Goal: Information Seeking & Learning: Learn about a topic

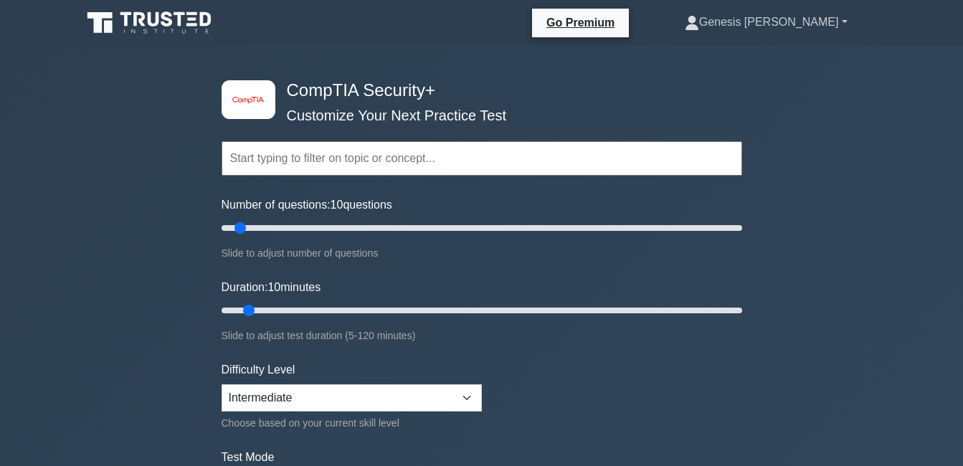
click at [829, 31] on link "Genesis [PERSON_NAME]" at bounding box center [767, 22] width 232 height 29
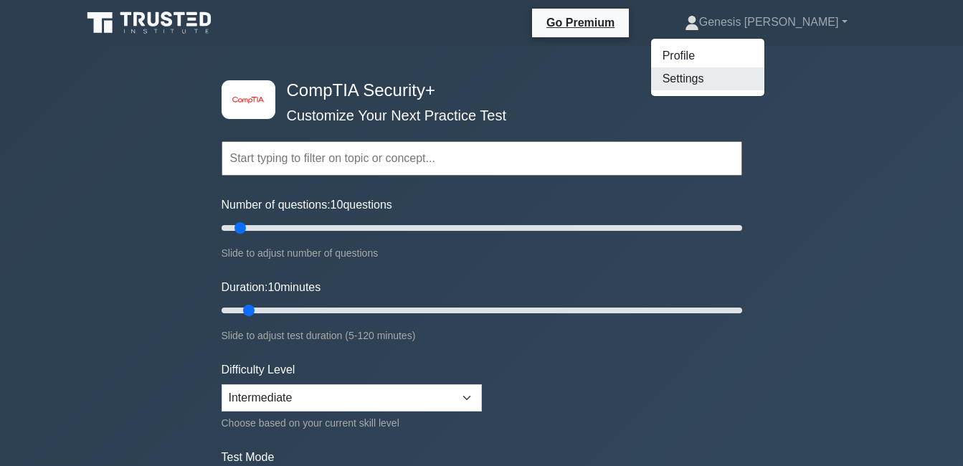
click at [750, 79] on link "Settings" at bounding box center [707, 78] width 113 height 23
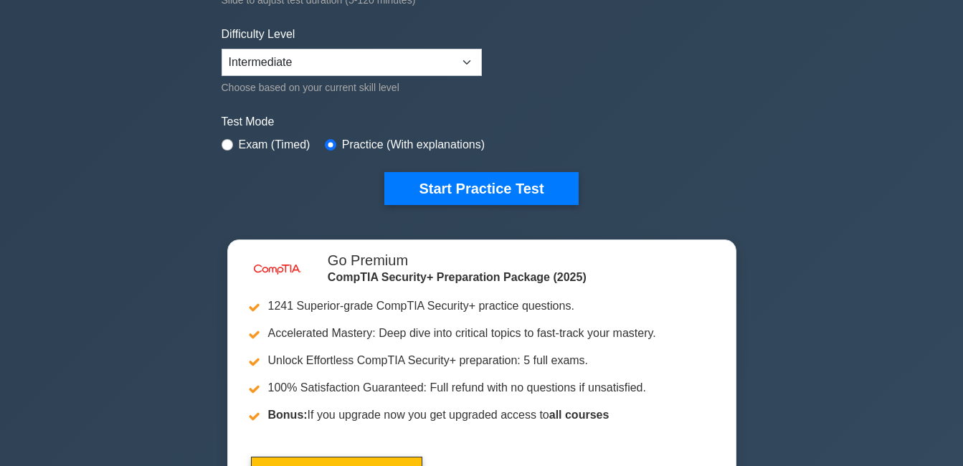
scroll to position [215, 0]
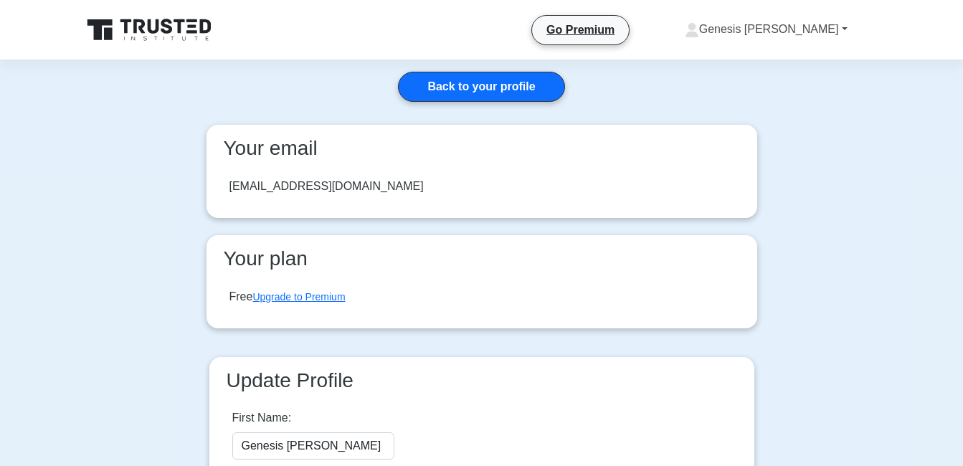
click at [805, 33] on link "Genesis [PERSON_NAME]" at bounding box center [767, 29] width 232 height 29
click at [755, 65] on link "Profile" at bounding box center [707, 63] width 113 height 23
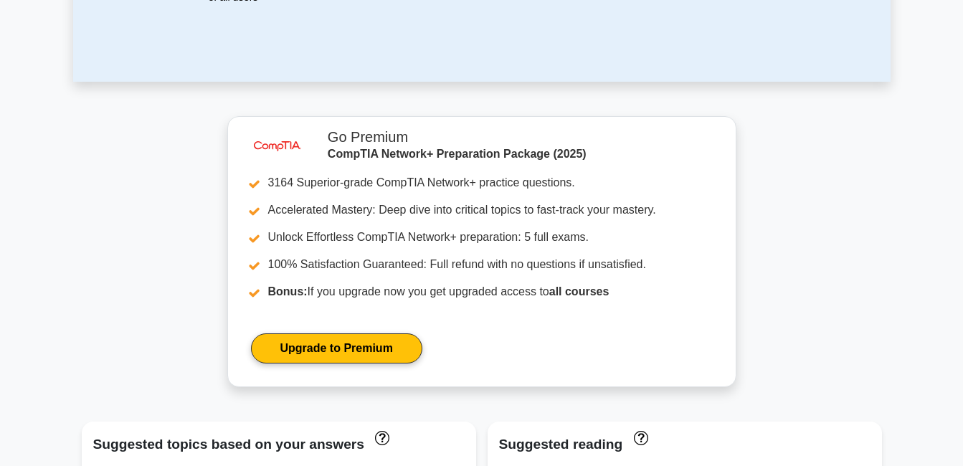
scroll to position [143, 0]
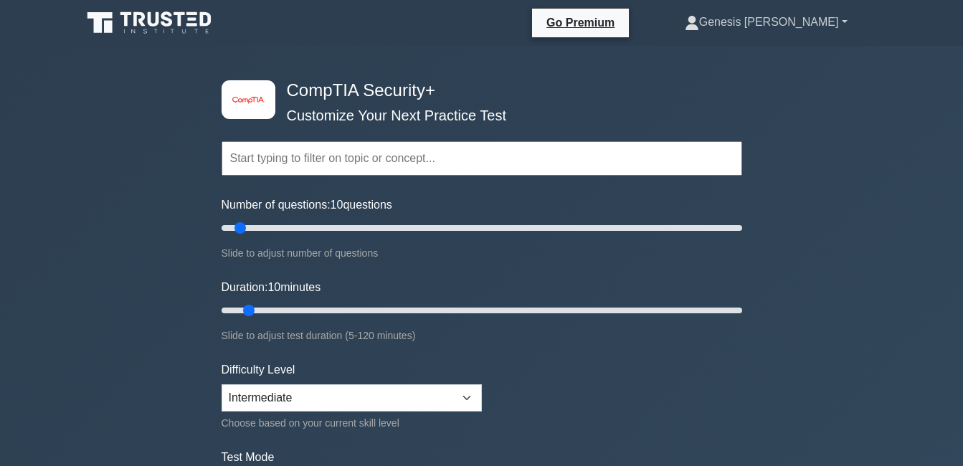
click at [807, 31] on link "Genesis [PERSON_NAME]" at bounding box center [767, 22] width 232 height 29
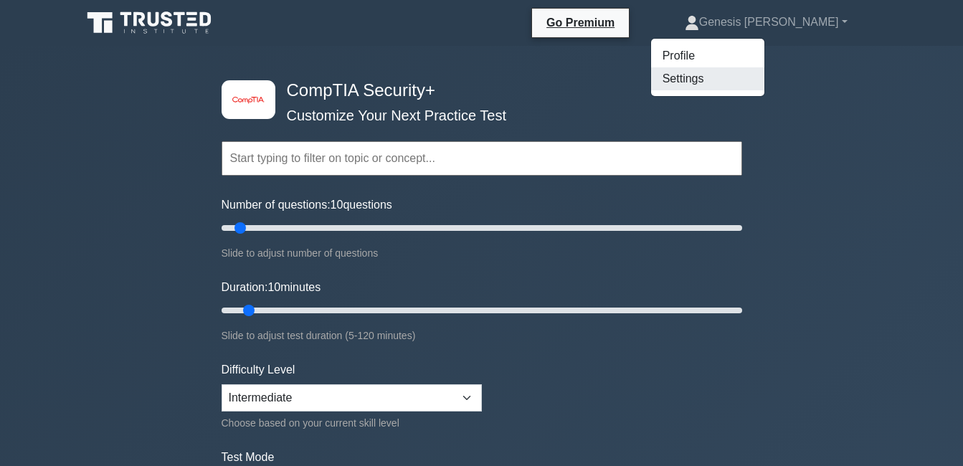
click at [743, 72] on link "Settings" at bounding box center [707, 78] width 113 height 23
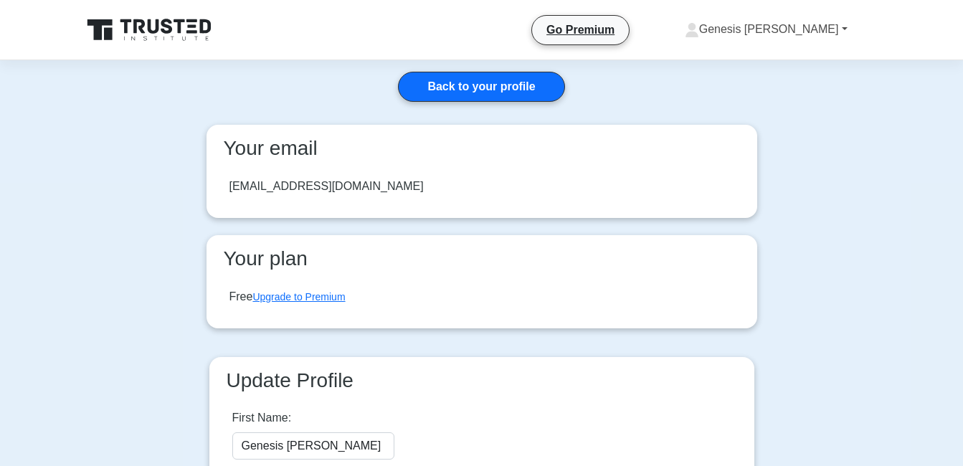
click at [819, 26] on link "Genesis [PERSON_NAME]" at bounding box center [767, 29] width 232 height 29
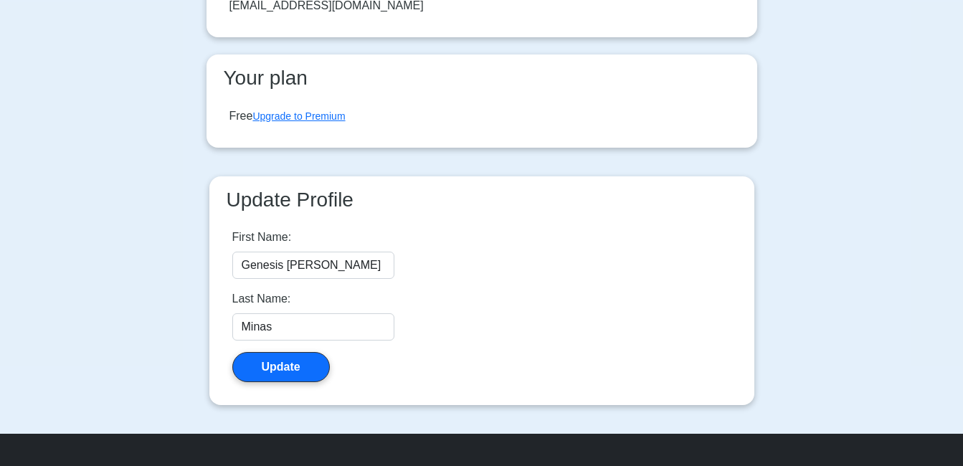
scroll to position [72, 0]
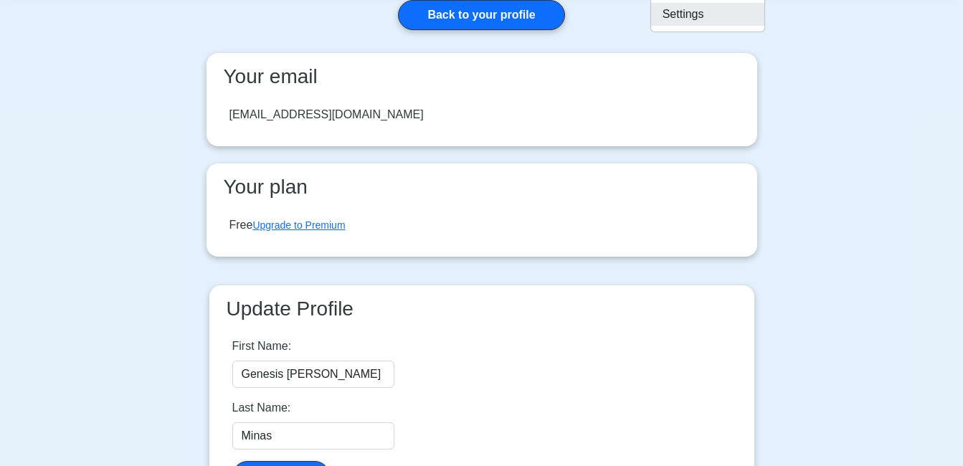
click at [747, 16] on link "Settings" at bounding box center [707, 14] width 113 height 23
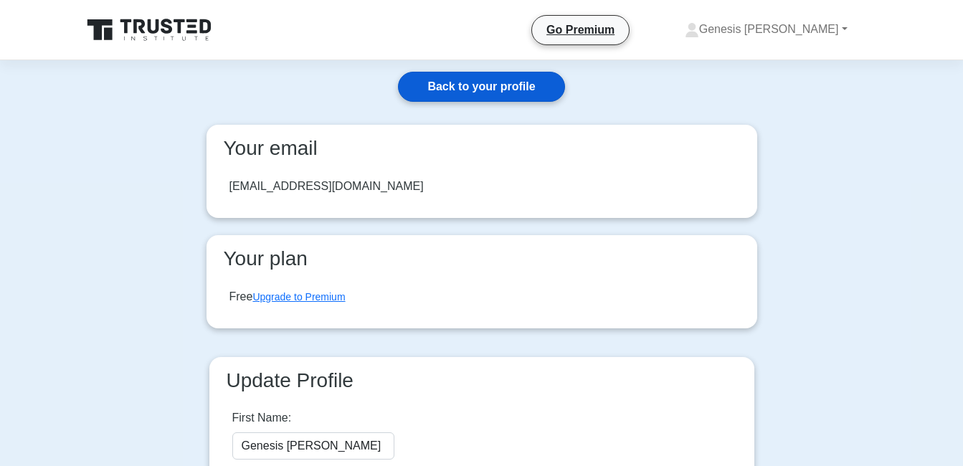
click at [547, 85] on link "Back to your profile" at bounding box center [481, 87] width 166 height 30
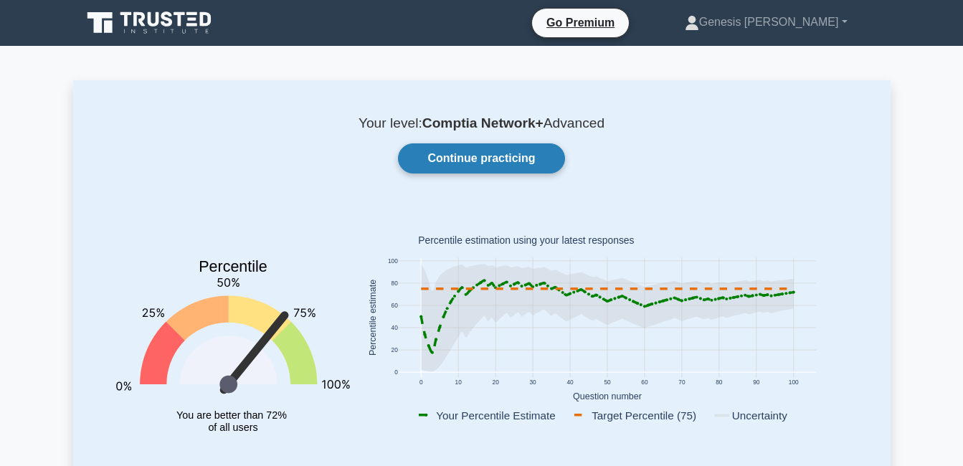
click at [449, 160] on link "Continue practicing" at bounding box center [481, 158] width 166 height 30
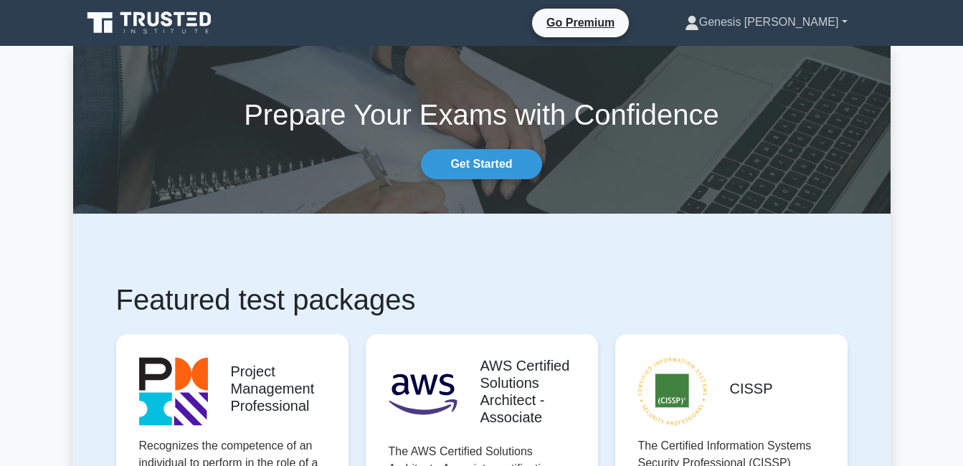
click at [827, 19] on link "Genesis [PERSON_NAME]" at bounding box center [767, 22] width 232 height 29
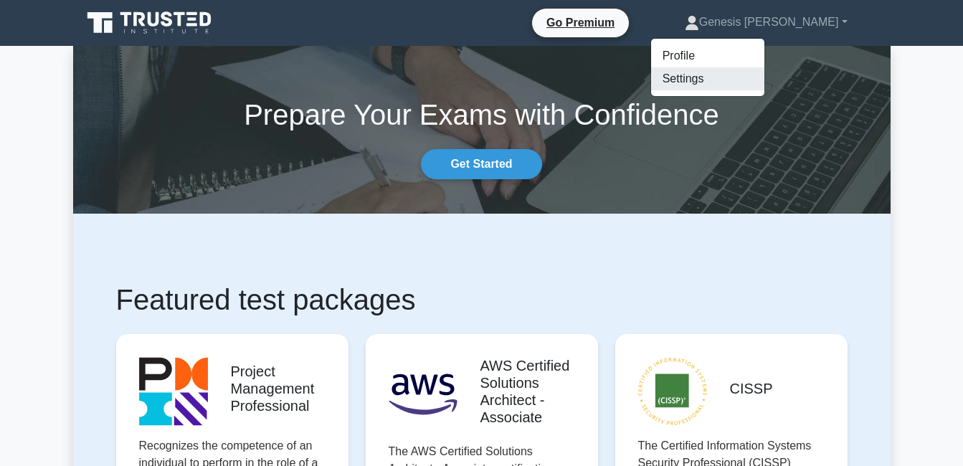
click at [757, 72] on link "Settings" at bounding box center [707, 78] width 113 height 23
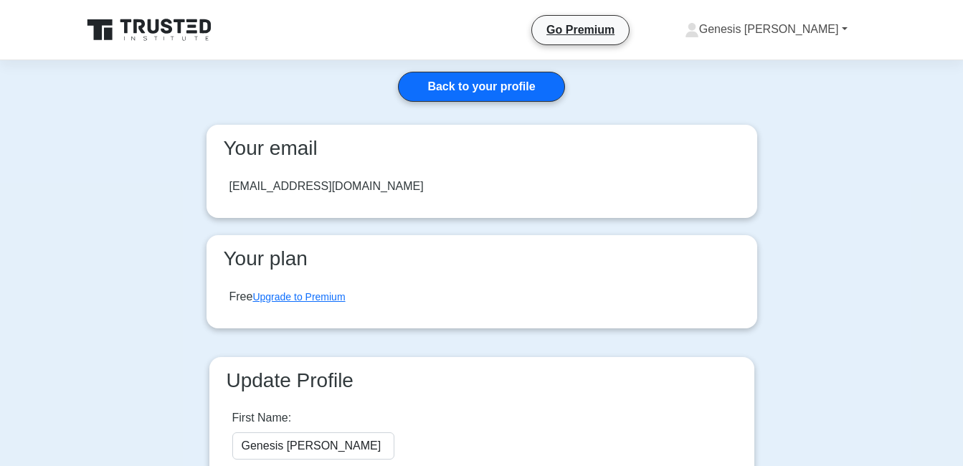
click at [849, 33] on link "Genesis [PERSON_NAME]" at bounding box center [767, 29] width 232 height 29
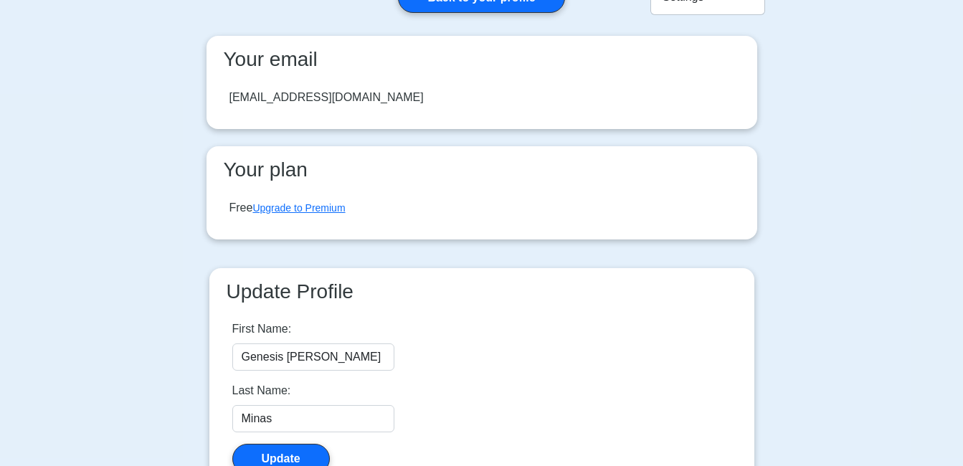
scroll to position [341, 0]
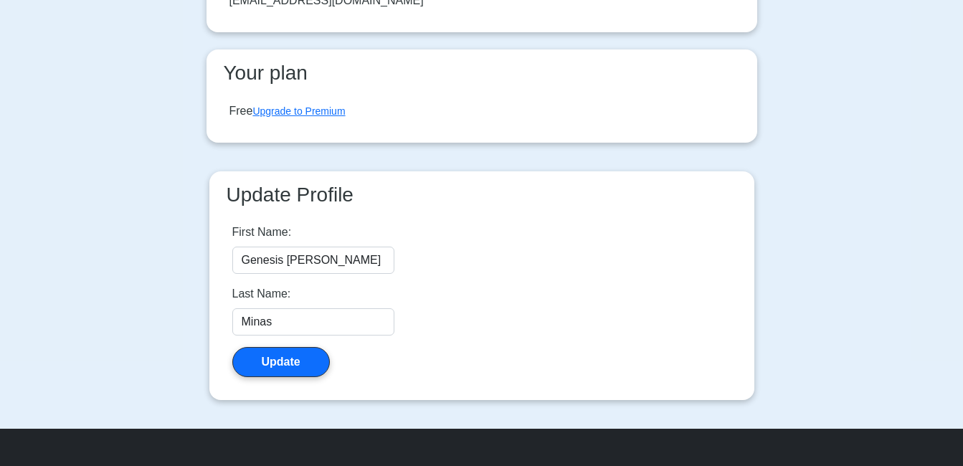
scroll to position [55, 0]
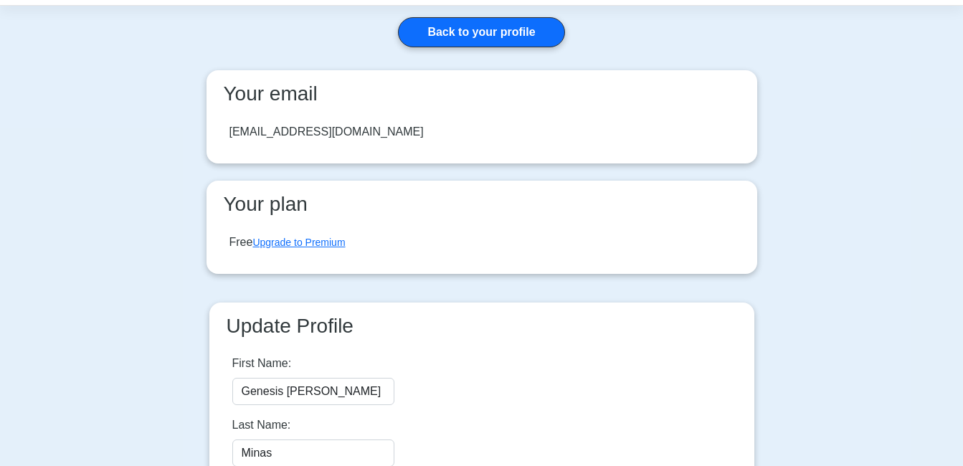
click at [352, 41] on div "Back to your profile Your email gmines13@gmail.com Your plan Free Upgrade to Pr…" at bounding box center [482, 283] width 574 height 555
click at [491, 29] on link "Back to your profile" at bounding box center [481, 32] width 166 height 30
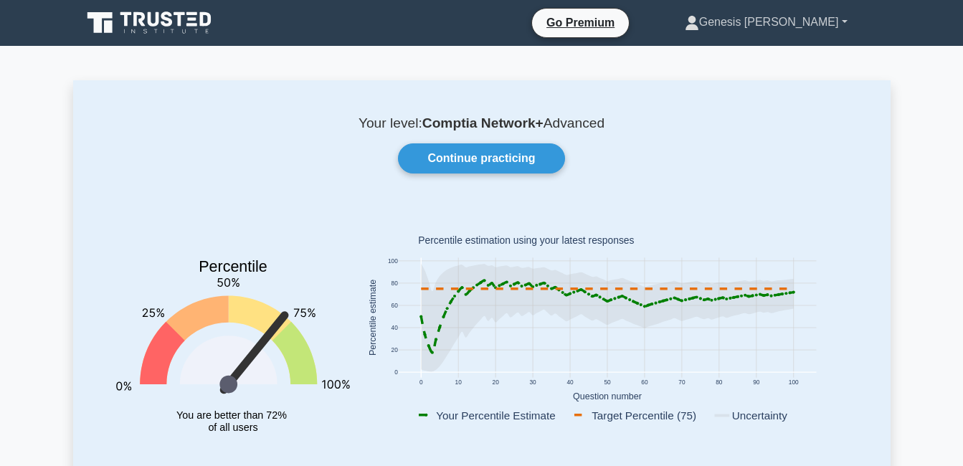
click at [785, 18] on link "Genesis [PERSON_NAME]" at bounding box center [767, 22] width 232 height 29
click at [784, 20] on link "Genesis [PERSON_NAME]" at bounding box center [767, 22] width 232 height 29
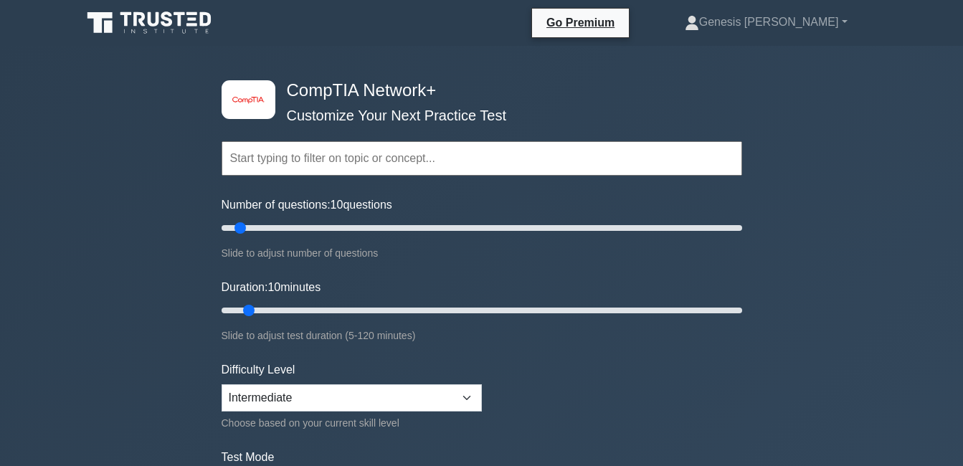
click at [483, 143] on input "text" at bounding box center [482, 158] width 521 height 34
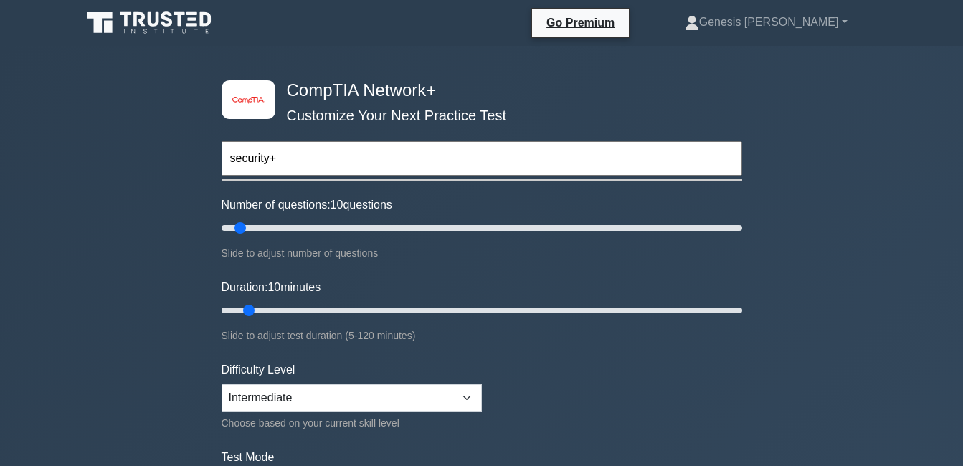
type input "security+"
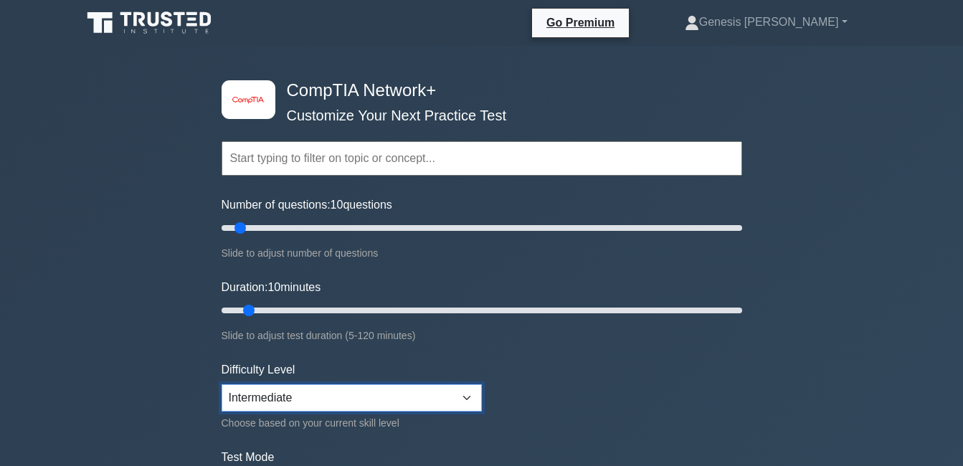
click at [383, 402] on select "Beginner Intermediate Expert" at bounding box center [352, 398] width 260 height 27
select select "beginner"
click at [222, 385] on select "Beginner Intermediate Expert" at bounding box center [352, 398] width 260 height 27
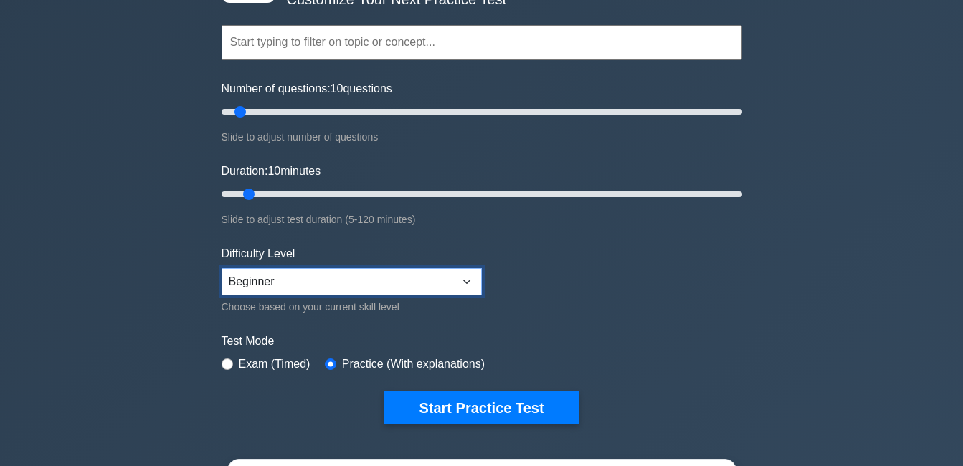
scroll to position [143, 0]
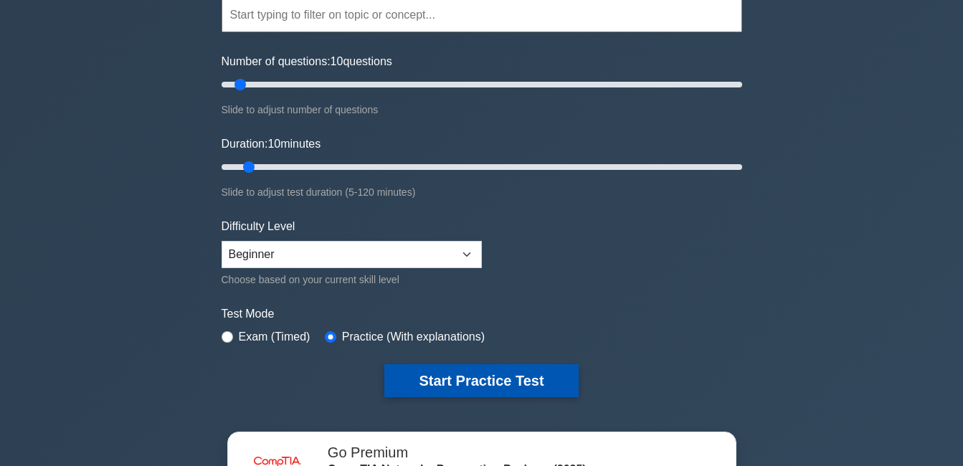
click at [428, 374] on button "Start Practice Test" at bounding box center [482, 380] width 194 height 33
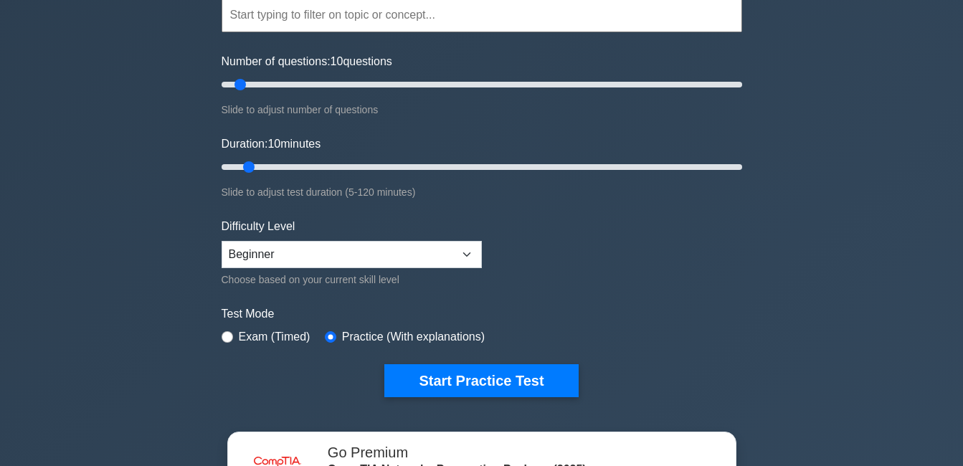
click at [118, 177] on div "image/svg+xml CompTIA Network+ Customize Your Next Practice Test Topics Network…" at bounding box center [481, 311] width 963 height 818
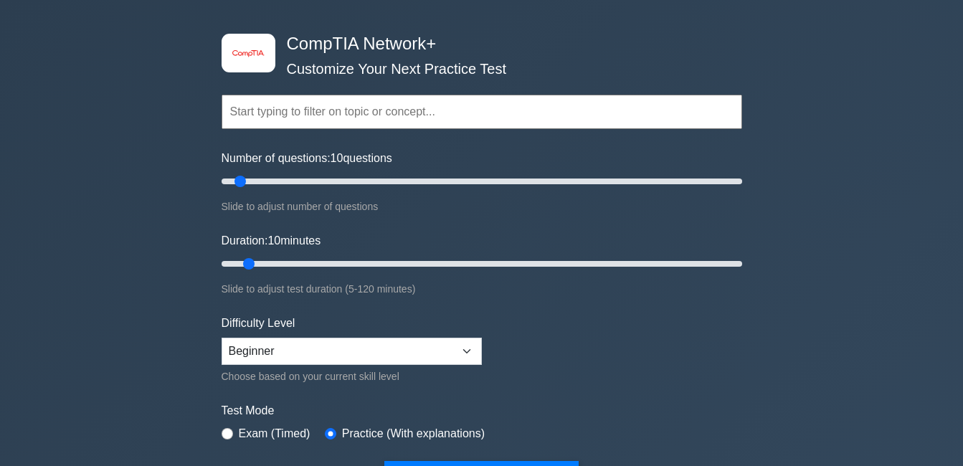
scroll to position [72, 0]
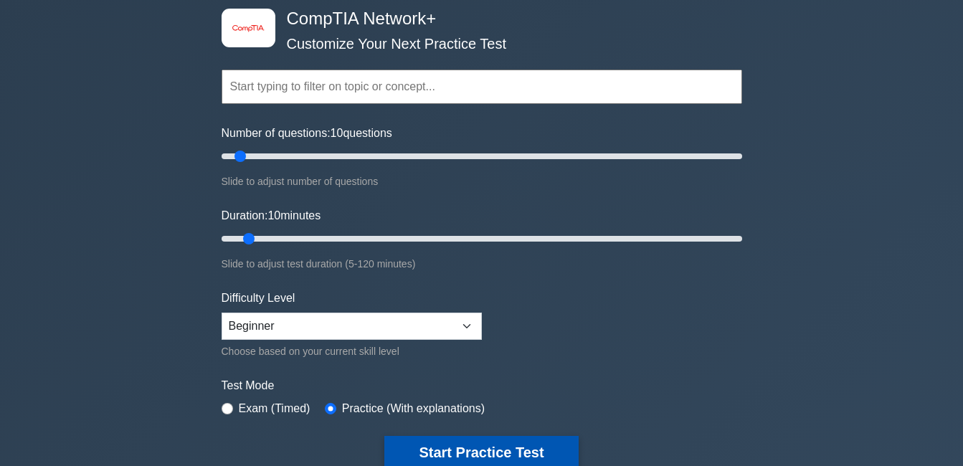
click at [441, 445] on button "Start Practice Test" at bounding box center [482, 452] width 194 height 33
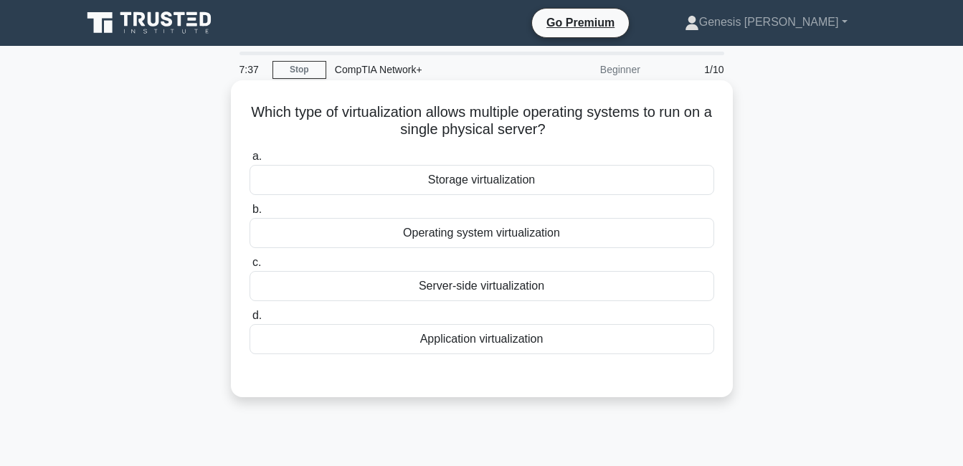
click at [404, 233] on div "Operating system virtualization" at bounding box center [482, 233] width 465 height 30
click at [250, 215] on input "b. Operating system virtualization" at bounding box center [250, 209] width 0 height 9
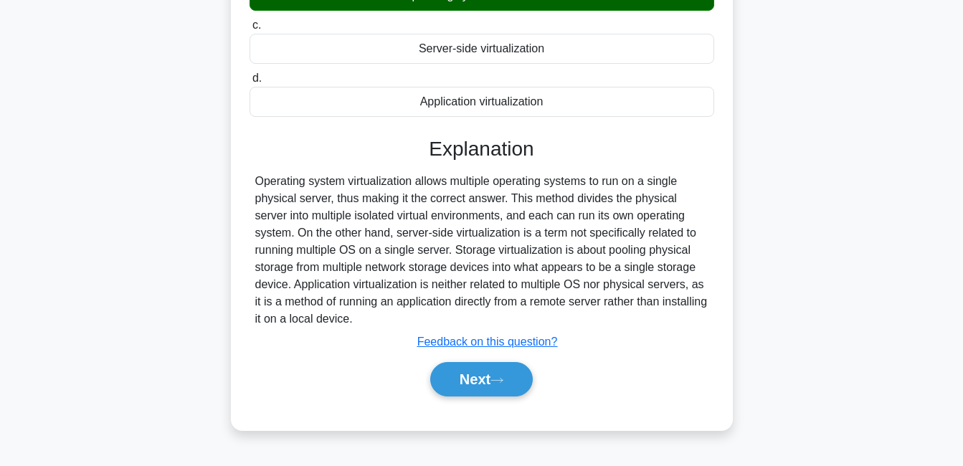
scroll to position [237, 0]
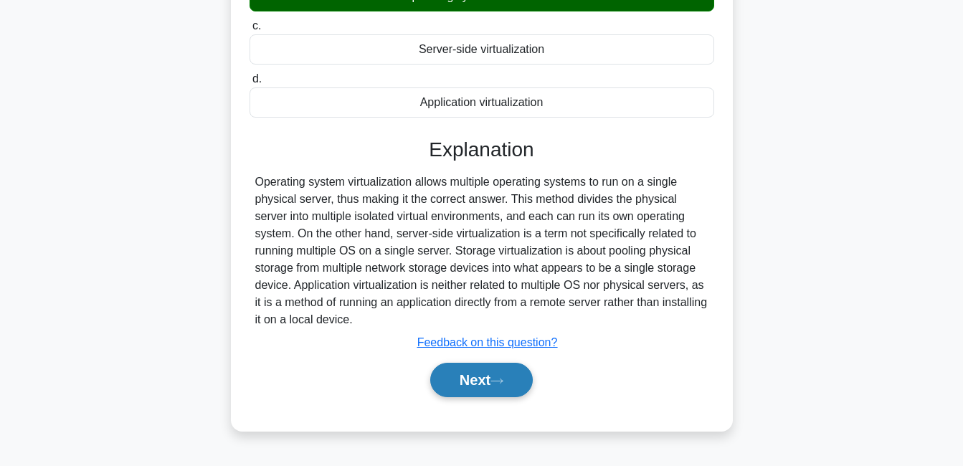
click at [499, 370] on button "Next" at bounding box center [481, 380] width 103 height 34
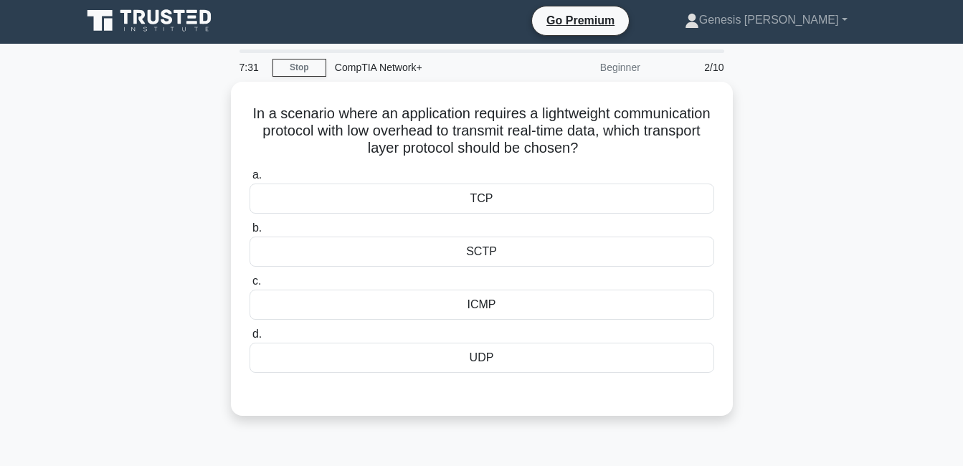
scroll to position [0, 0]
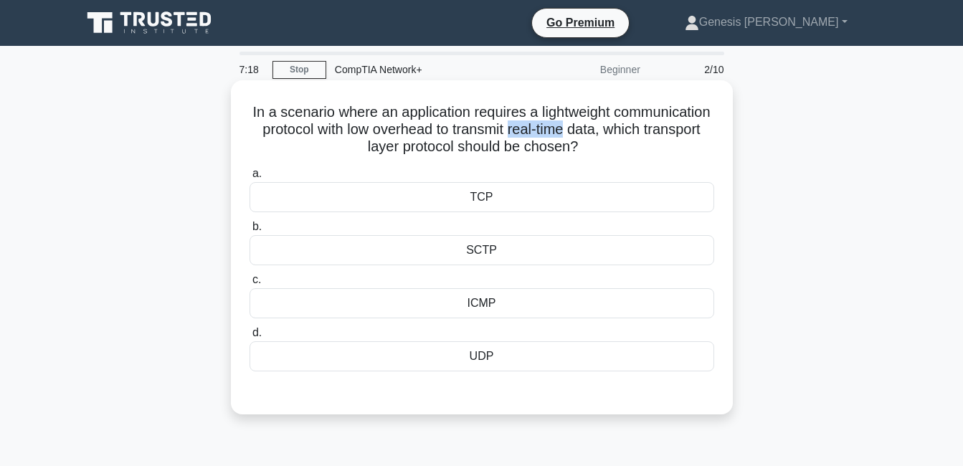
drag, startPoint x: 618, startPoint y: 131, endPoint x: 673, endPoint y: 127, distance: 55.4
click at [673, 127] on h5 "In a scenario where an application requires a lightweight communication protoco…" at bounding box center [482, 129] width 468 height 53
drag, startPoint x: 673, startPoint y: 127, endPoint x: 684, endPoint y: 149, distance: 24.4
click at [684, 149] on h5 "In a scenario where an application requires a lightweight communication protoco…" at bounding box center [482, 129] width 468 height 53
click at [441, 349] on div "UDP" at bounding box center [482, 356] width 465 height 30
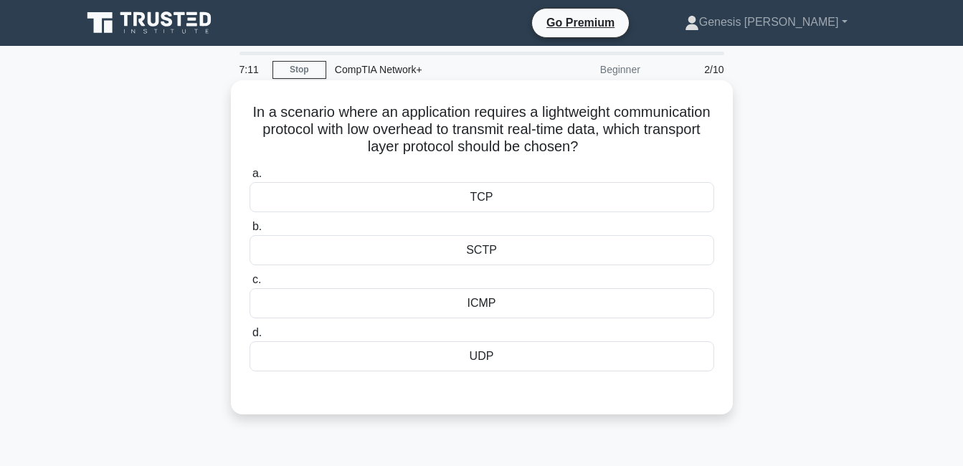
click at [250, 338] on input "d. UDP" at bounding box center [250, 333] width 0 height 9
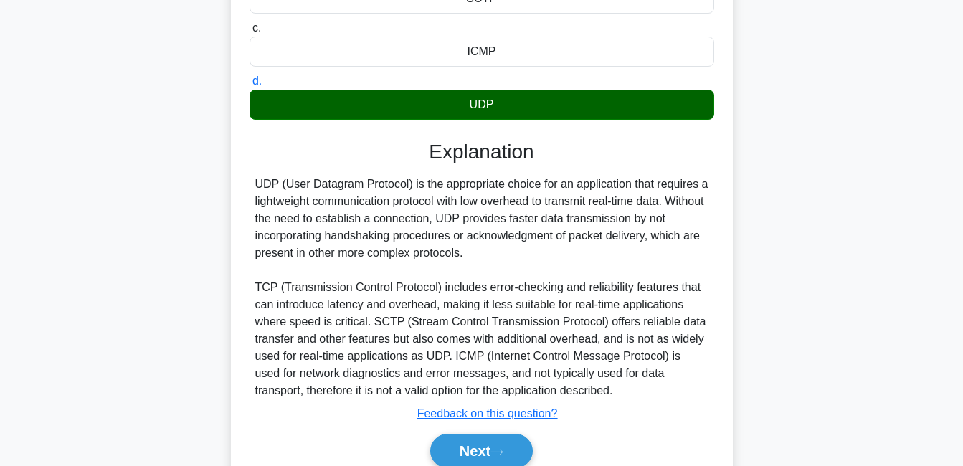
scroll to position [287, 0]
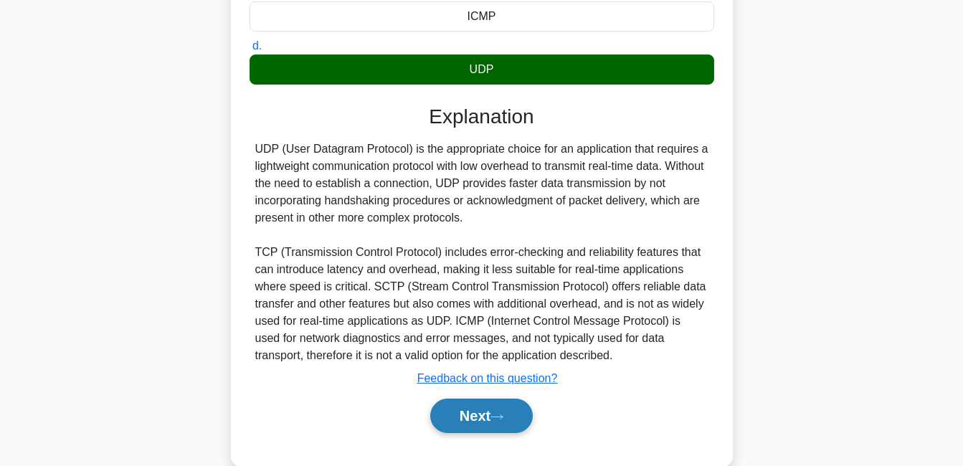
click at [489, 402] on button "Next" at bounding box center [481, 416] width 103 height 34
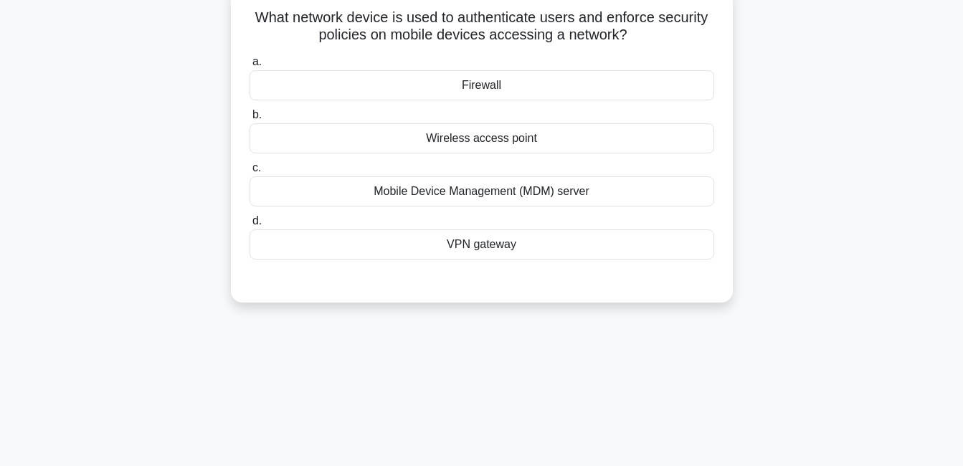
scroll to position [0, 0]
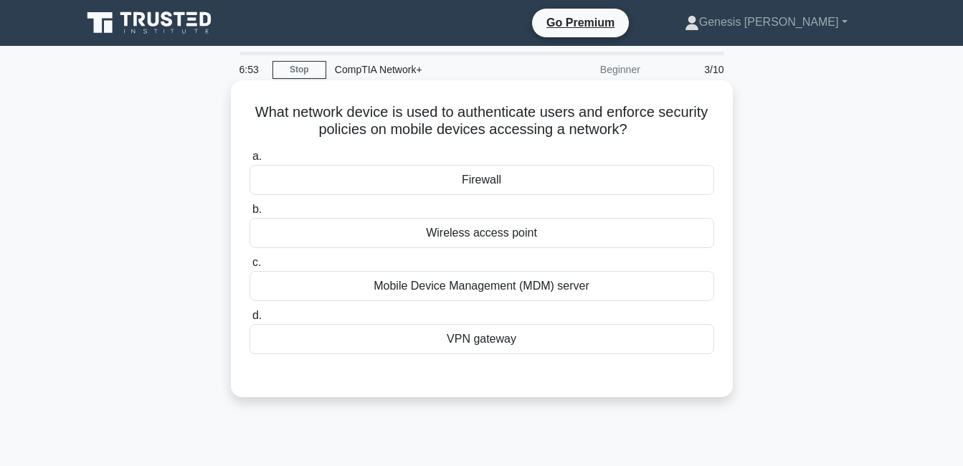
click at [497, 284] on div "Mobile Device Management (MDM) server" at bounding box center [482, 286] width 465 height 30
drag, startPoint x: 497, startPoint y: 284, endPoint x: 410, endPoint y: 290, distance: 87.7
click at [410, 290] on div "Mobile Device Management (MDM) server" at bounding box center [482, 286] width 465 height 30
click at [250, 268] on input "c. Mobile Device Management (MDM) server" at bounding box center [250, 262] width 0 height 9
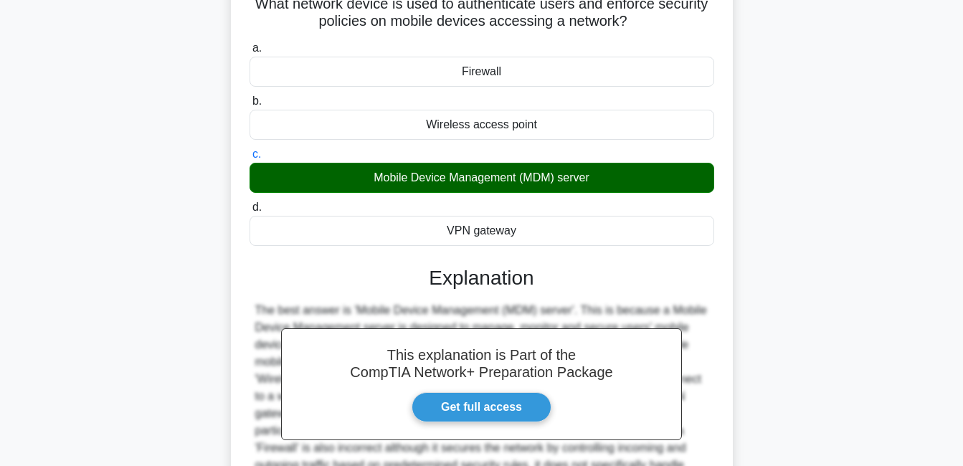
scroll to position [308, 0]
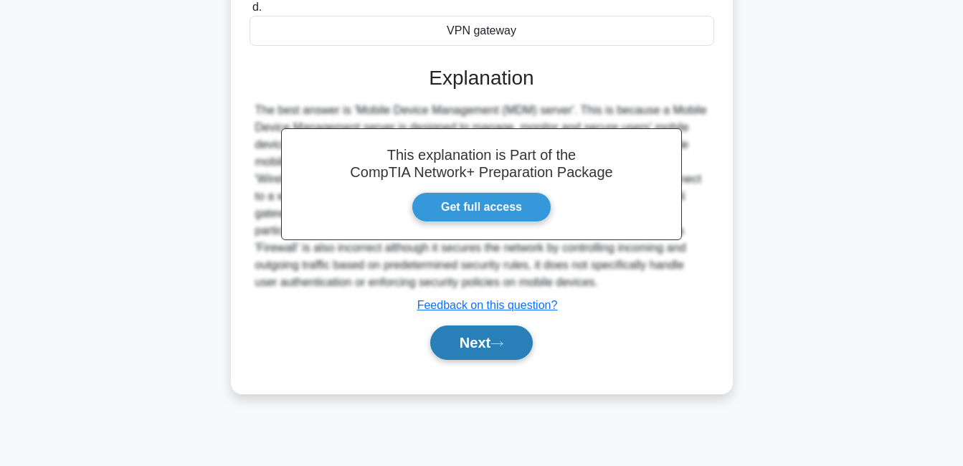
click at [473, 339] on button "Next" at bounding box center [481, 343] width 103 height 34
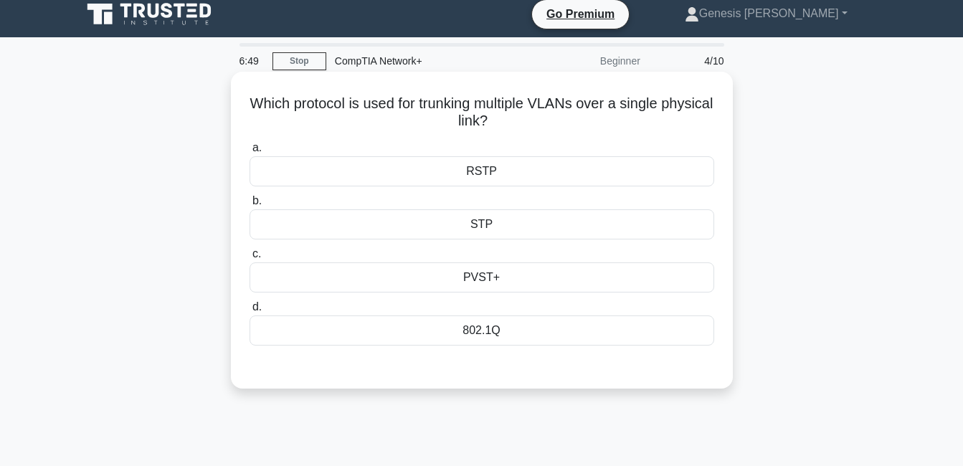
scroll to position [0, 0]
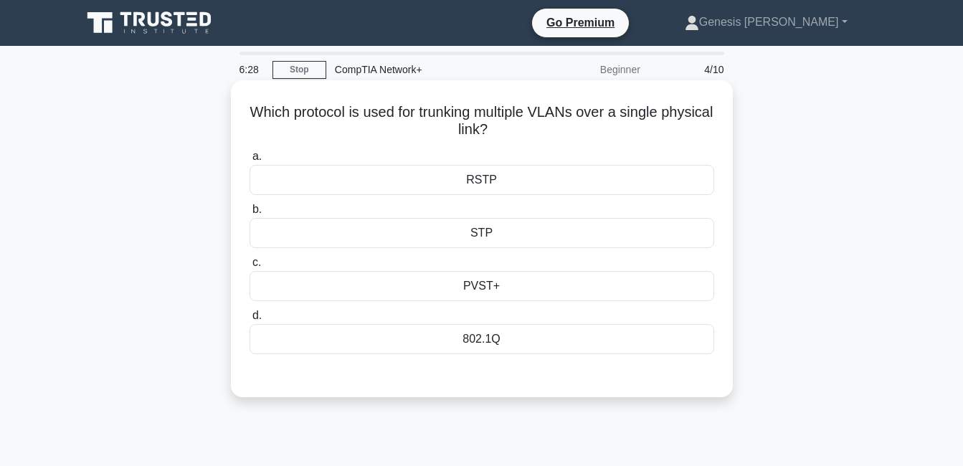
click at [458, 293] on div "PVST+" at bounding box center [482, 286] width 465 height 30
click at [250, 268] on input "c. PVST+" at bounding box center [250, 262] width 0 height 9
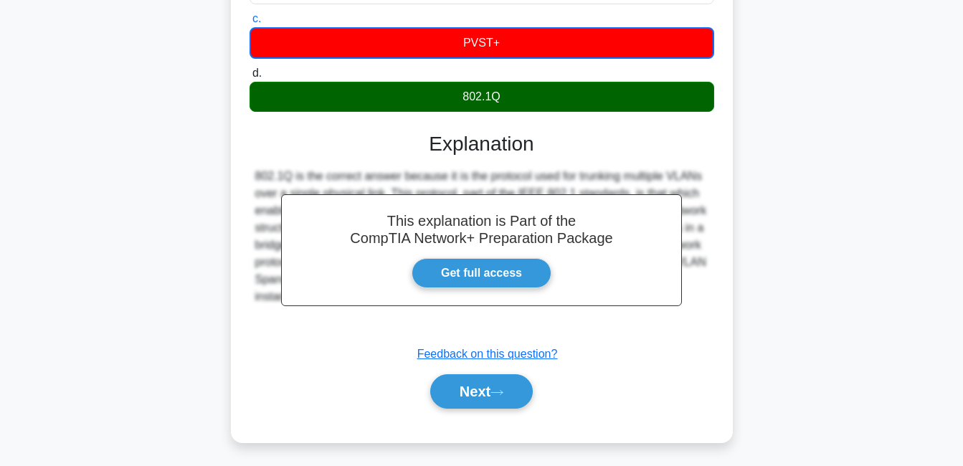
scroll to position [237, 0]
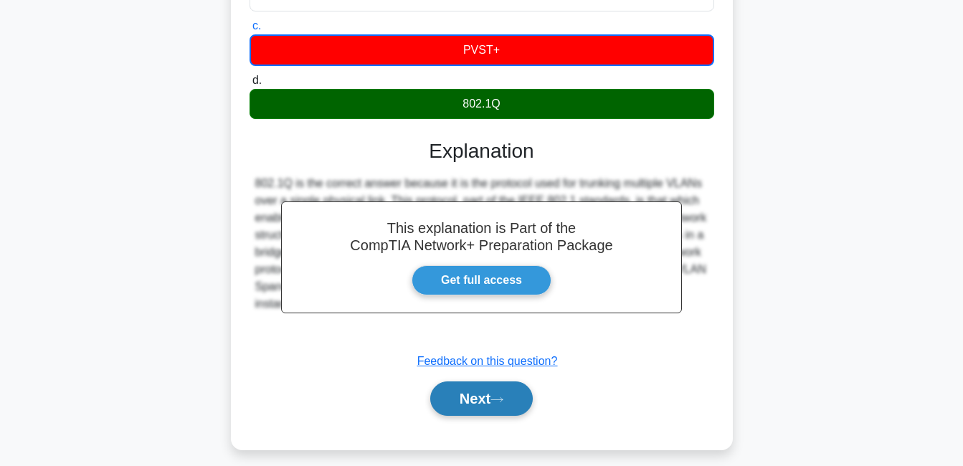
click at [465, 394] on button "Next" at bounding box center [481, 399] width 103 height 34
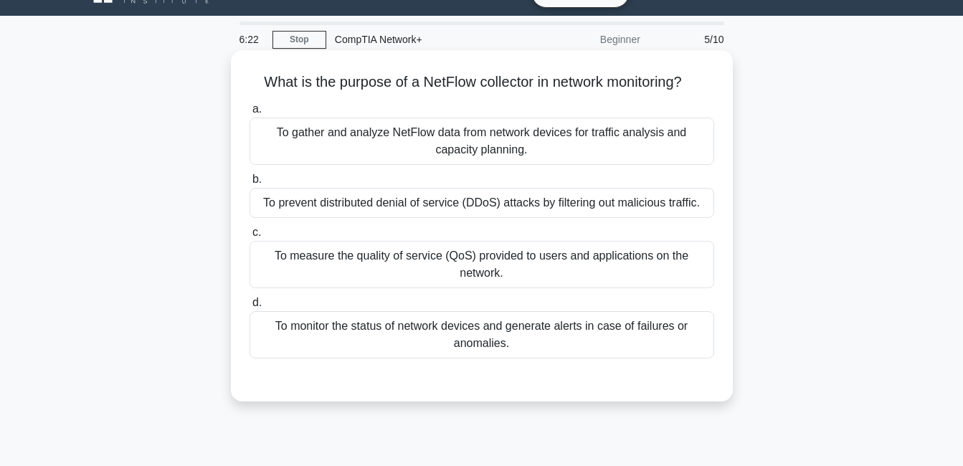
scroll to position [22, 0]
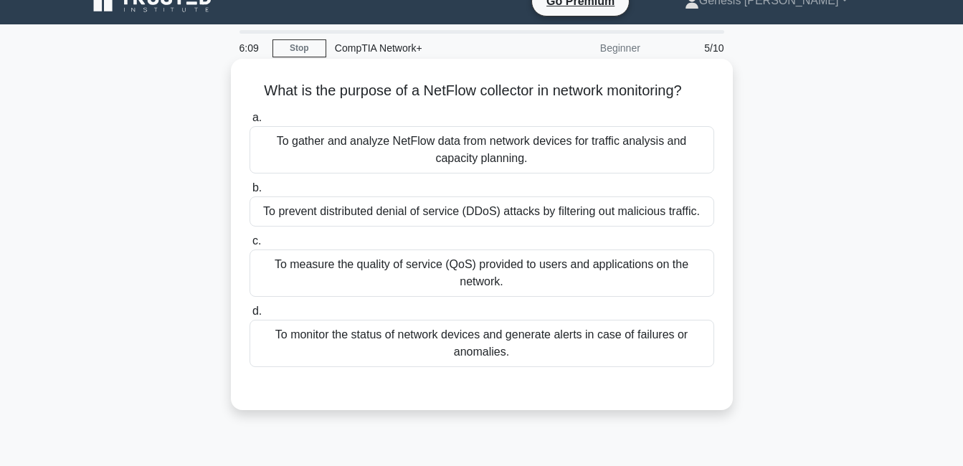
click at [483, 135] on div "To gather and analyze NetFlow data from network devices for traffic analysis an…" at bounding box center [482, 149] width 465 height 47
click at [250, 123] on input "a. To gather and analyze NetFlow data from network devices for traffic analysis…" at bounding box center [250, 117] width 0 height 9
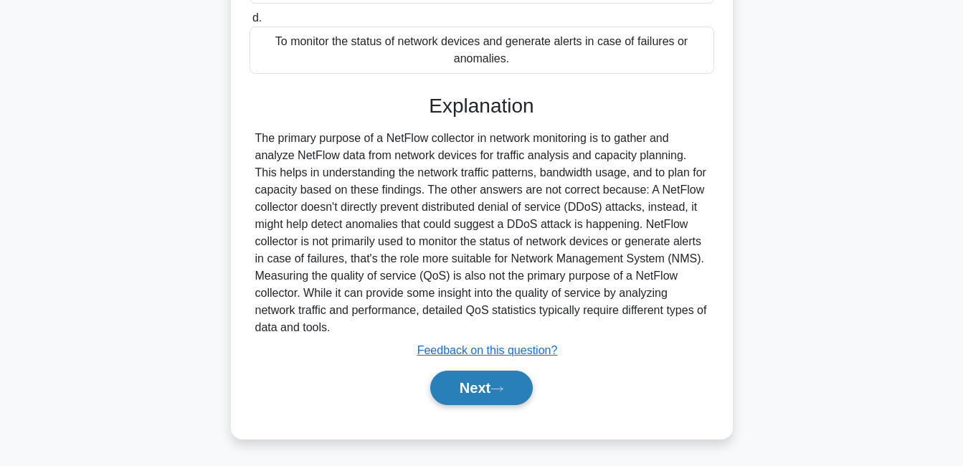
click at [494, 383] on button "Next" at bounding box center [481, 388] width 103 height 34
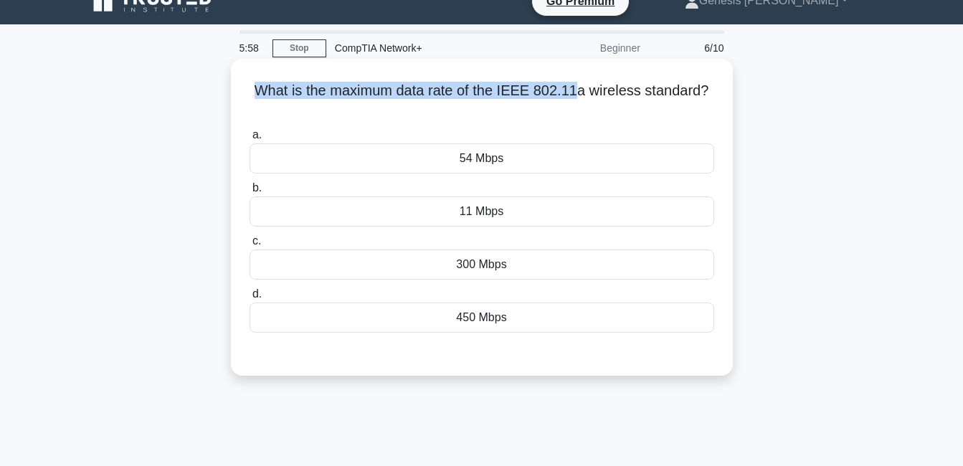
drag, startPoint x: 580, startPoint y: 94, endPoint x: 270, endPoint y: 94, distance: 310.6
click at [270, 94] on h5 "What is the maximum data rate of the IEEE 802.11a wireless standard? .spinner_0…" at bounding box center [482, 100] width 468 height 36
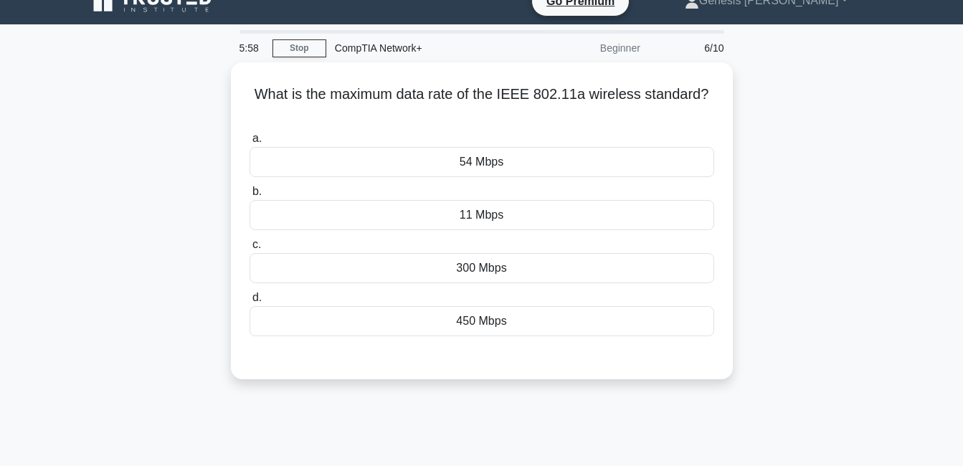
click at [735, 98] on div "What is the maximum data rate of the IEEE 802.11a wireless standard? .spinner_0…" at bounding box center [482, 229] width 818 height 334
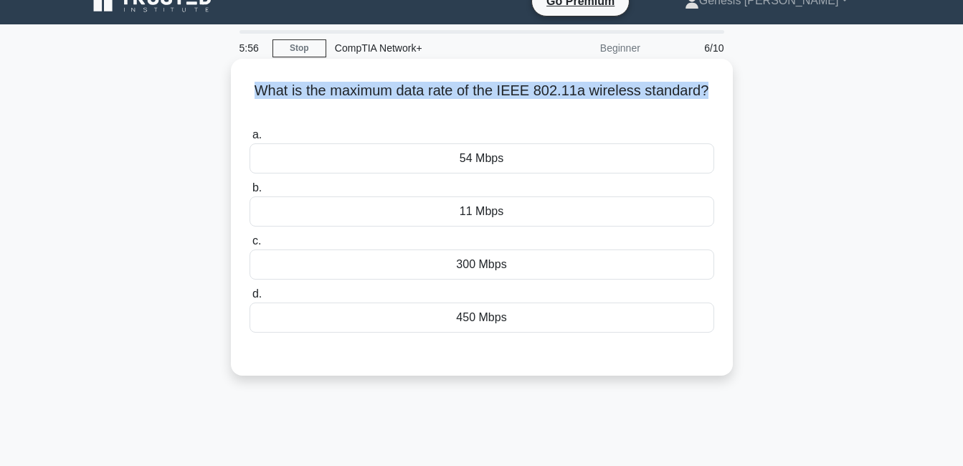
drag, startPoint x: 715, startPoint y: 92, endPoint x: 234, endPoint y: 91, distance: 481.4
click at [234, 91] on div "What is the maximum data rate of the IEEE 802.11a wireless standard? .spinner_0…" at bounding box center [482, 217] width 502 height 317
drag, startPoint x: 234, startPoint y: 91, endPoint x: 427, endPoint y: 93, distance: 193.0
copy h5 "What is the maximum data rate of the IEEE 802.11a wireless standard?"
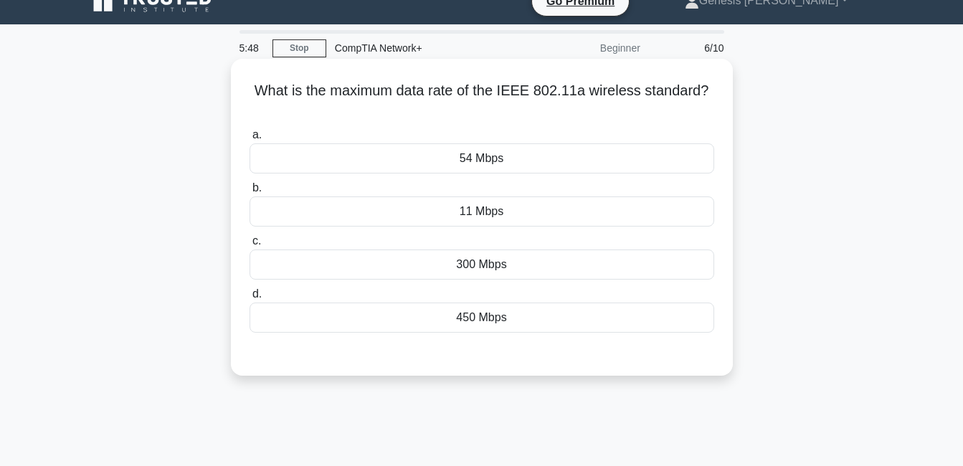
click at [557, 159] on div "54 Mbps" at bounding box center [482, 158] width 465 height 30
click at [250, 140] on input "a. 54 Mbps" at bounding box center [250, 135] width 0 height 9
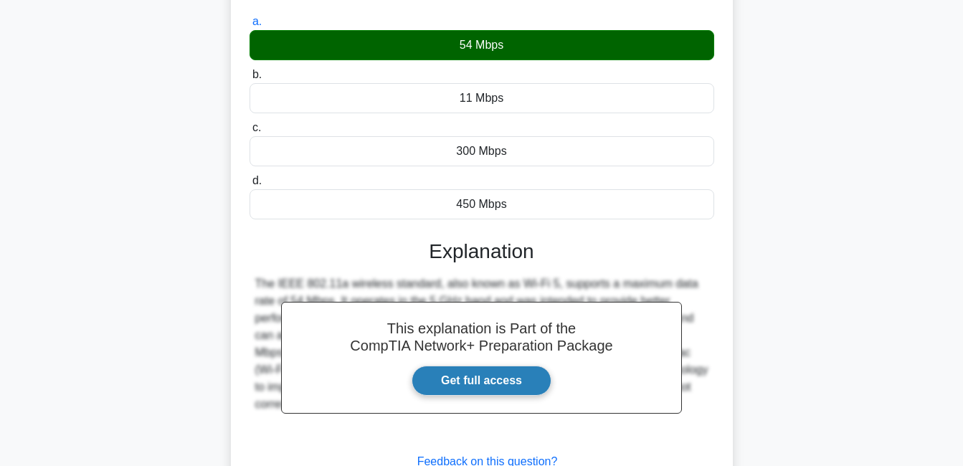
scroll to position [308, 0]
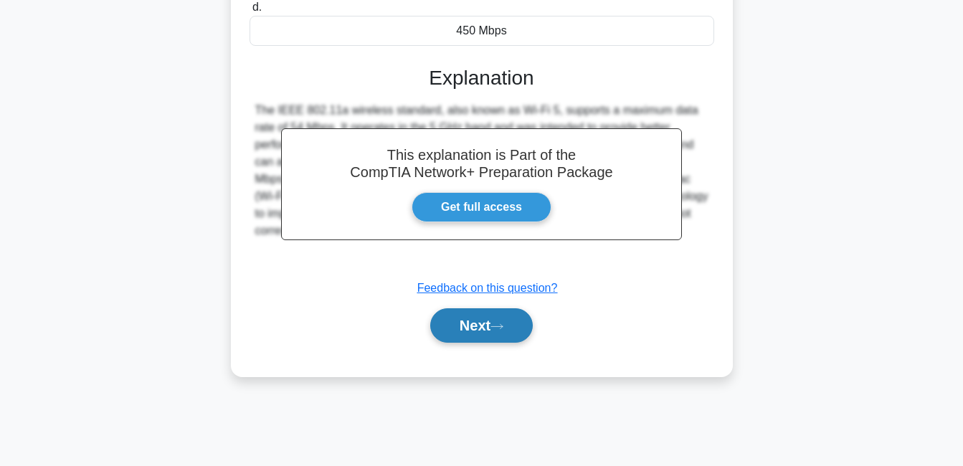
click at [477, 325] on button "Next" at bounding box center [481, 325] width 103 height 34
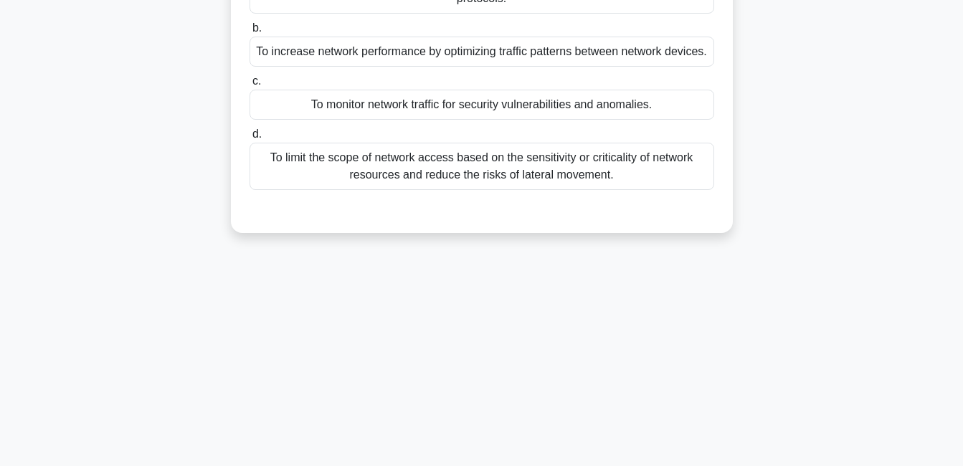
scroll to position [0, 0]
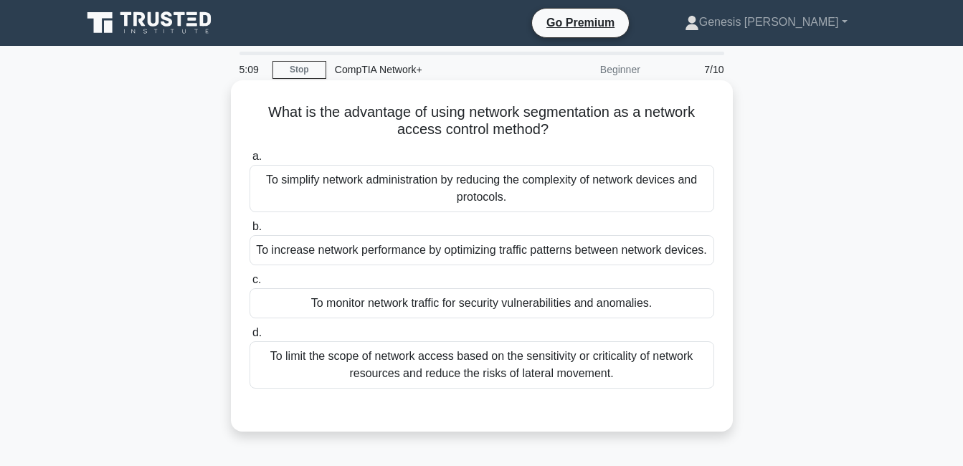
click at [485, 237] on div "To increase network performance by optimizing traffic patterns between network …" at bounding box center [482, 250] width 465 height 30
click at [250, 232] on input "b. To increase network performance by optimizing traffic patterns between netwo…" at bounding box center [250, 226] width 0 height 9
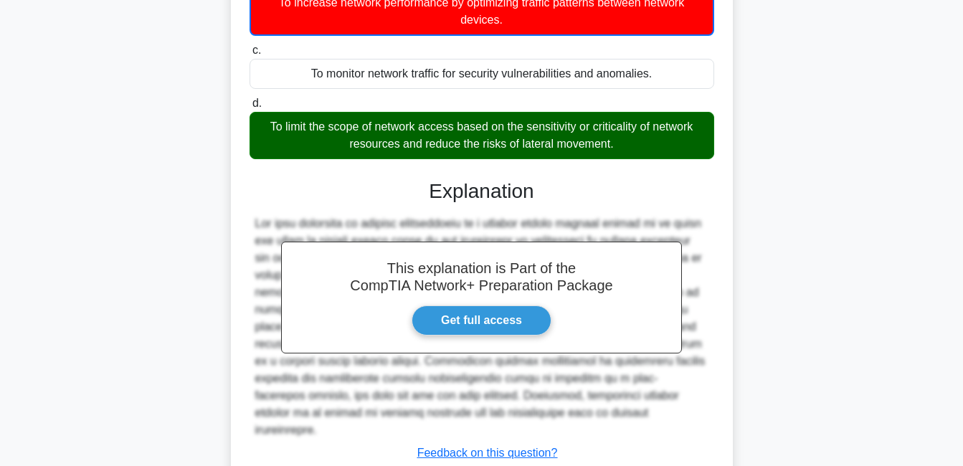
scroll to position [334, 0]
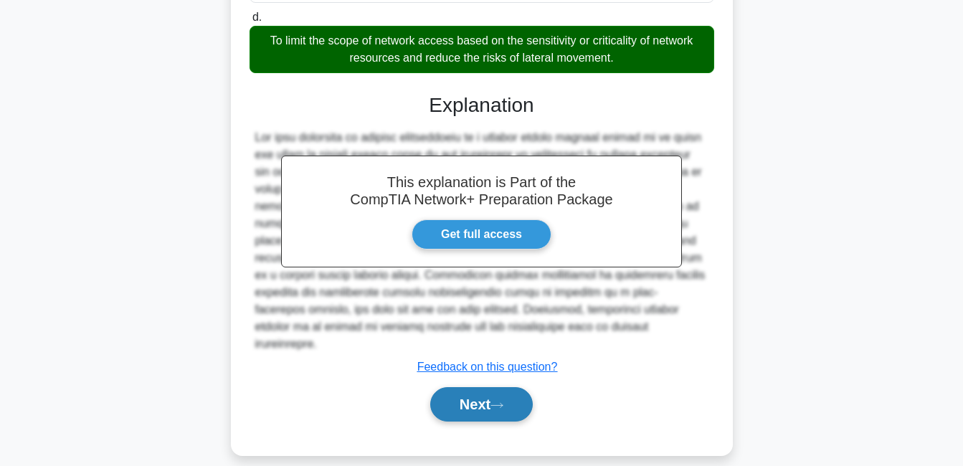
click at [471, 390] on button "Next" at bounding box center [481, 404] width 103 height 34
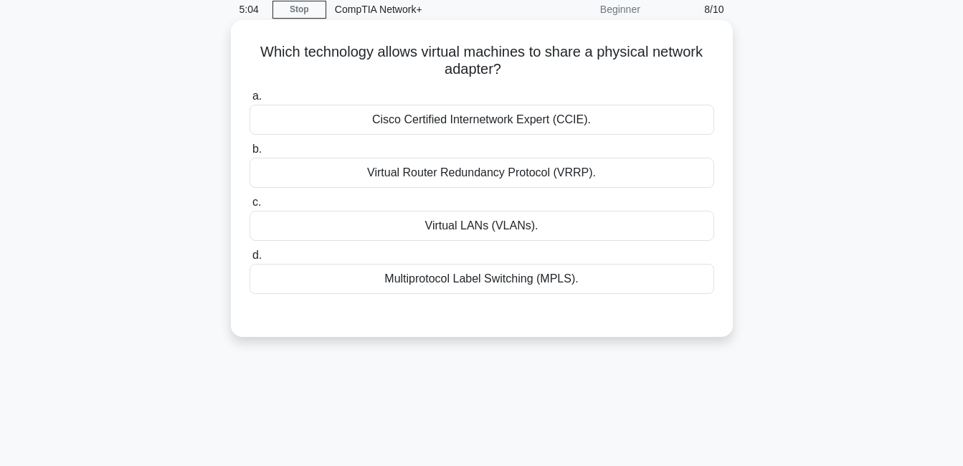
scroll to position [22, 0]
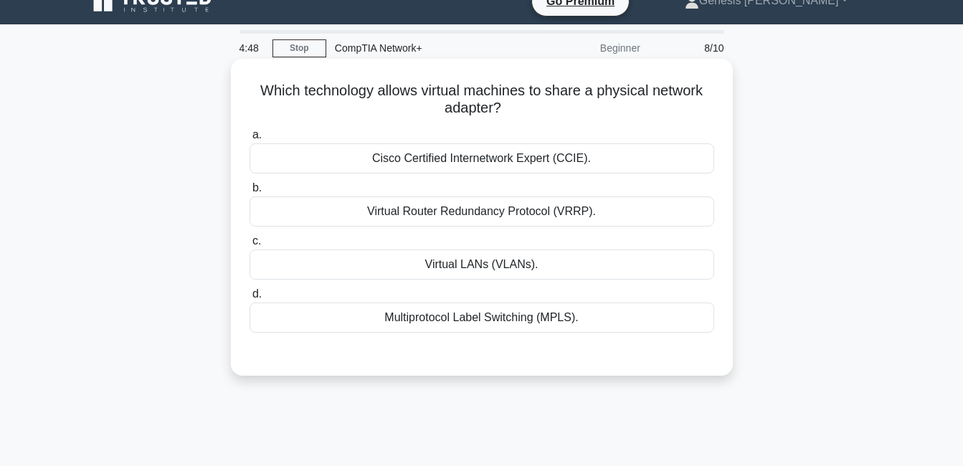
click at [560, 207] on div "Virtual Router Redundancy Protocol (VRRP)." at bounding box center [482, 212] width 465 height 30
click at [250, 193] on input "b. Virtual Router Redundancy Protocol (VRRP)." at bounding box center [250, 188] width 0 height 9
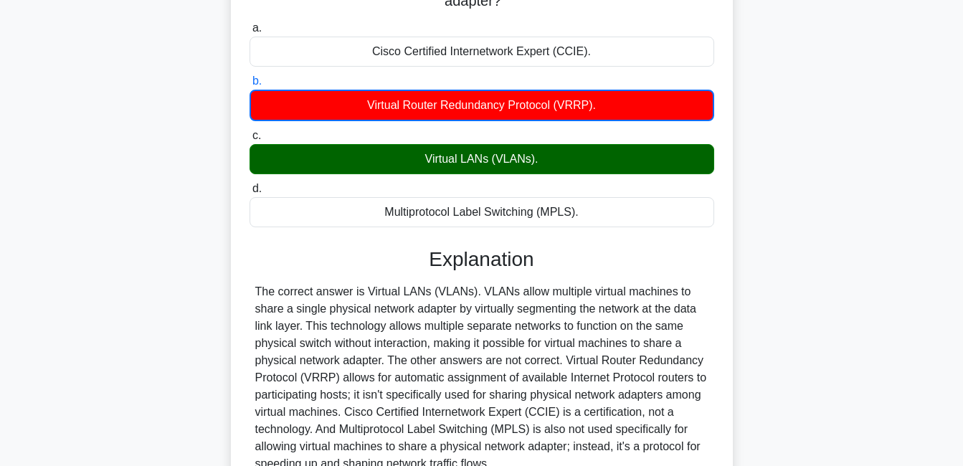
scroll to position [308, 0]
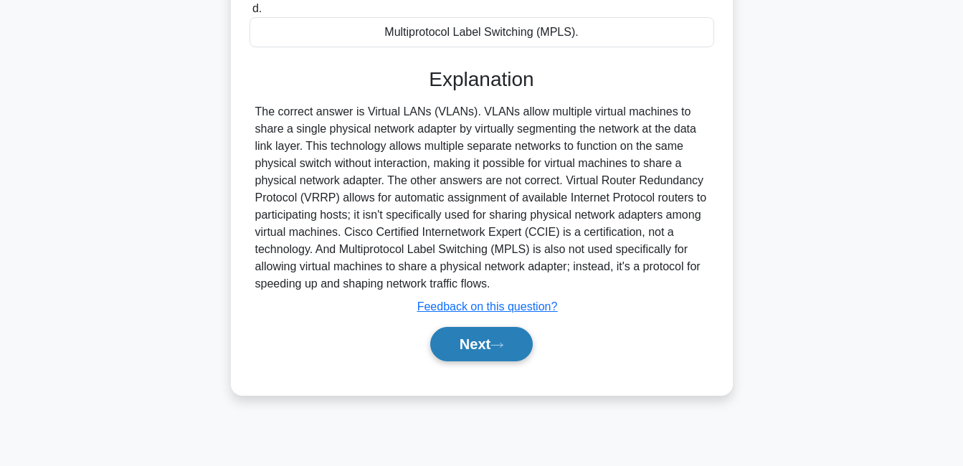
click at [471, 362] on button "Next" at bounding box center [481, 344] width 103 height 34
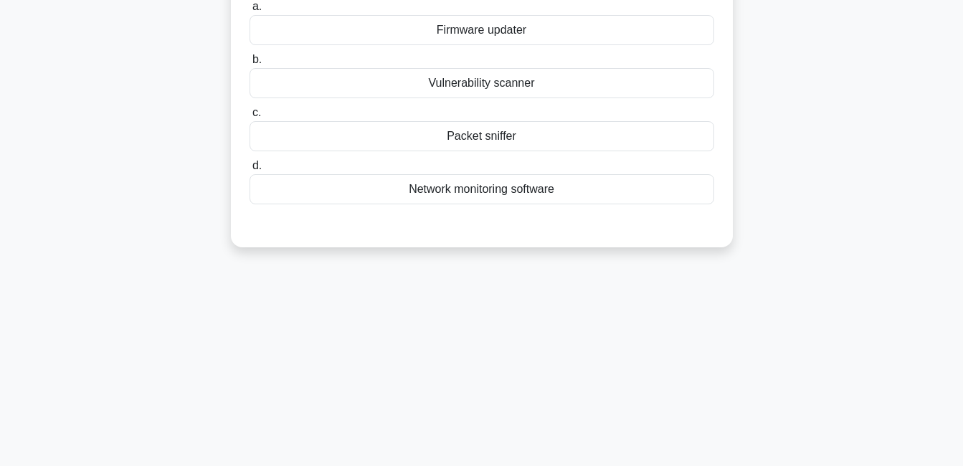
scroll to position [22, 0]
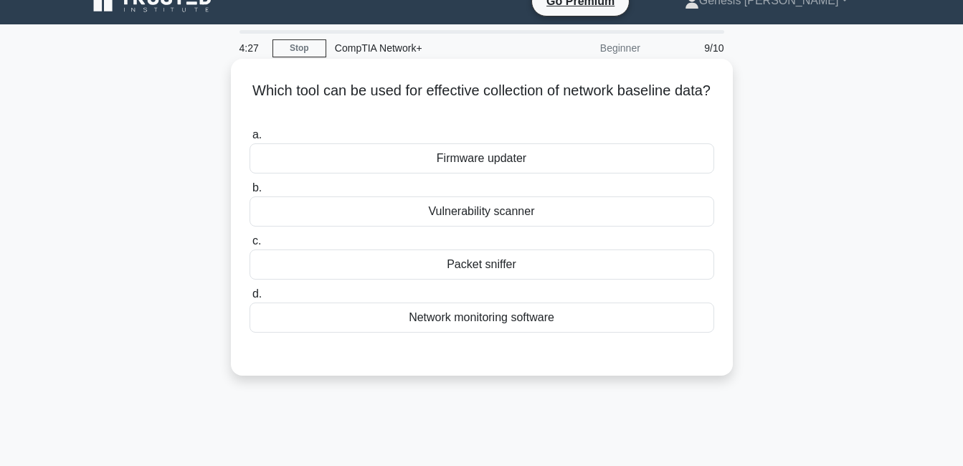
click at [392, 253] on div "Packet sniffer" at bounding box center [482, 265] width 465 height 30
click at [250, 246] on input "c. Packet sniffer" at bounding box center [250, 241] width 0 height 9
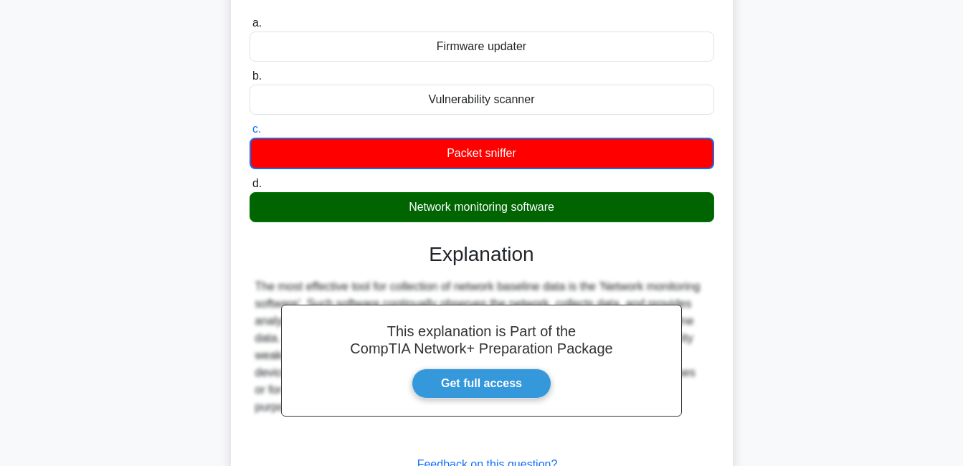
scroll to position [308, 0]
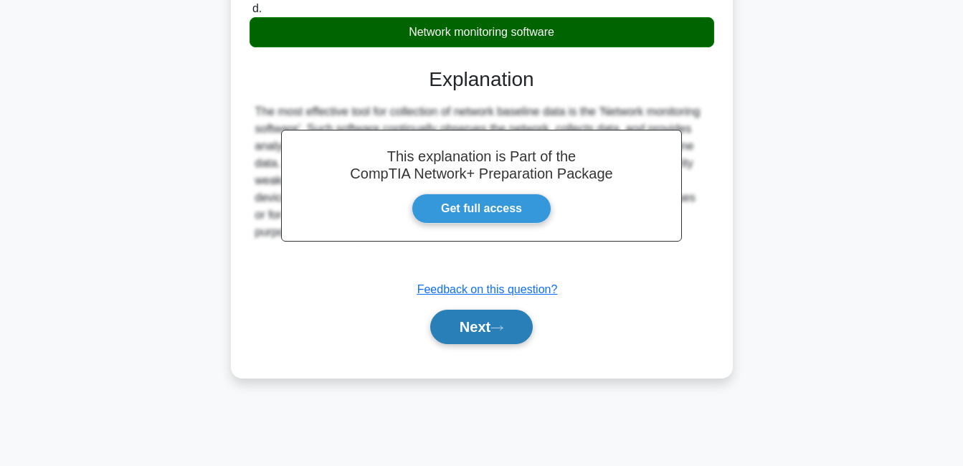
click at [452, 332] on button "Next" at bounding box center [481, 327] width 103 height 34
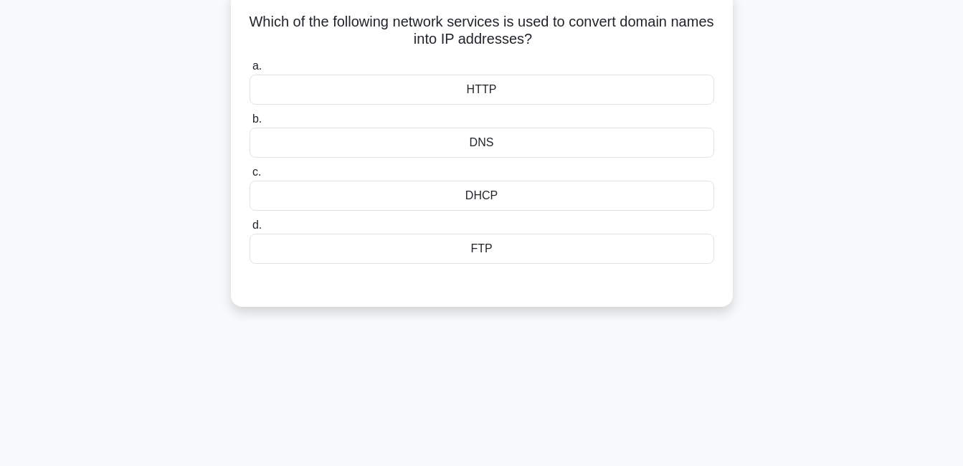
scroll to position [93, 0]
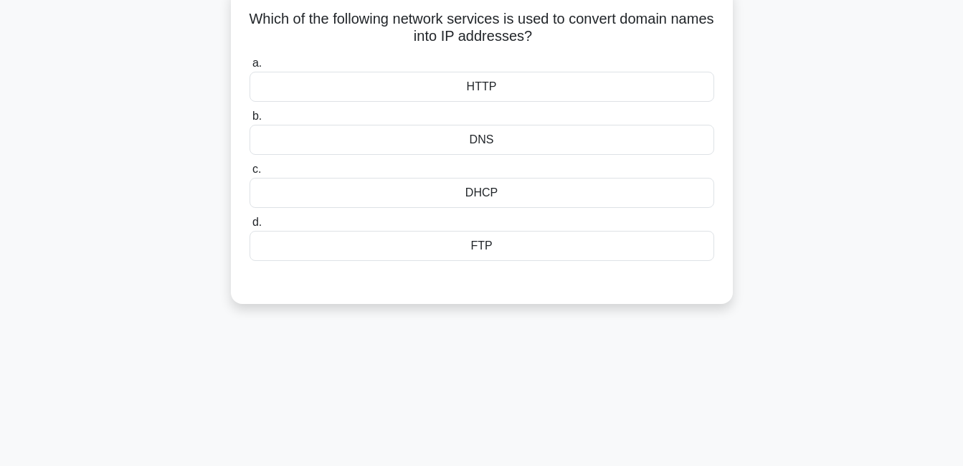
click at [494, 140] on div "DNS" at bounding box center [482, 140] width 465 height 30
click at [250, 121] on input "b. DNS" at bounding box center [250, 116] width 0 height 9
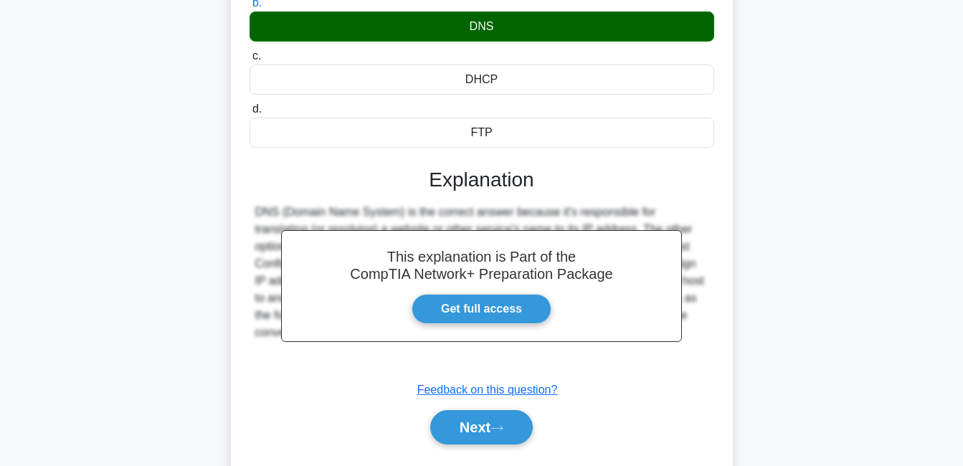
scroll to position [308, 0]
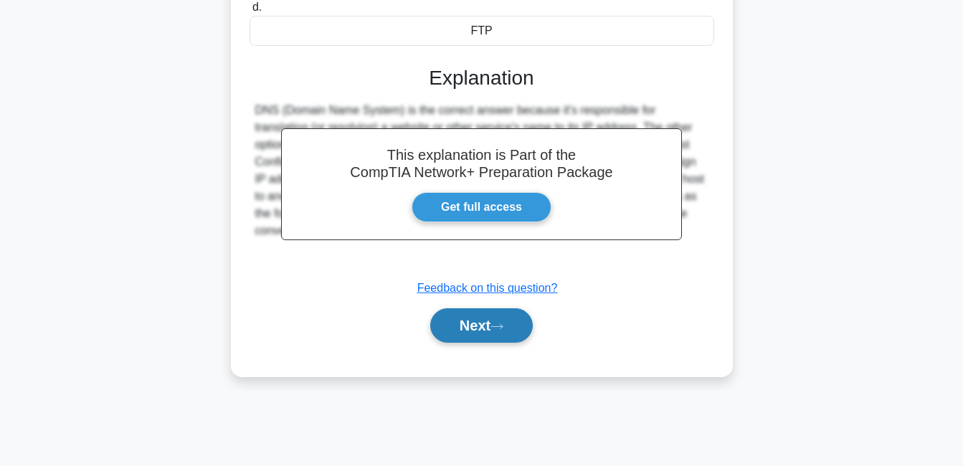
click at [486, 336] on button "Next" at bounding box center [481, 325] width 103 height 34
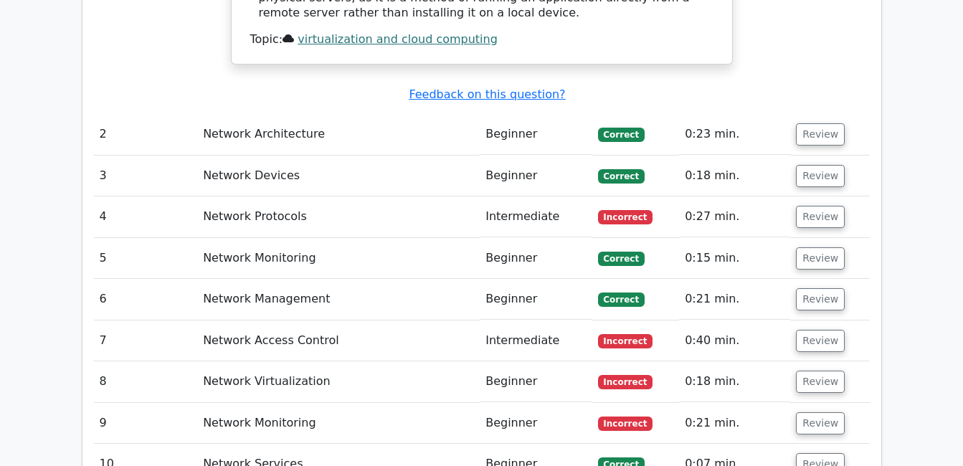
scroll to position [2152, 0]
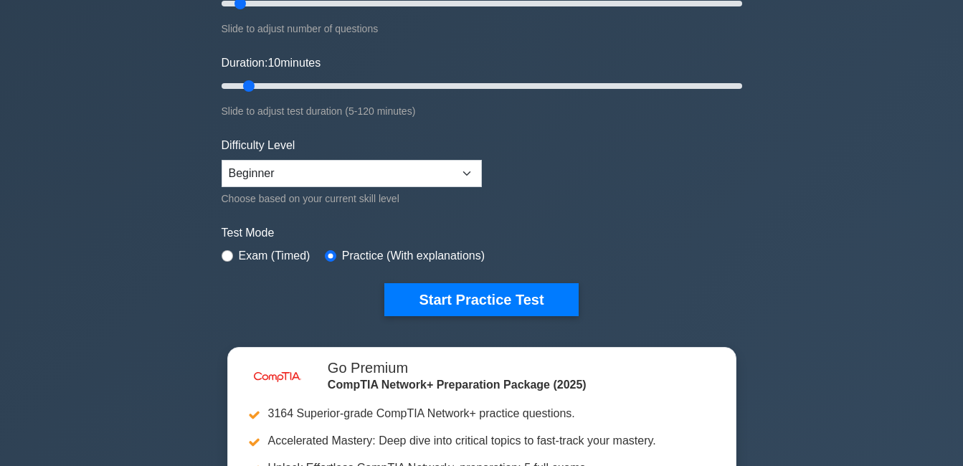
scroll to position [359, 0]
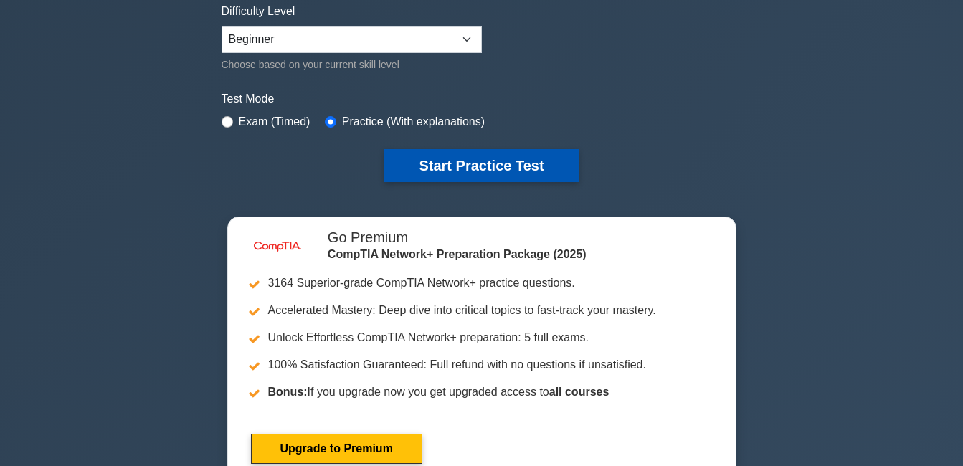
click at [495, 155] on button "Start Practice Test" at bounding box center [482, 165] width 194 height 33
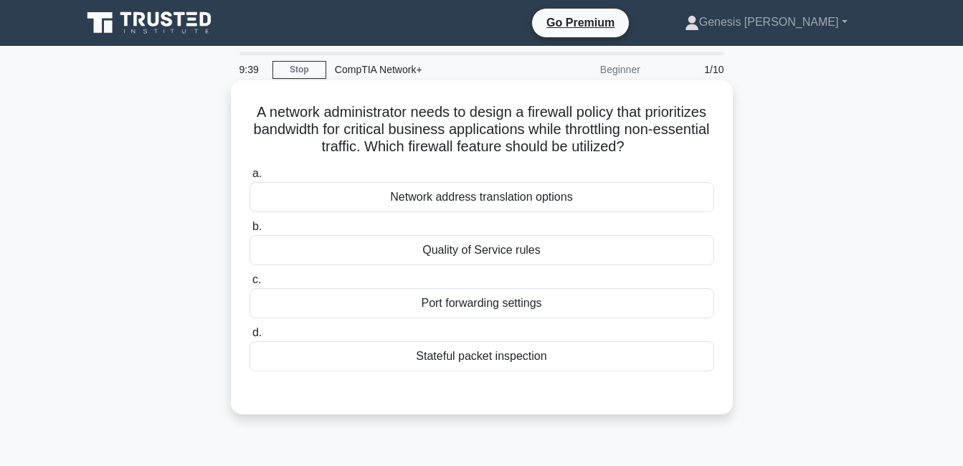
click at [453, 357] on div "Stateful packet inspection" at bounding box center [482, 356] width 465 height 30
click at [250, 338] on input "d. Stateful packet inspection" at bounding box center [250, 333] width 0 height 9
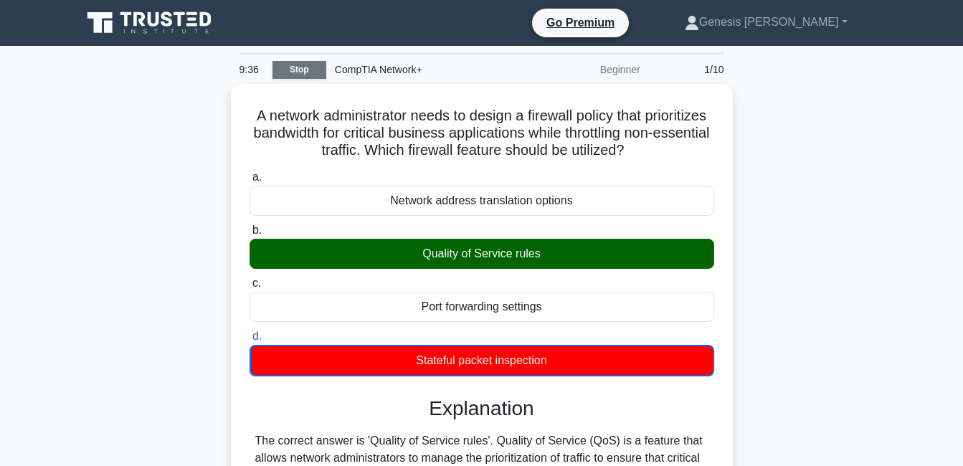
click at [301, 66] on link "Stop" at bounding box center [300, 70] width 54 height 18
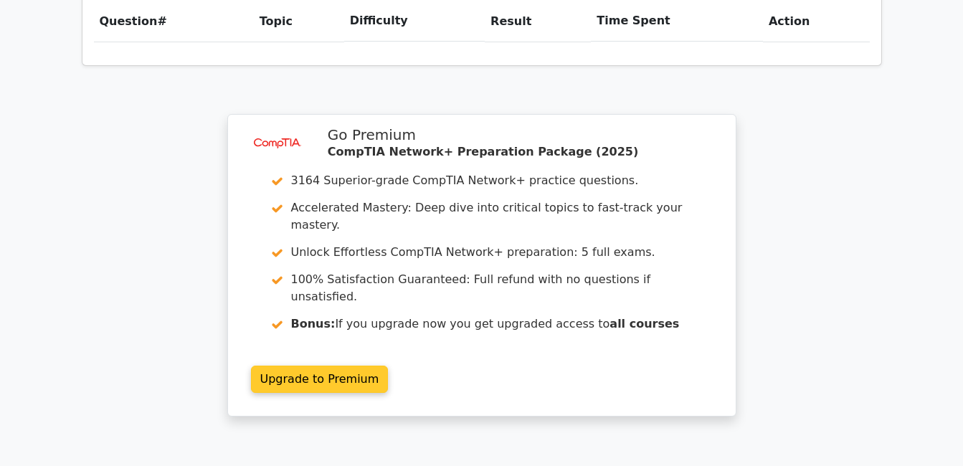
scroll to position [1184, 0]
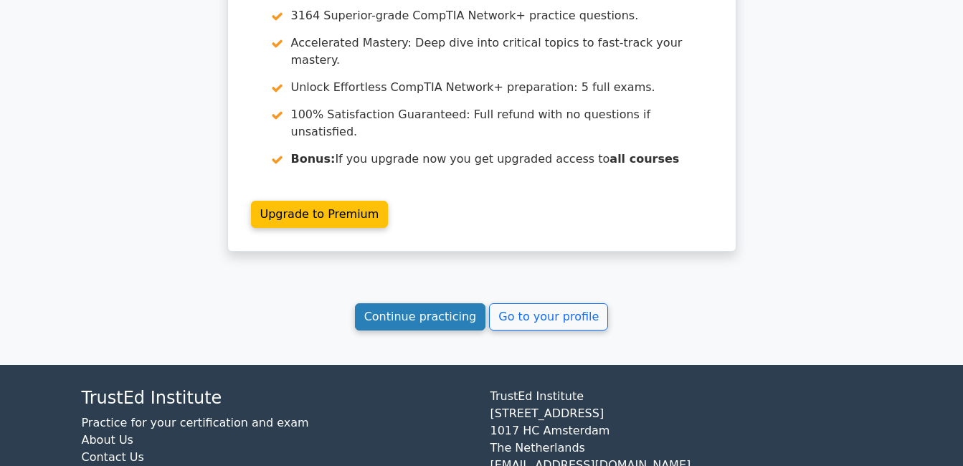
click at [455, 303] on link "Continue practicing" at bounding box center [420, 316] width 131 height 27
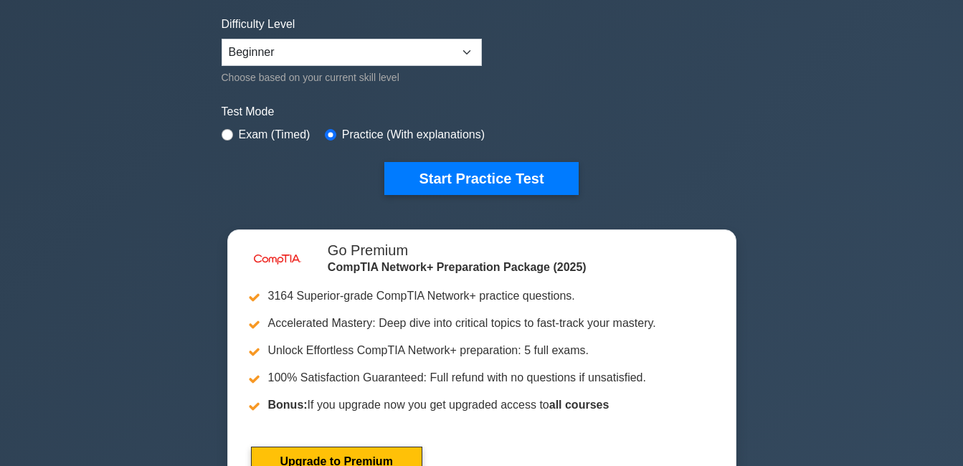
scroll to position [359, 0]
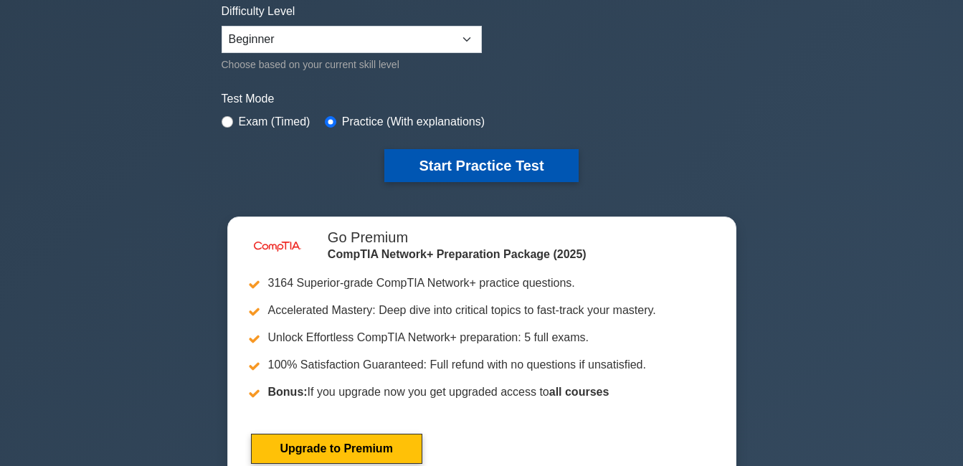
click at [453, 156] on button "Start Practice Test" at bounding box center [482, 165] width 194 height 33
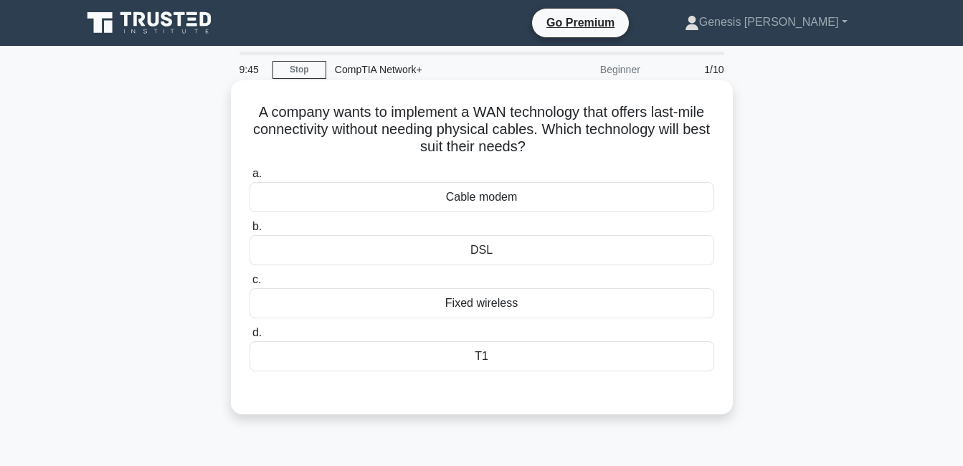
click at [463, 251] on div "DSL" at bounding box center [482, 250] width 465 height 30
click at [250, 232] on input "b. DSL" at bounding box center [250, 226] width 0 height 9
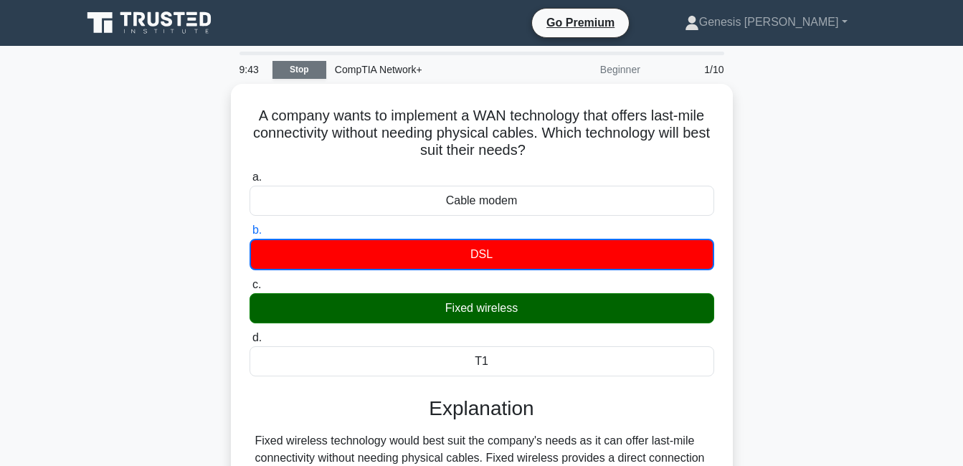
click at [292, 72] on link "Stop" at bounding box center [300, 70] width 54 height 18
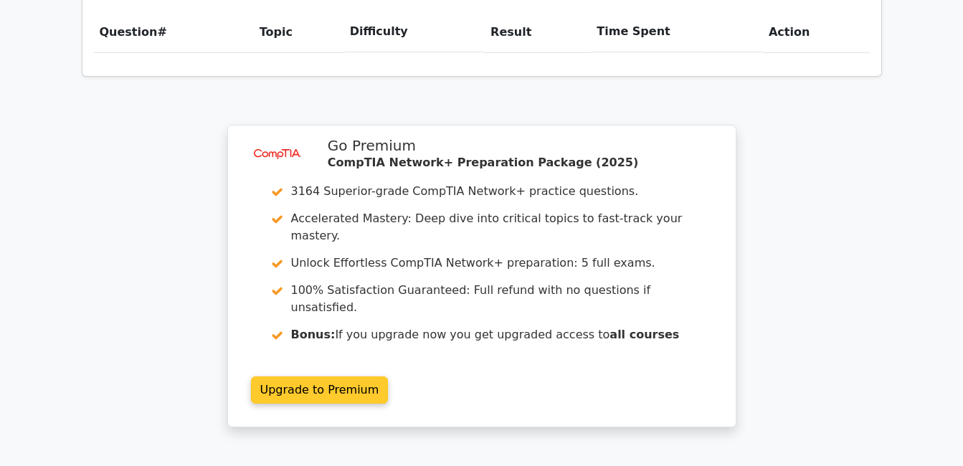
scroll to position [1184, 0]
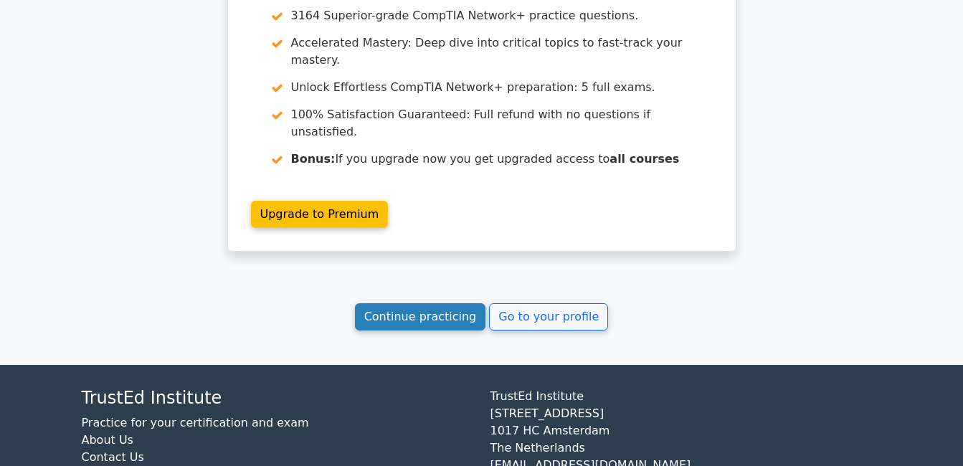
click at [449, 303] on link "Continue practicing" at bounding box center [420, 316] width 131 height 27
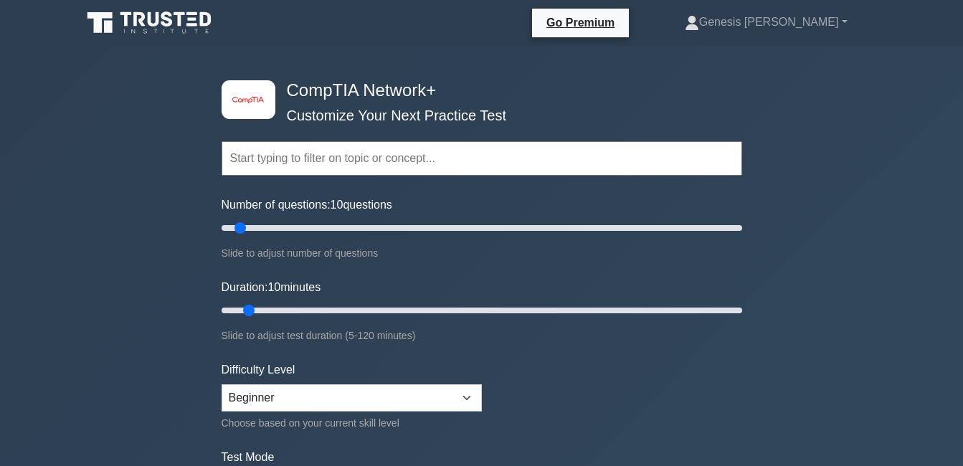
scroll to position [359, 0]
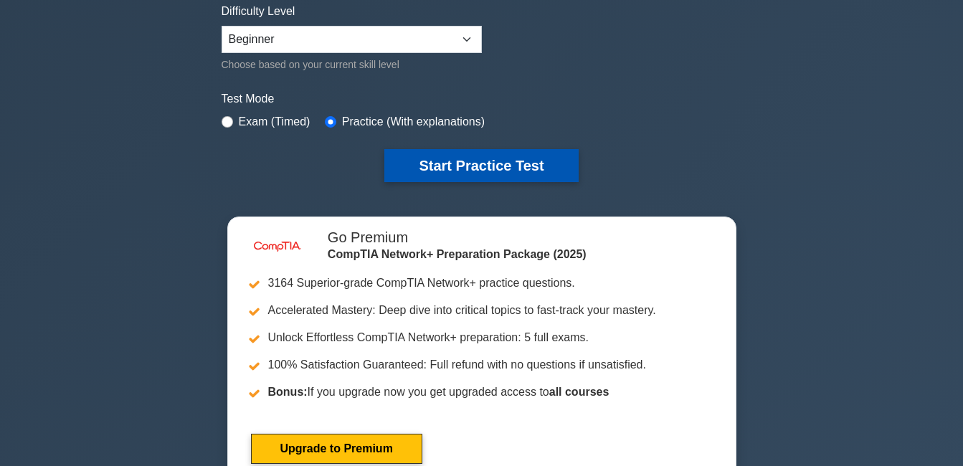
click at [489, 163] on button "Start Practice Test" at bounding box center [482, 165] width 194 height 33
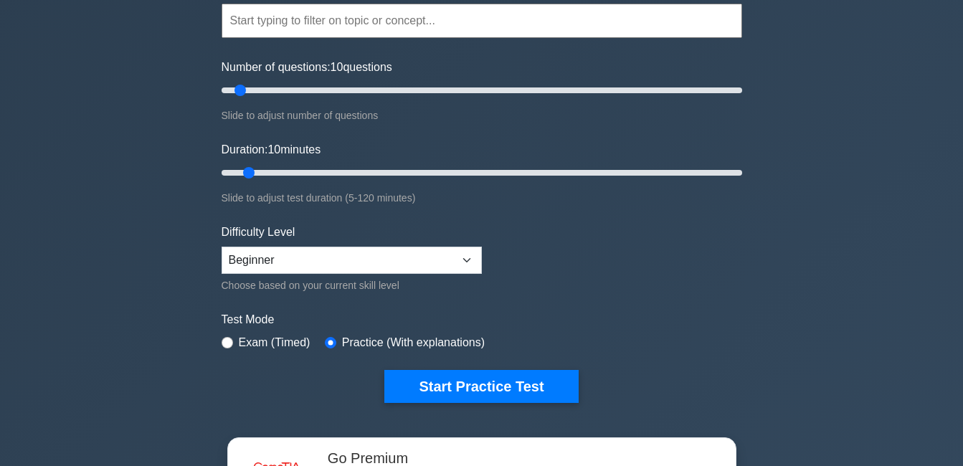
scroll to position [0, 0]
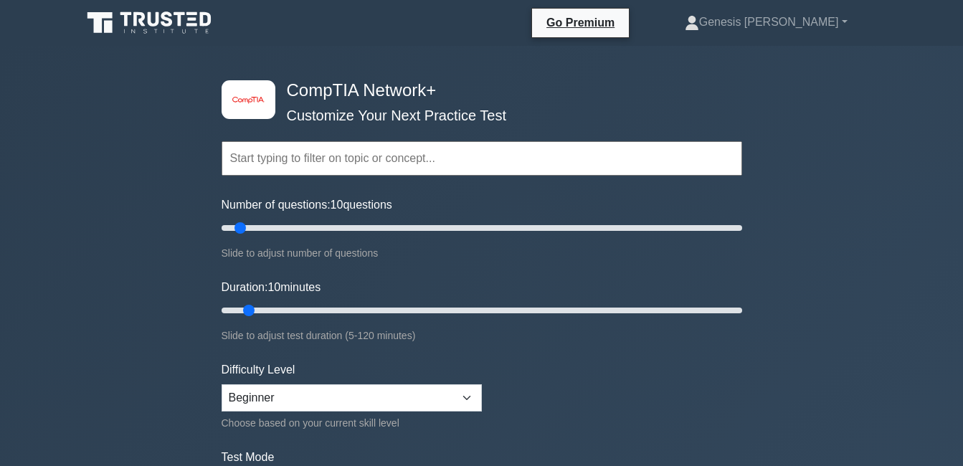
click at [443, 96] on h4 "CompTIA Network+" at bounding box center [476, 90] width 391 height 21
click at [240, 103] on div "Topics Networking Concepts Infrastructure Network Operations Network Security N…" at bounding box center [482, 139] width 521 height 82
drag, startPoint x: 335, startPoint y: 90, endPoint x: 351, endPoint y: 75, distance: 22.3
click at [351, 75] on div "image/svg+xml CompTIA Network+ Customize Your Next Practice Test Topics Network…" at bounding box center [482, 310] width 538 height 529
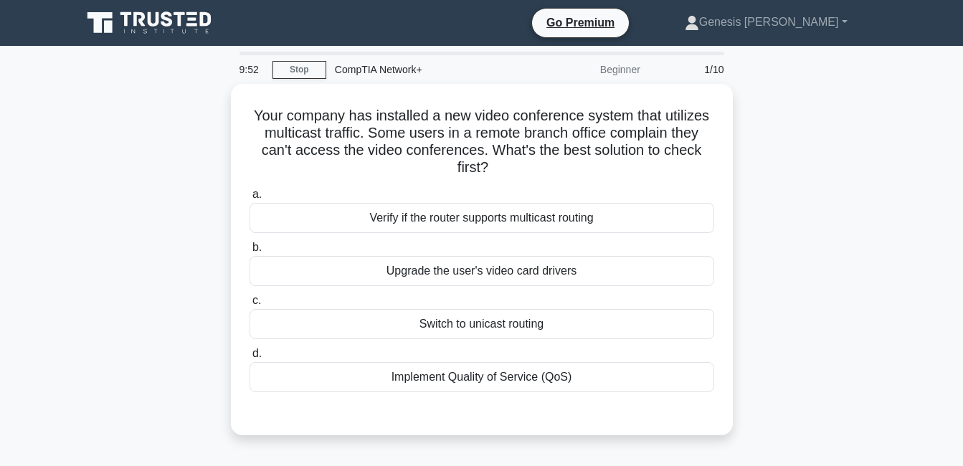
click at [399, 67] on div "CompTIA Network+" at bounding box center [424, 69] width 197 height 29
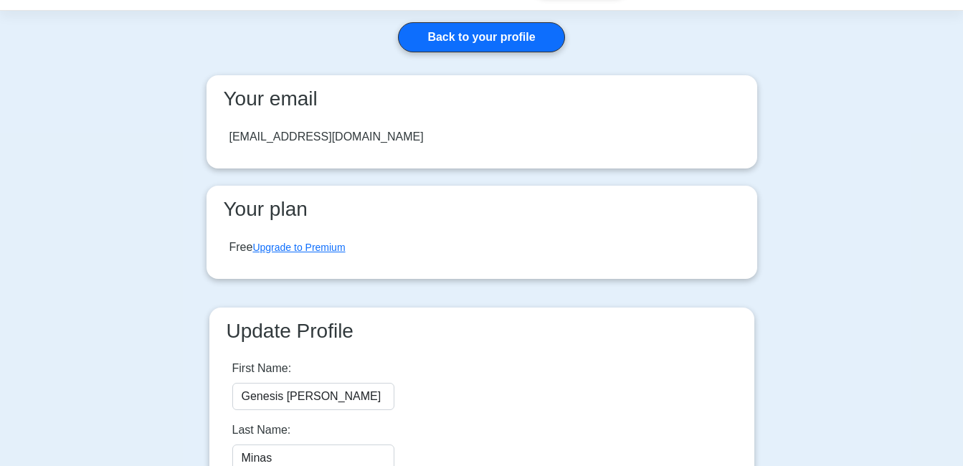
scroll to position [341, 0]
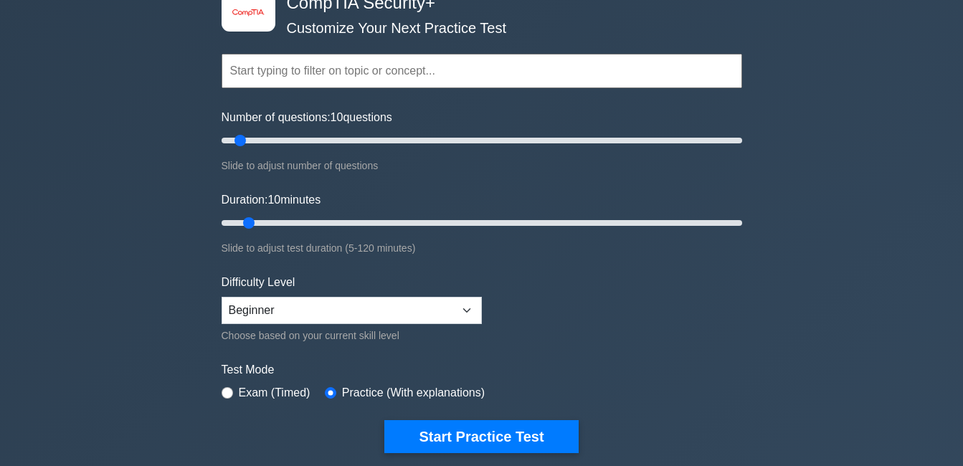
scroll to position [215, 0]
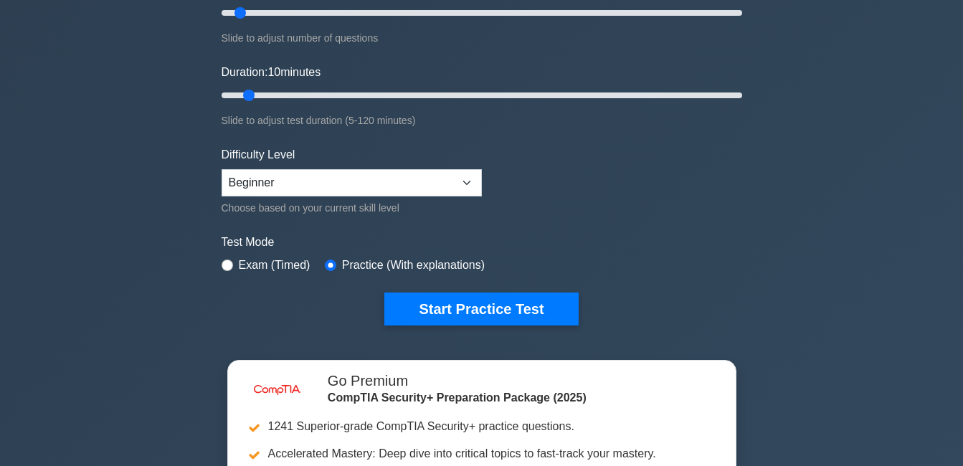
drag, startPoint x: 435, startPoint y: 311, endPoint x: 308, endPoint y: 301, distance: 127.3
click at [311, 302] on div "Start Practice Test" at bounding box center [482, 309] width 521 height 33
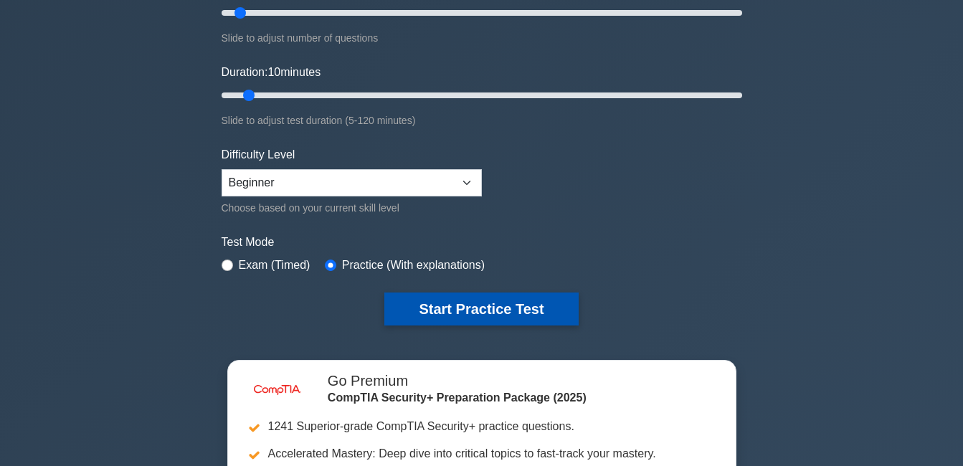
click at [466, 298] on button "Start Practice Test" at bounding box center [482, 309] width 194 height 33
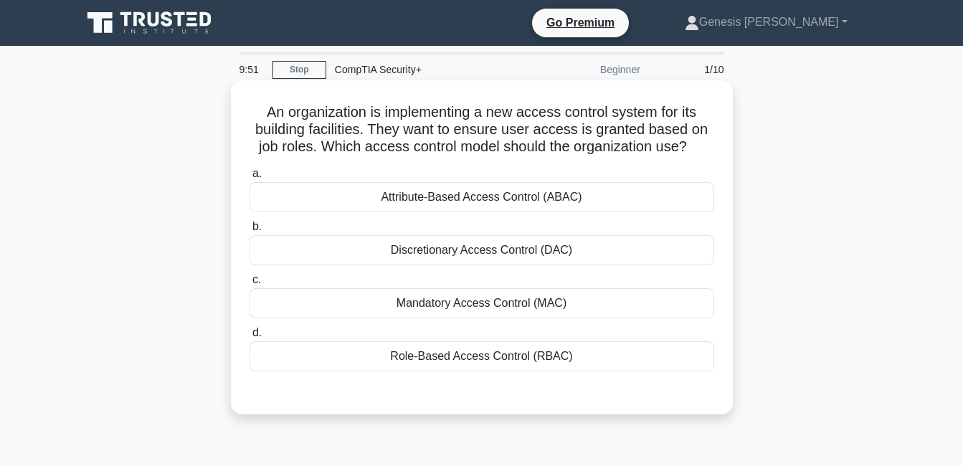
click at [430, 356] on div "Role-Based Access Control (RBAC)" at bounding box center [482, 356] width 465 height 30
click at [250, 338] on input "d. Role-Based Access Control (RBAC)" at bounding box center [250, 333] width 0 height 9
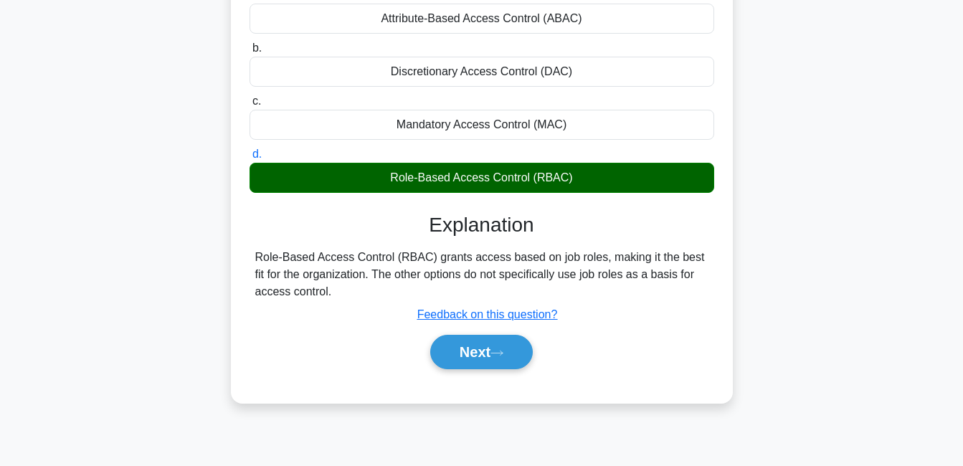
scroll to position [308, 0]
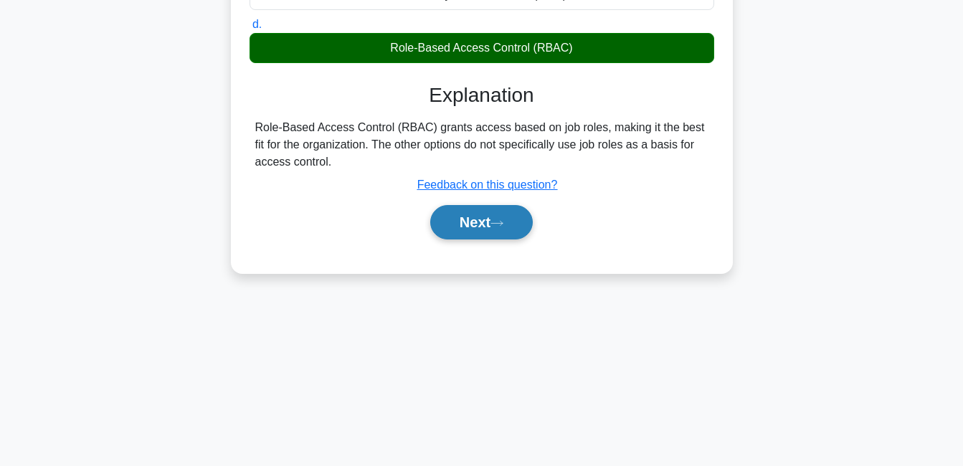
click at [476, 227] on button "Next" at bounding box center [481, 222] width 103 height 34
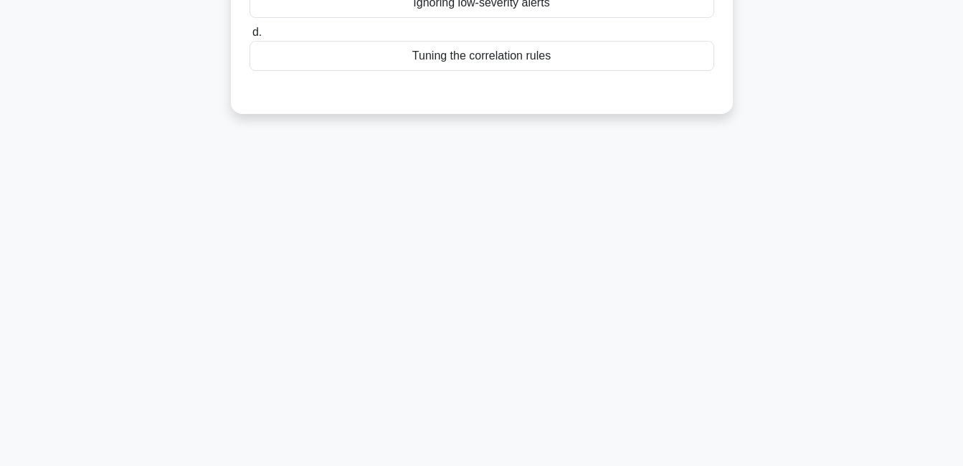
scroll to position [93, 0]
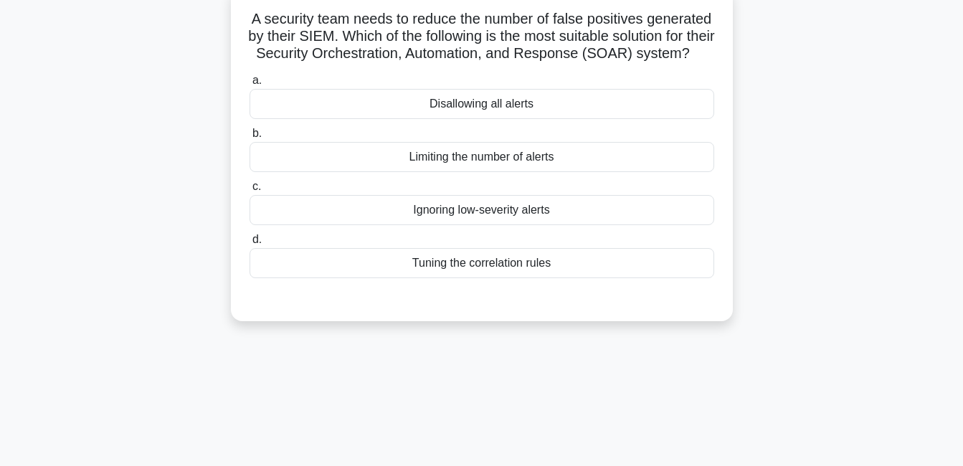
click at [394, 167] on div "Limiting the number of alerts" at bounding box center [482, 157] width 465 height 30
click at [250, 138] on input "b. Limiting the number of alerts" at bounding box center [250, 133] width 0 height 9
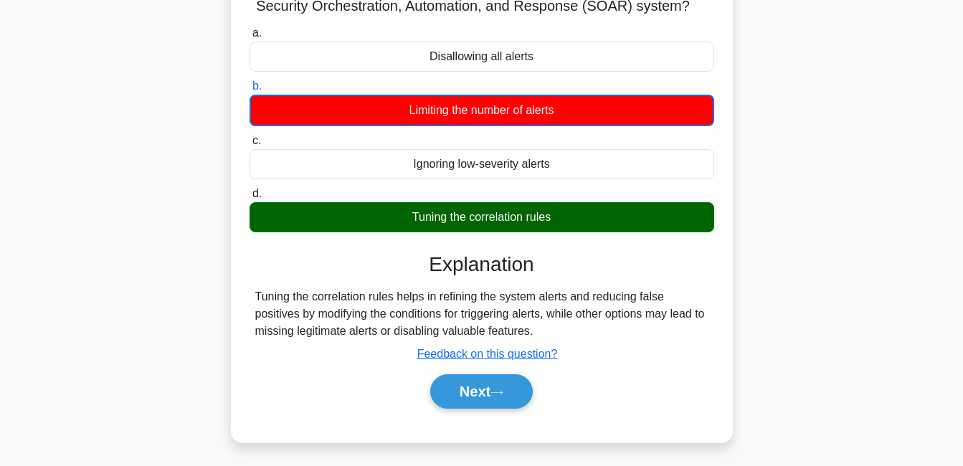
scroll to position [237, 0]
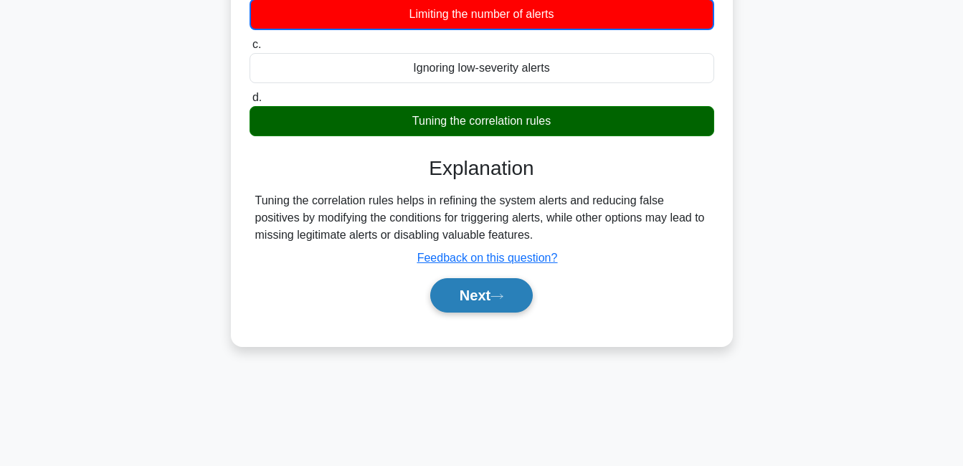
click at [478, 305] on button "Next" at bounding box center [481, 295] width 103 height 34
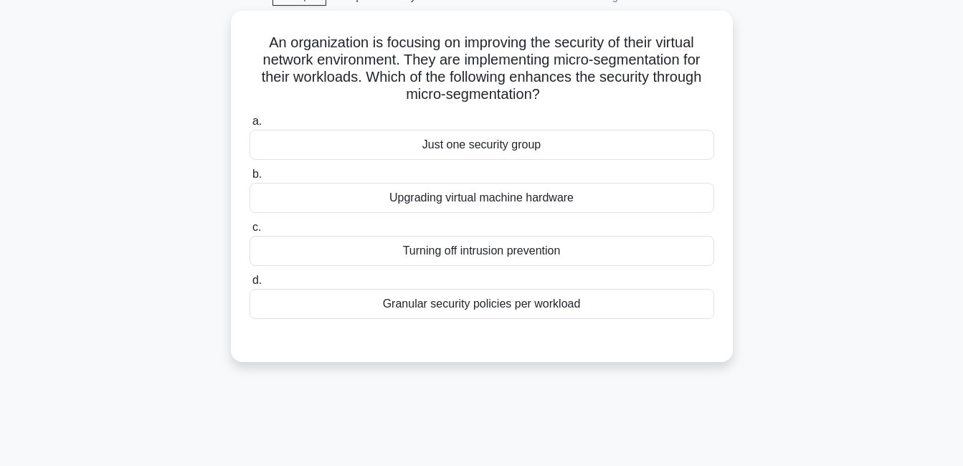
scroll to position [22, 0]
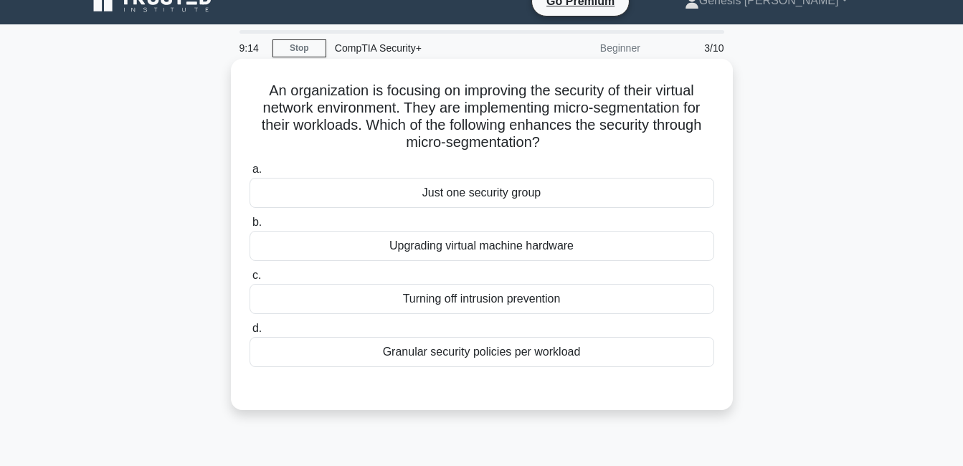
click at [473, 240] on div "Upgrading virtual machine hardware" at bounding box center [482, 246] width 465 height 30
click at [250, 227] on input "b. Upgrading virtual machine hardware" at bounding box center [250, 222] width 0 height 9
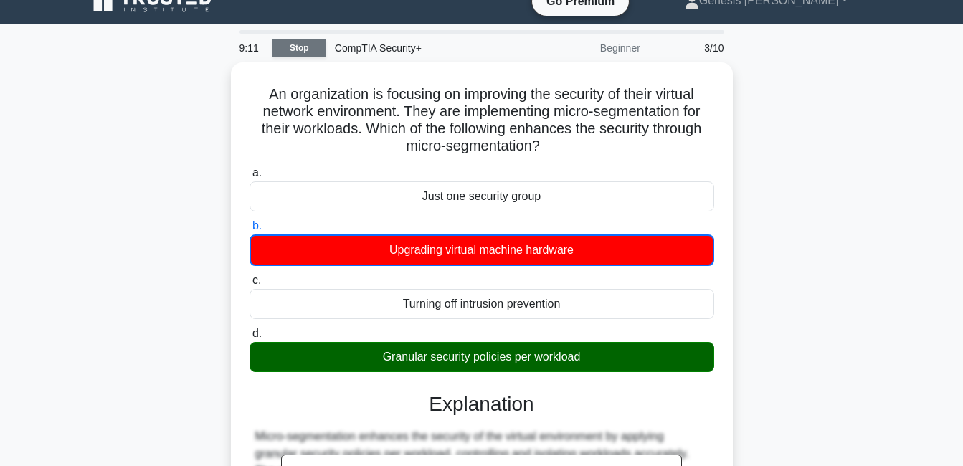
click at [287, 52] on link "Stop" at bounding box center [300, 48] width 54 height 18
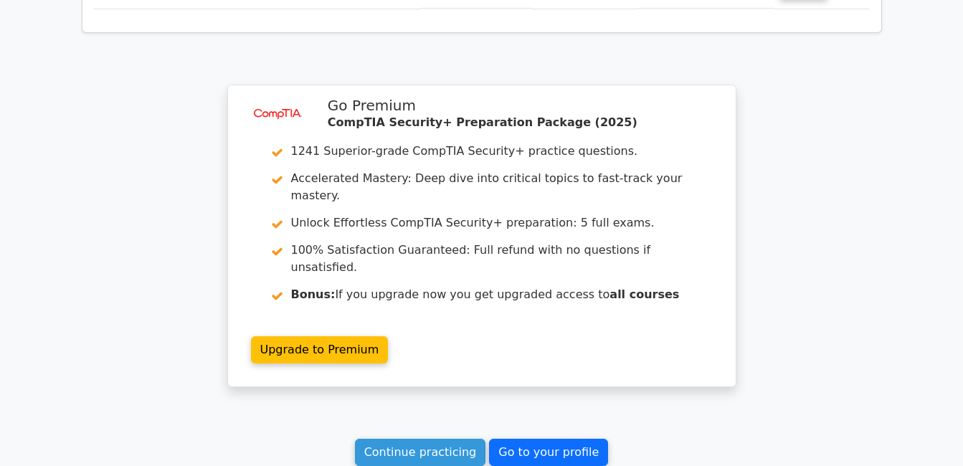
scroll to position [1722, 0]
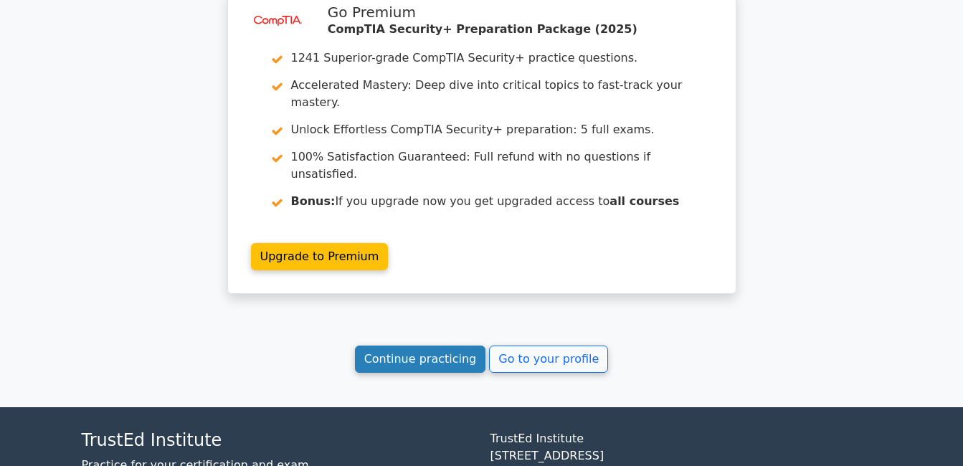
click at [440, 346] on link "Continue practicing" at bounding box center [420, 359] width 131 height 27
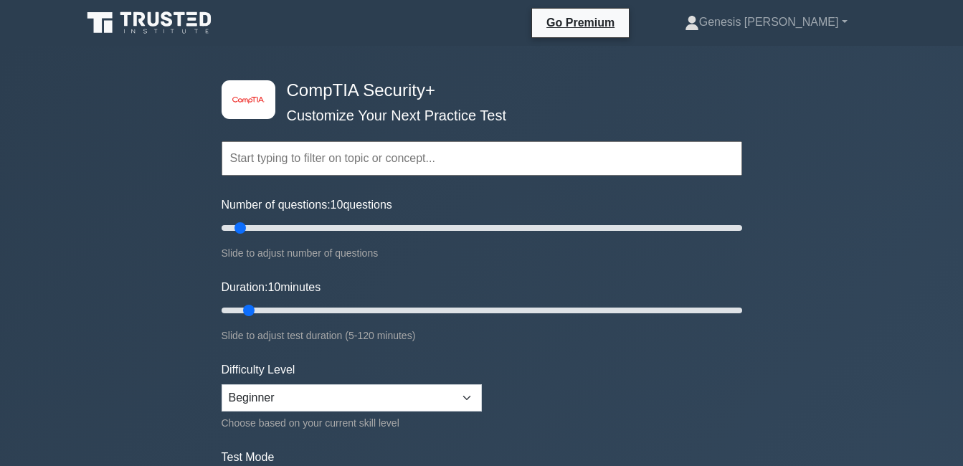
scroll to position [287, 0]
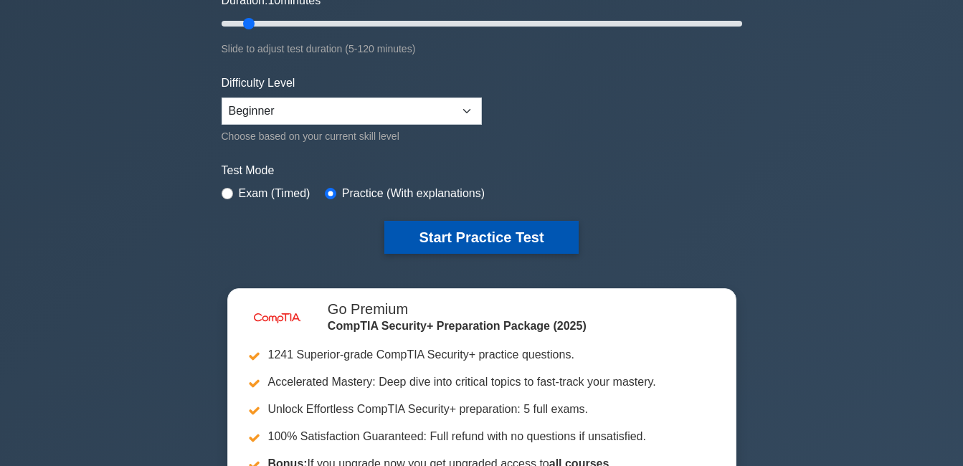
click at [463, 226] on button "Start Practice Test" at bounding box center [482, 237] width 194 height 33
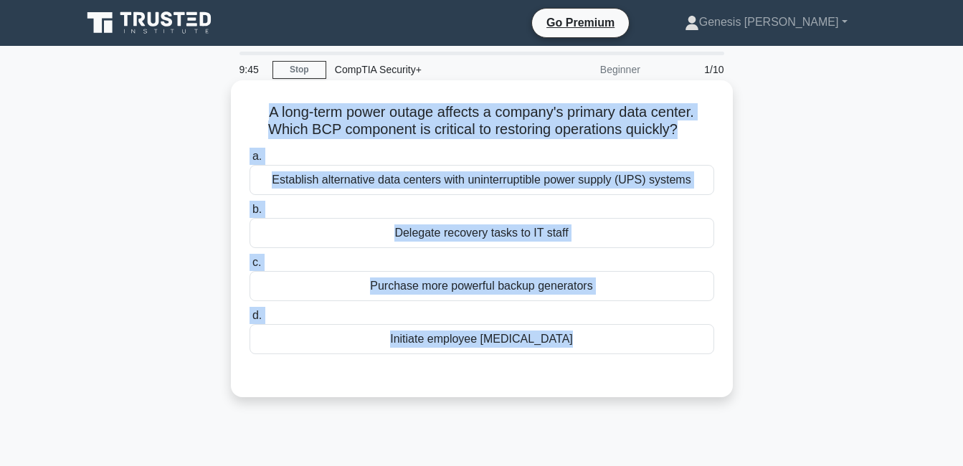
drag, startPoint x: 264, startPoint y: 113, endPoint x: 589, endPoint y: 362, distance: 409.4
click at [589, 362] on div "A long-term power outage affects a company's primary data center. Which BCP com…" at bounding box center [482, 239] width 491 height 306
copy div "A long-term power outage affects a company's primary data center. Which BCP com…"
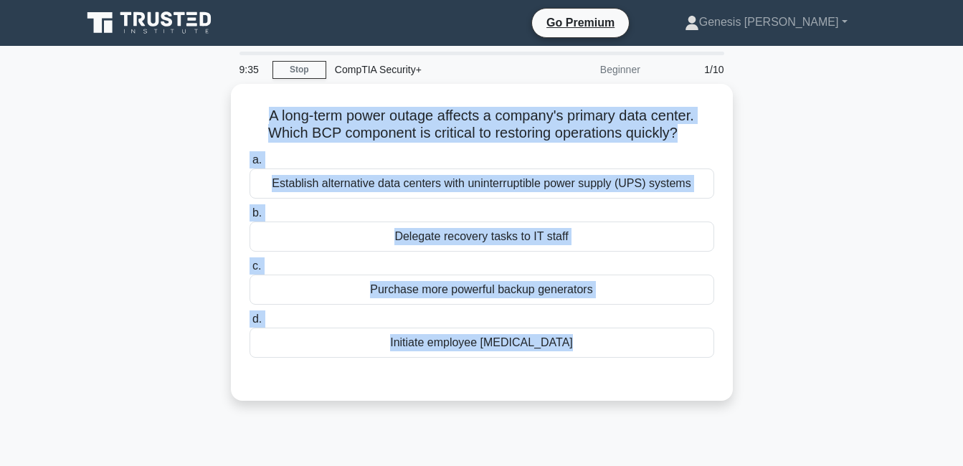
click at [778, 133] on div "A long-term power outage affects a company's primary data center. Which BCP com…" at bounding box center [482, 251] width 818 height 334
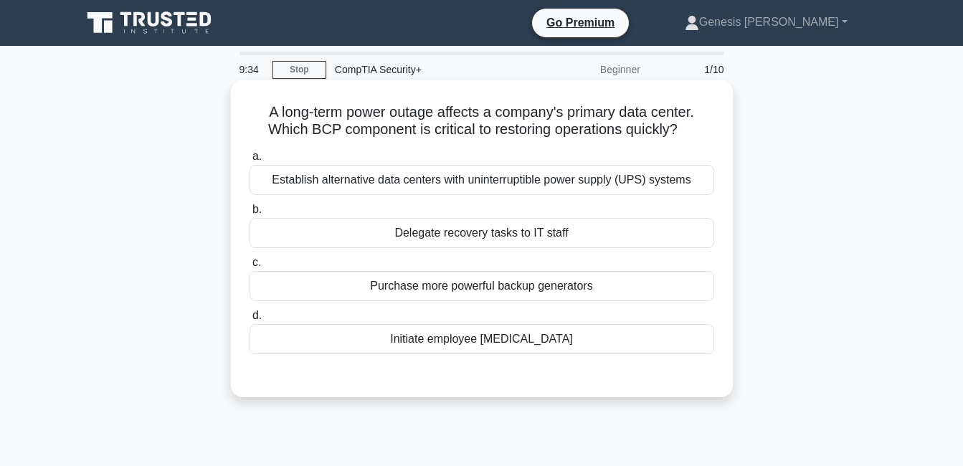
click at [596, 230] on div "Delegate recovery tasks to IT staff" at bounding box center [482, 233] width 465 height 30
click at [250, 215] on input "b. Delegate recovery tasks to IT staff" at bounding box center [250, 209] width 0 height 9
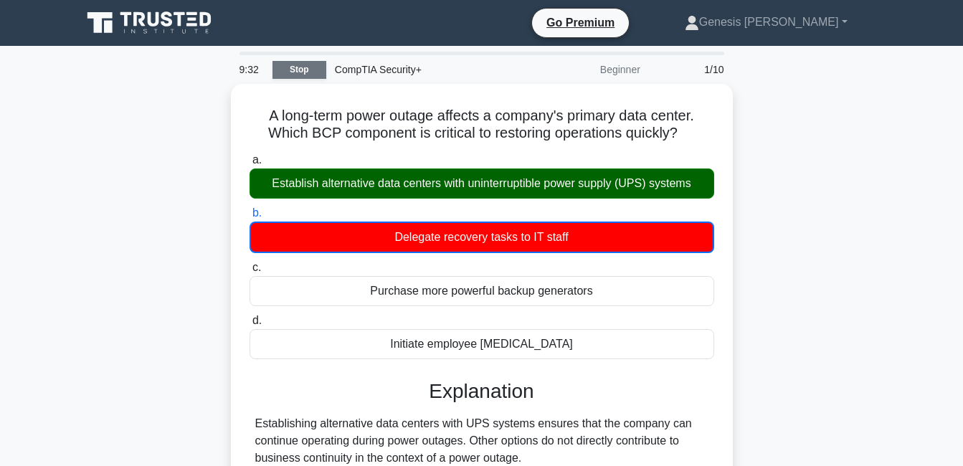
click at [292, 68] on link "Stop" at bounding box center [300, 70] width 54 height 18
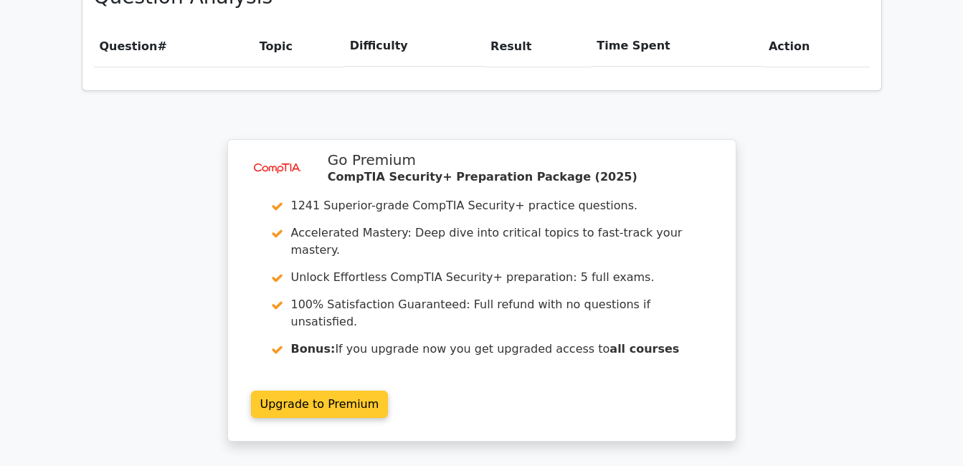
scroll to position [1004, 0]
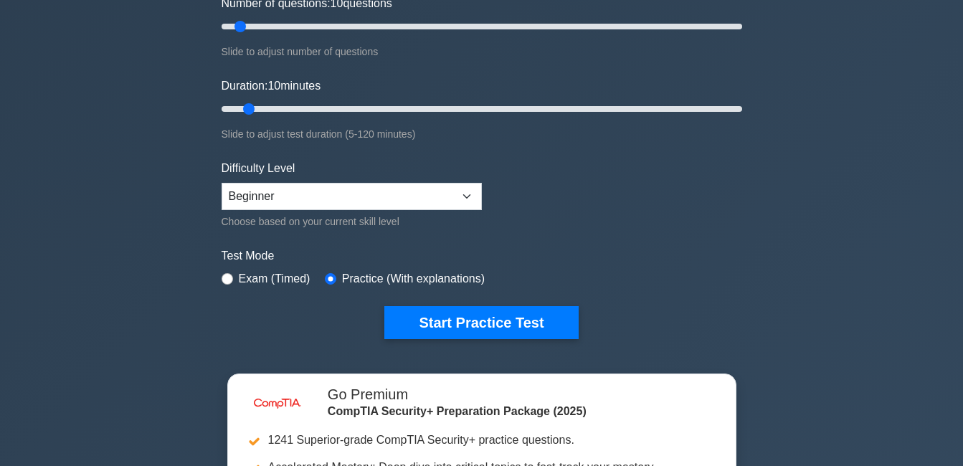
scroll to position [143, 0]
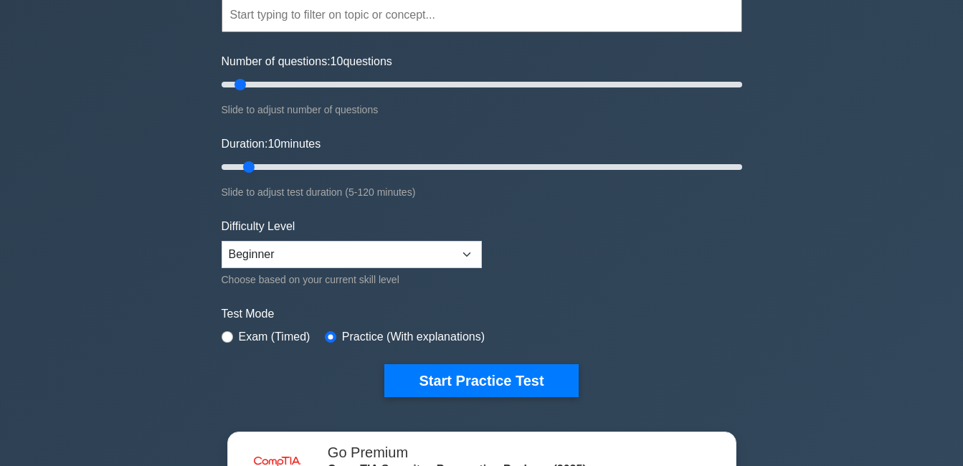
click at [247, 338] on label "Exam (Timed)" at bounding box center [275, 337] width 72 height 17
click at [225, 335] on input "radio" at bounding box center [227, 336] width 11 height 11
radio input "true"
click at [326, 342] on div "Practice (With explanations)" at bounding box center [405, 337] width 160 height 17
click at [329, 336] on input "radio" at bounding box center [330, 336] width 11 height 11
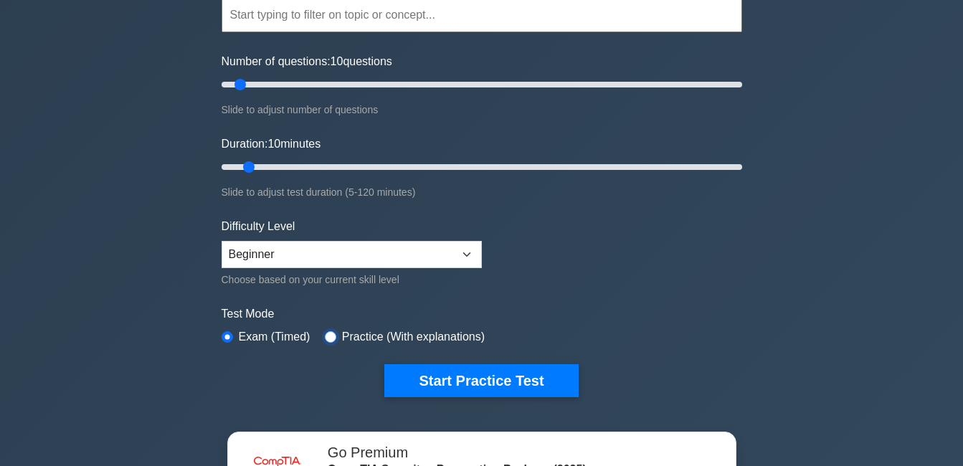
radio input "true"
click at [240, 335] on label "Exam (Timed)" at bounding box center [275, 337] width 72 height 17
click at [227, 336] on input "radio" at bounding box center [227, 336] width 11 height 11
radio input "true"
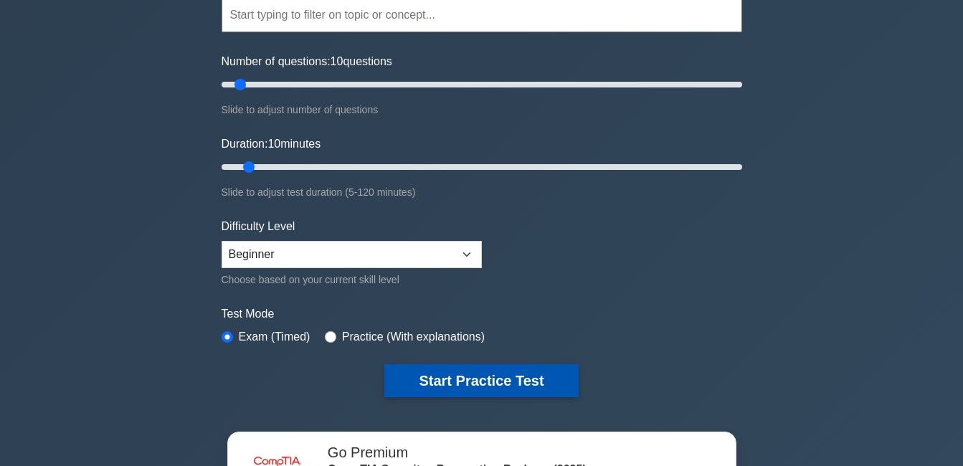
click at [428, 371] on button "Start Practice Test" at bounding box center [482, 380] width 194 height 33
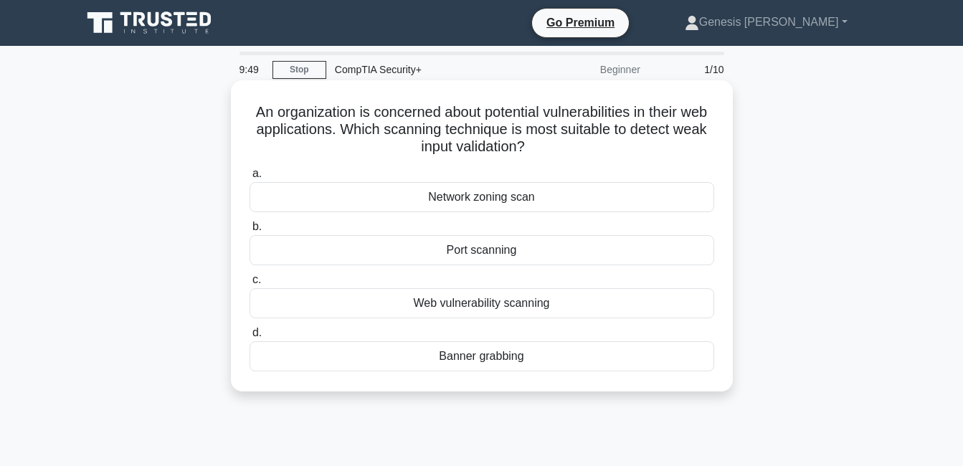
click at [477, 302] on div "Web vulnerability scanning" at bounding box center [482, 303] width 465 height 30
click at [250, 285] on input "c. Web vulnerability scanning" at bounding box center [250, 279] width 0 height 9
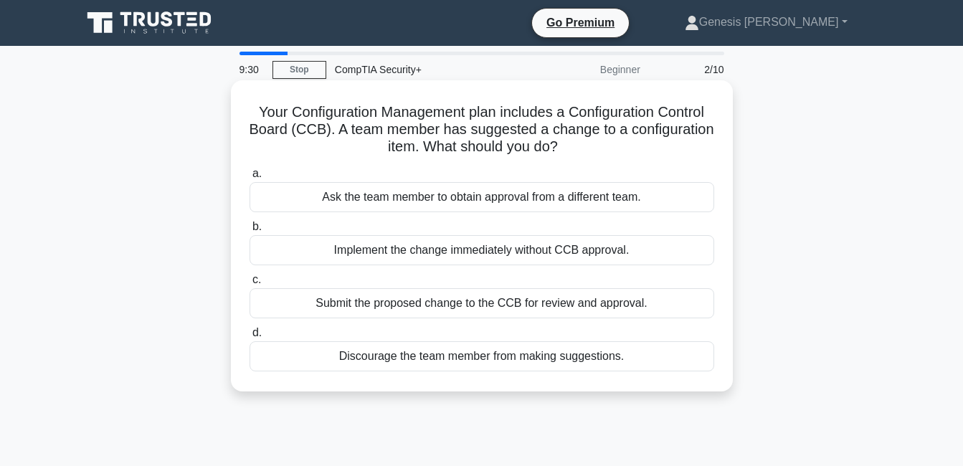
click at [410, 308] on div "Submit the proposed change to the CCB for review and approval." at bounding box center [482, 303] width 465 height 30
click at [250, 285] on input "c. Submit the proposed change to the CCB for review and approval." at bounding box center [250, 279] width 0 height 9
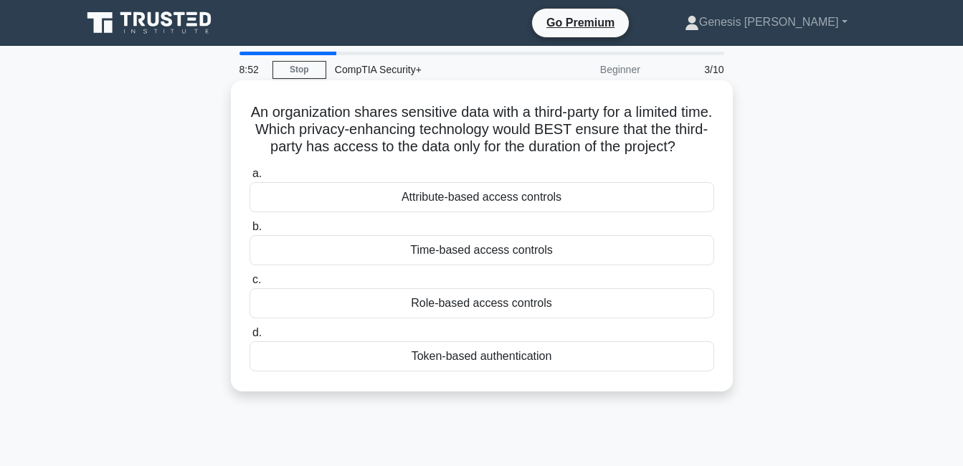
click at [501, 265] on div "Time-based access controls" at bounding box center [482, 250] width 465 height 30
click at [250, 232] on input "b. Time-based access controls" at bounding box center [250, 226] width 0 height 9
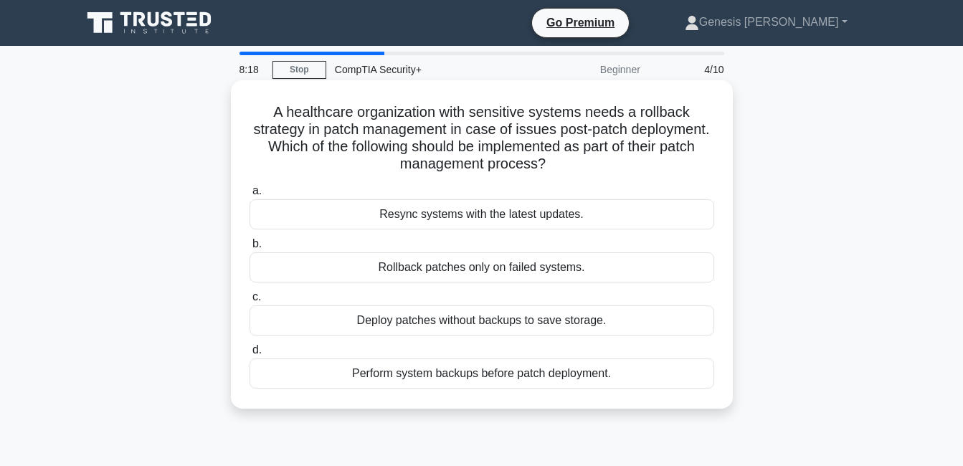
click at [413, 380] on div "Perform system backups before patch deployment." at bounding box center [482, 374] width 465 height 30
click at [250, 355] on input "d. Perform system backups before patch deployment." at bounding box center [250, 350] width 0 height 9
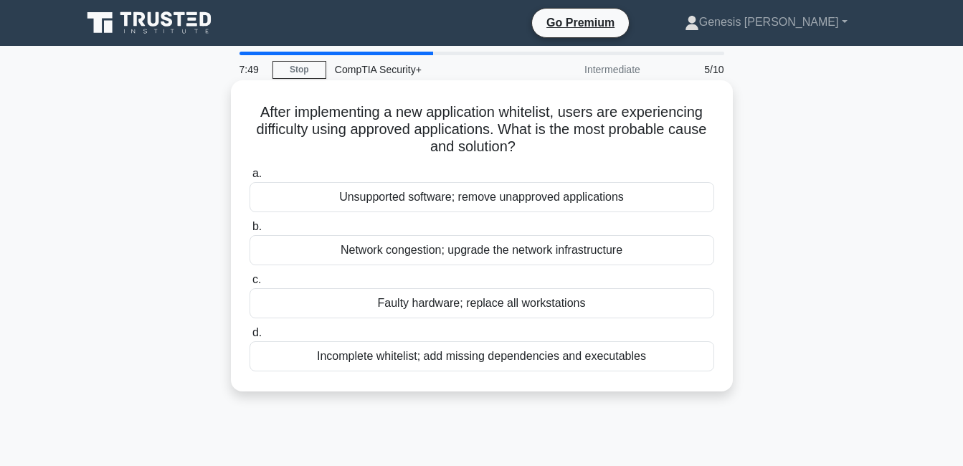
click at [524, 356] on div "Incomplete whitelist; add missing dependencies and executables" at bounding box center [482, 356] width 465 height 30
click at [250, 338] on input "d. Incomplete whitelist; add missing dependencies and executables" at bounding box center [250, 333] width 0 height 9
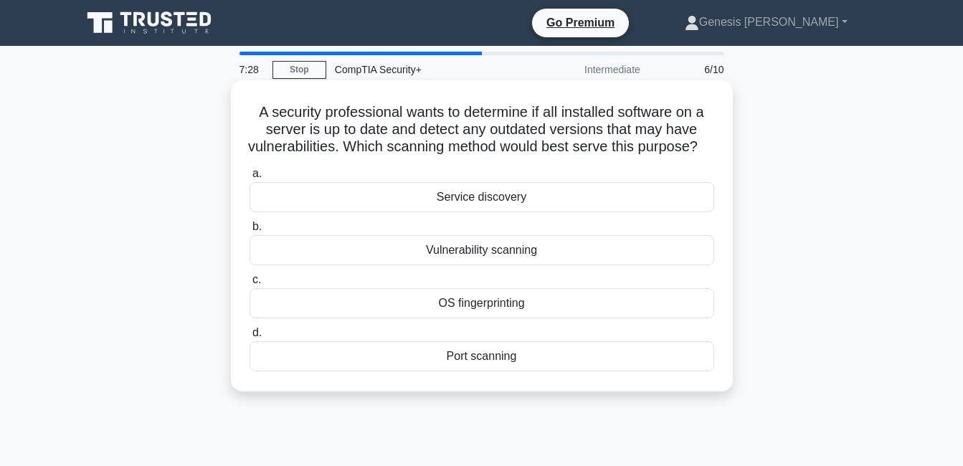
click at [474, 319] on div "OS fingerprinting" at bounding box center [482, 303] width 465 height 30
click at [250, 285] on input "c. OS fingerprinting" at bounding box center [250, 279] width 0 height 9
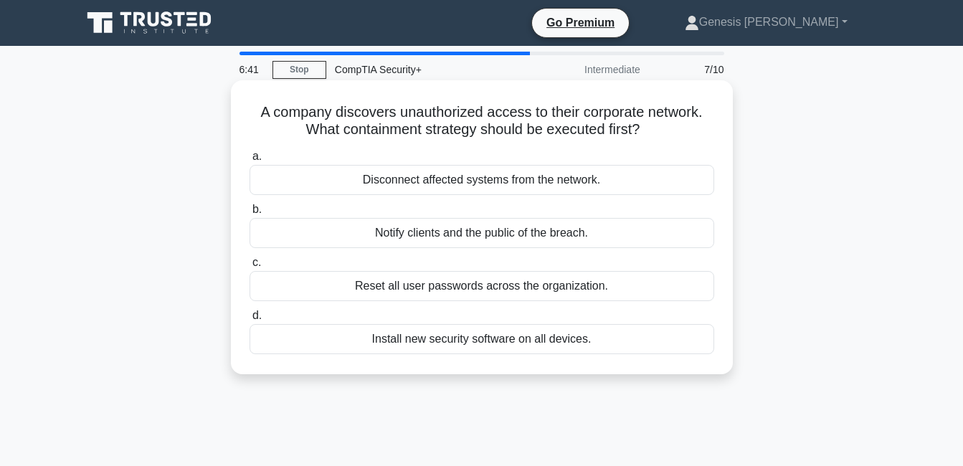
click at [529, 179] on div "Disconnect affected systems from the network." at bounding box center [482, 180] width 465 height 30
click at [250, 161] on input "a. Disconnect affected systems from the network." at bounding box center [250, 156] width 0 height 9
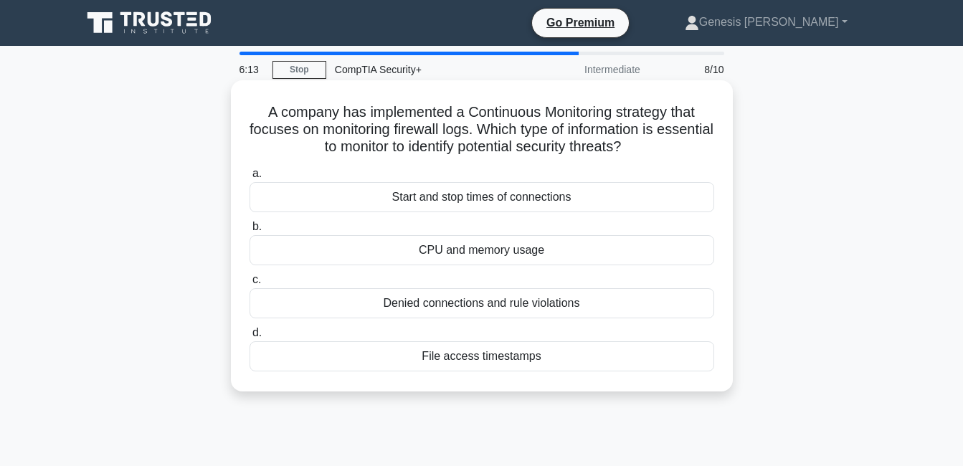
click at [474, 304] on div "Denied connections and rule violations" at bounding box center [482, 303] width 465 height 30
click at [250, 285] on input "c. Denied connections and rule violations" at bounding box center [250, 279] width 0 height 9
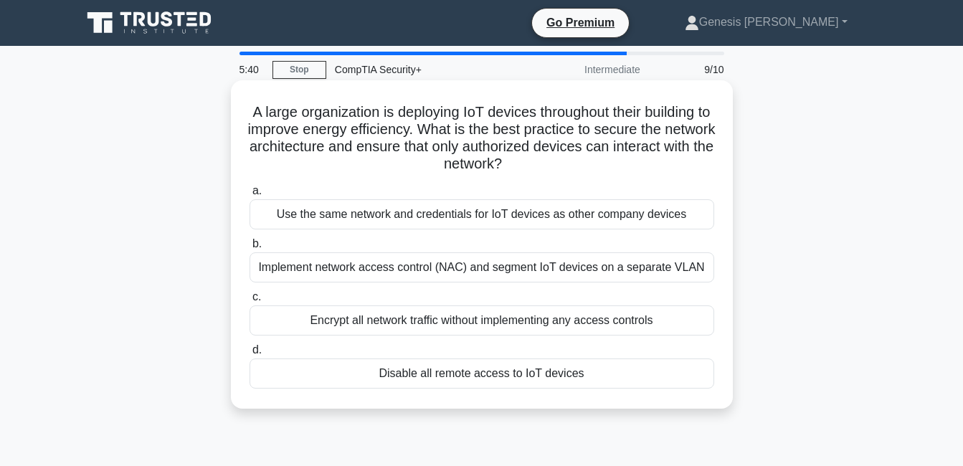
click at [522, 270] on div "Implement network access control (NAC) and segment IoT devices on a separate VL…" at bounding box center [482, 268] width 465 height 30
click at [250, 249] on input "b. Implement network access control (NAC) and segment IoT devices on a separate…" at bounding box center [250, 244] width 0 height 9
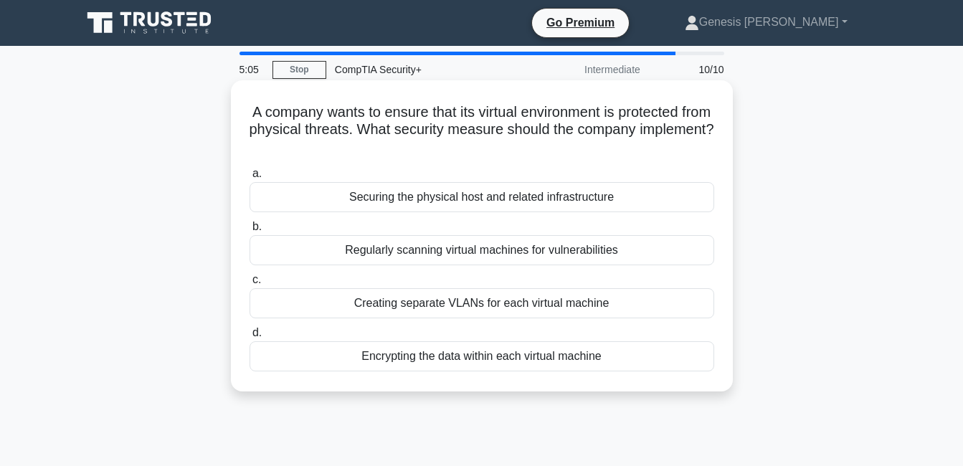
click at [561, 201] on div "Securing the physical host and related infrastructure" at bounding box center [482, 197] width 465 height 30
click at [250, 179] on input "a. Securing the physical host and related infrastructure" at bounding box center [250, 173] width 0 height 9
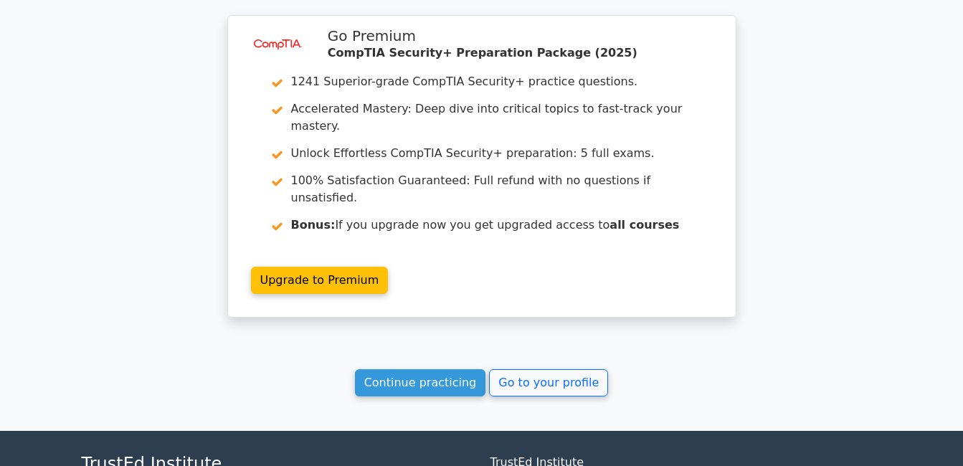
scroll to position [2237, 0]
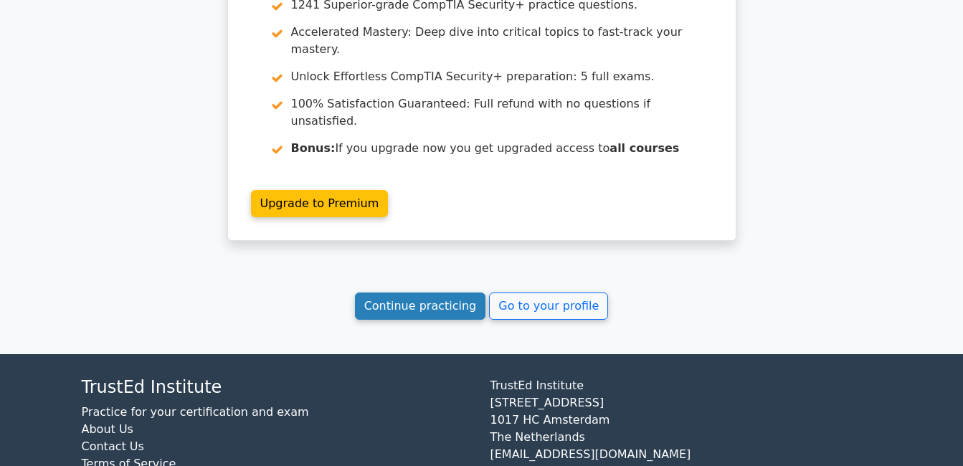
click at [432, 293] on link "Continue practicing" at bounding box center [420, 306] width 131 height 27
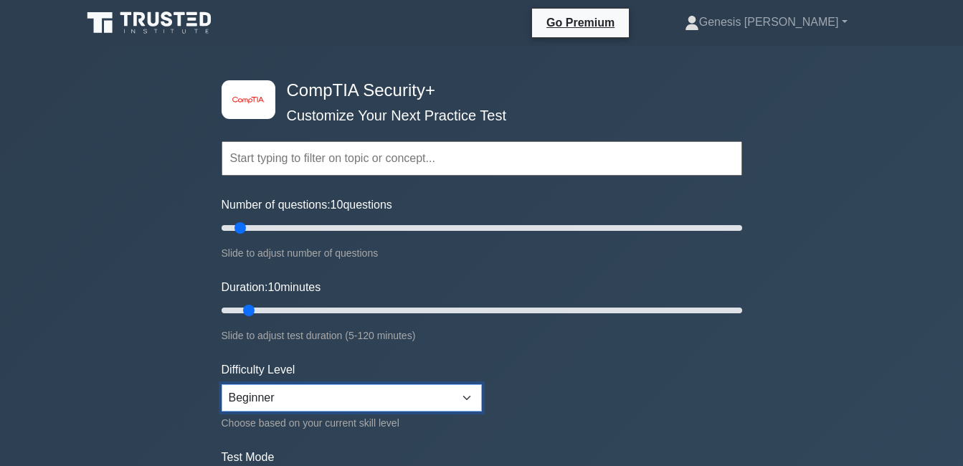
click at [361, 390] on select "Beginner Intermediate Expert" at bounding box center [352, 398] width 260 height 27
select select "intermediate"
click at [222, 385] on select "Beginner Intermediate Expert" at bounding box center [352, 398] width 260 height 27
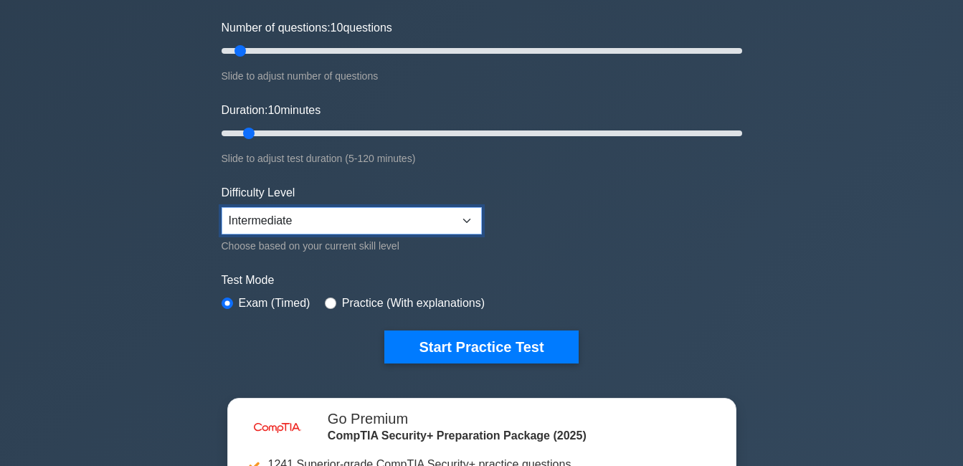
scroll to position [215, 0]
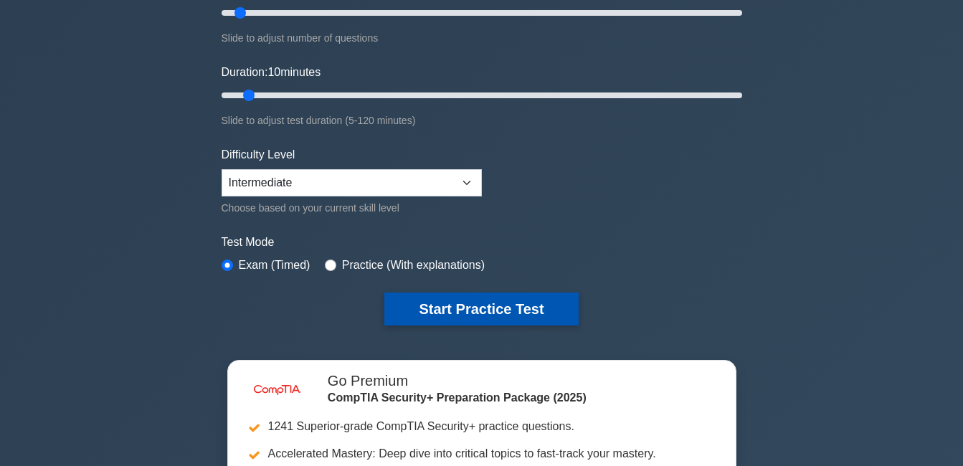
click at [449, 293] on button "Start Practice Test" at bounding box center [482, 309] width 194 height 33
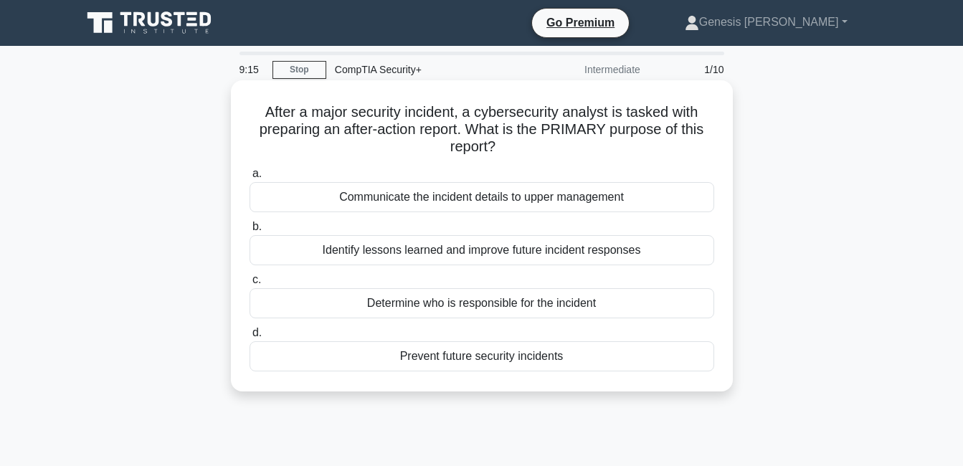
click at [566, 244] on div "Identify lessons learned and improve future incident responses" at bounding box center [482, 250] width 465 height 30
click at [250, 232] on input "b. Identify lessons learned and improve future incident responses" at bounding box center [250, 226] width 0 height 9
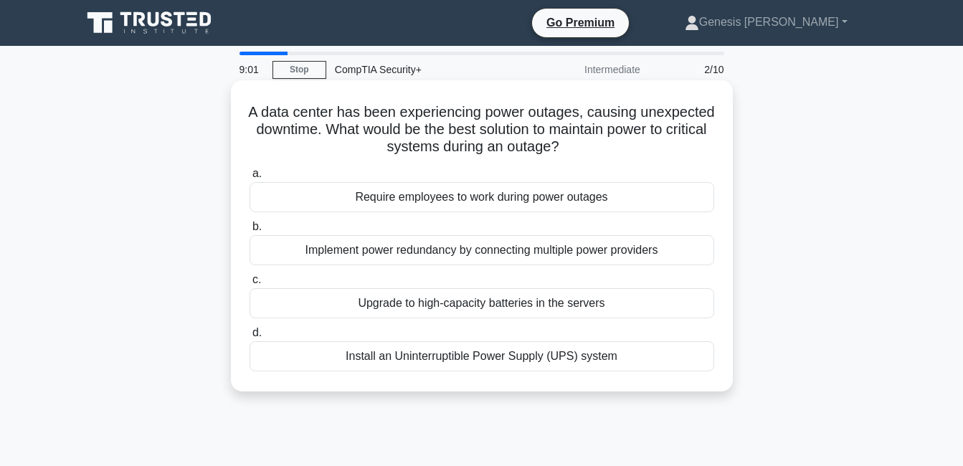
click at [573, 248] on div "Implement power redundancy by connecting multiple power providers" at bounding box center [482, 250] width 465 height 30
click at [250, 232] on input "b. Implement power redundancy by connecting multiple power providers" at bounding box center [250, 226] width 0 height 9
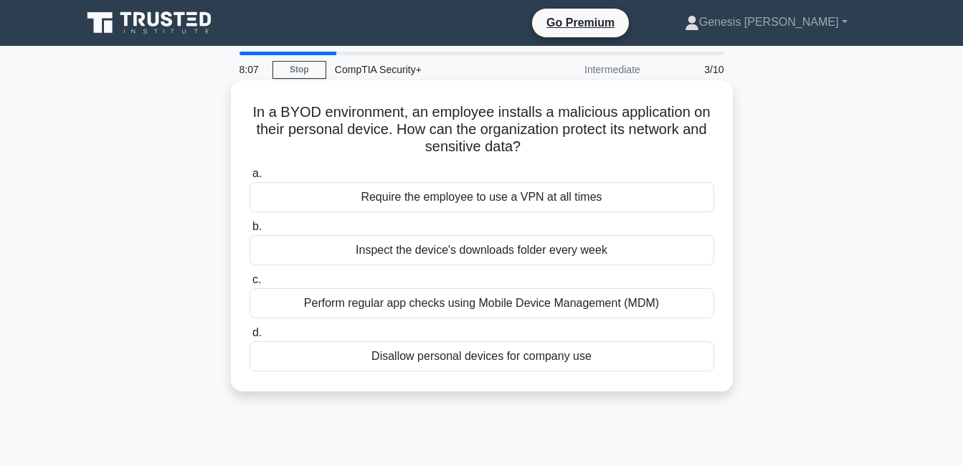
click at [487, 308] on div "Perform regular app checks using Mobile Device Management (MDM)" at bounding box center [482, 303] width 465 height 30
click at [250, 285] on input "c. Perform regular app checks using Mobile Device Management (MDM)" at bounding box center [250, 279] width 0 height 9
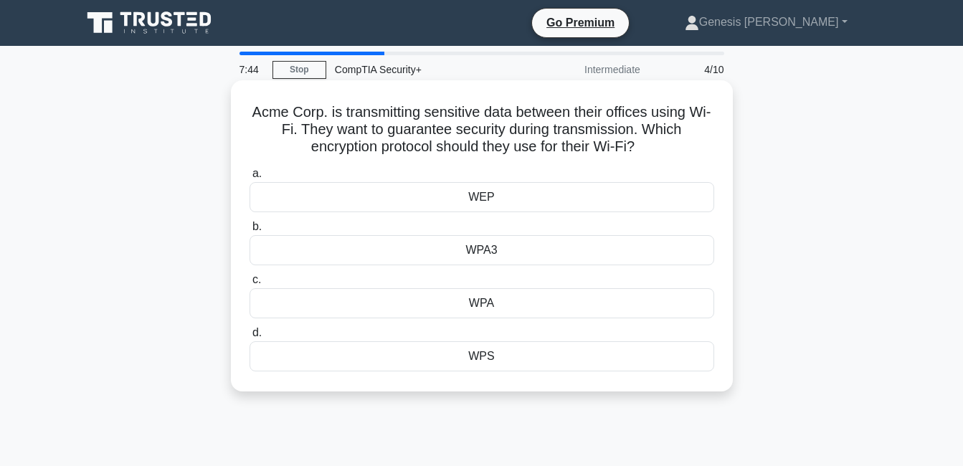
click at [469, 250] on div "WPA3" at bounding box center [482, 250] width 465 height 30
click at [250, 232] on input "b. WPA3" at bounding box center [250, 226] width 0 height 9
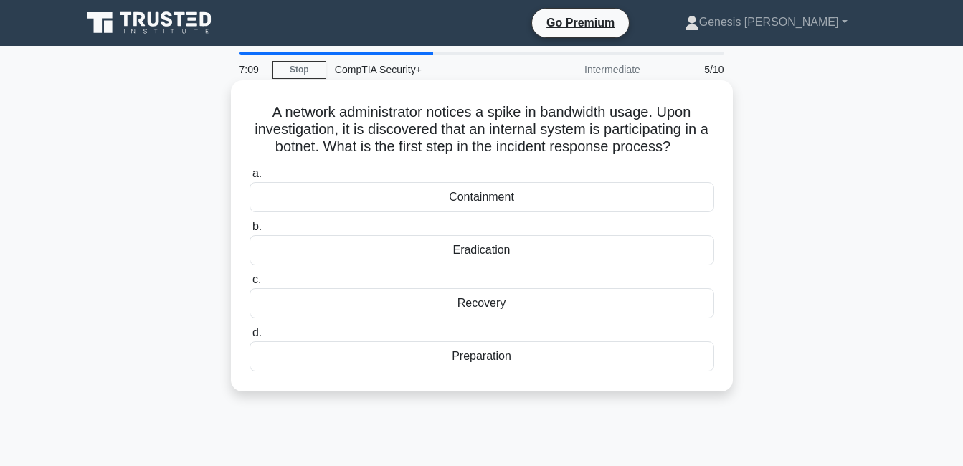
drag, startPoint x: 253, startPoint y: 107, endPoint x: 591, endPoint y: 375, distance: 431.5
click at [591, 375] on div "A network administrator notices a spike in bandwidth usage. Upon investigation,…" at bounding box center [482, 236] width 491 height 300
copy div "A network administrator notices a spike in bandwidth usage. Upon investigation,…"
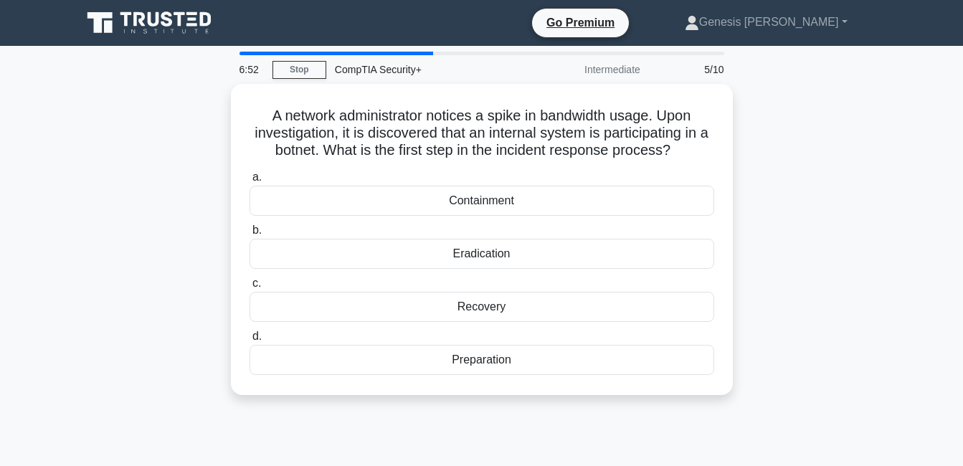
click at [849, 250] on div "A network administrator notices a spike in bandwidth usage. Upon investigation,…" at bounding box center [482, 248] width 818 height 329
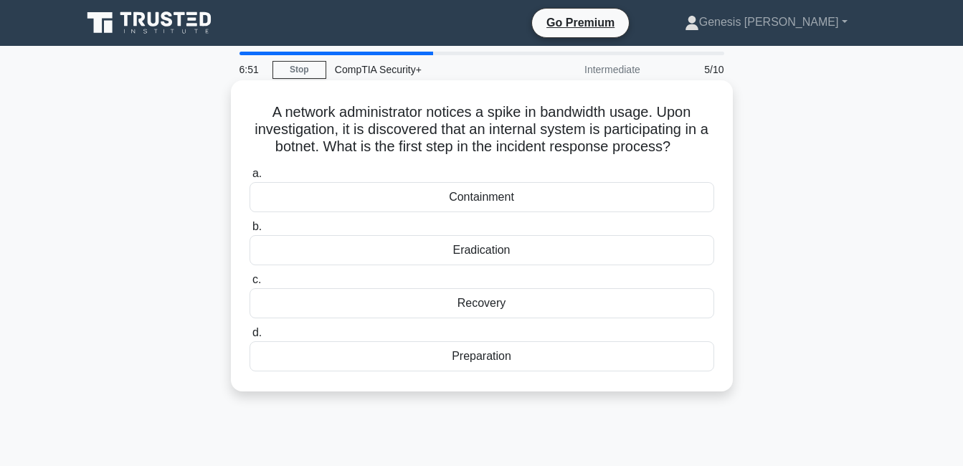
click at [572, 357] on div "Preparation" at bounding box center [482, 356] width 465 height 30
click at [250, 338] on input "d. Preparation" at bounding box center [250, 333] width 0 height 9
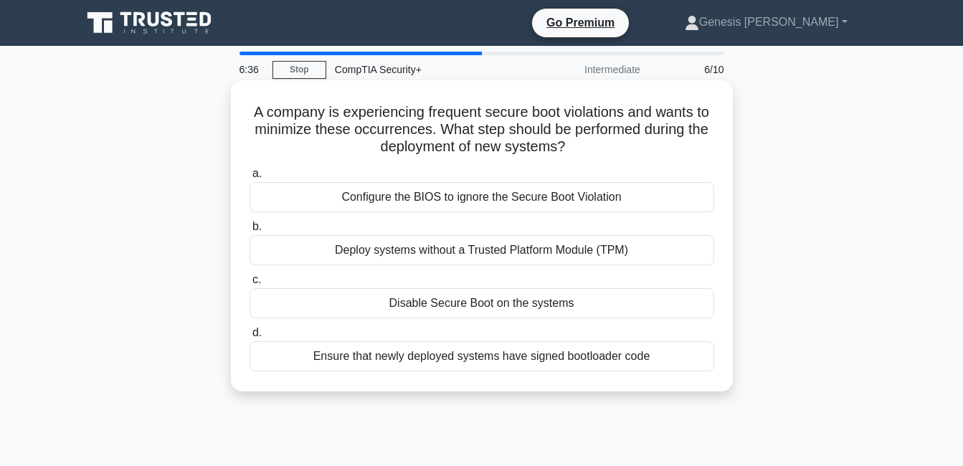
click at [583, 361] on div "Ensure that newly deployed systems have signed bootloader code" at bounding box center [482, 356] width 465 height 30
click at [250, 338] on input "d. Ensure that newly deployed systems have signed bootloader code" at bounding box center [250, 333] width 0 height 9
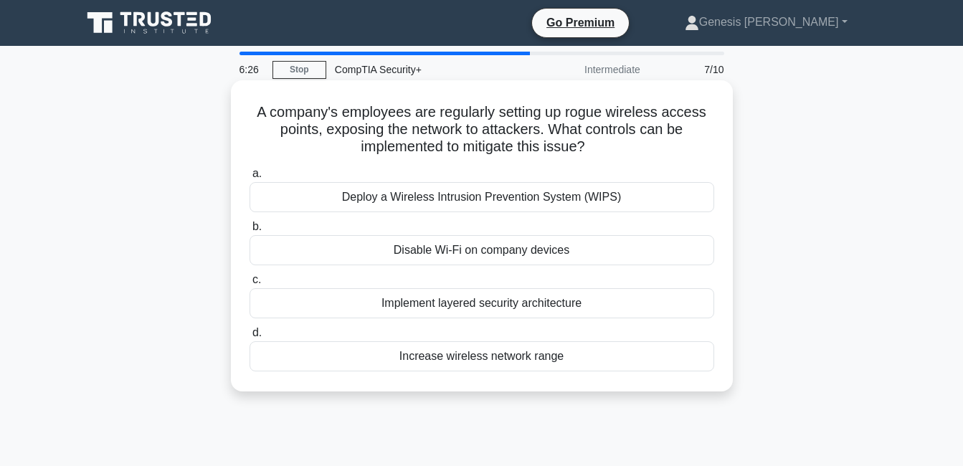
drag, startPoint x: 254, startPoint y: 113, endPoint x: 655, endPoint y: 377, distance: 479.7
click at [655, 377] on div "A company's employees are regularly setting up rogue wireless access points, ex…" at bounding box center [482, 236] width 491 height 300
copy div "A company's employees are regularly setting up rogue wireless access points, ex…"
click at [730, 228] on div "A company's employees are regularly setting up rogue wireless access points, ex…" at bounding box center [482, 235] width 502 height 311
click at [568, 202] on div "Deploy a Wireless Intrusion Prevention System (WIPS)" at bounding box center [482, 197] width 465 height 30
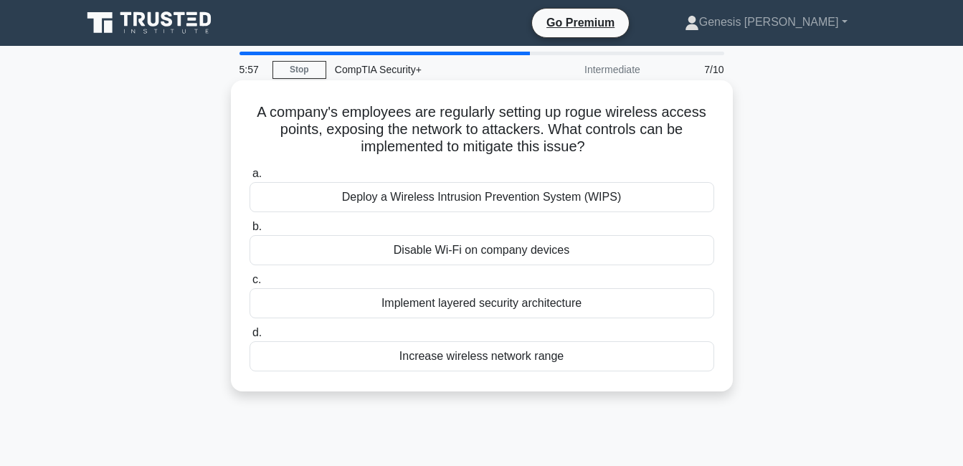
click at [250, 179] on input "a. Deploy a Wireless Intrusion Prevention System (WIPS)" at bounding box center [250, 173] width 0 height 9
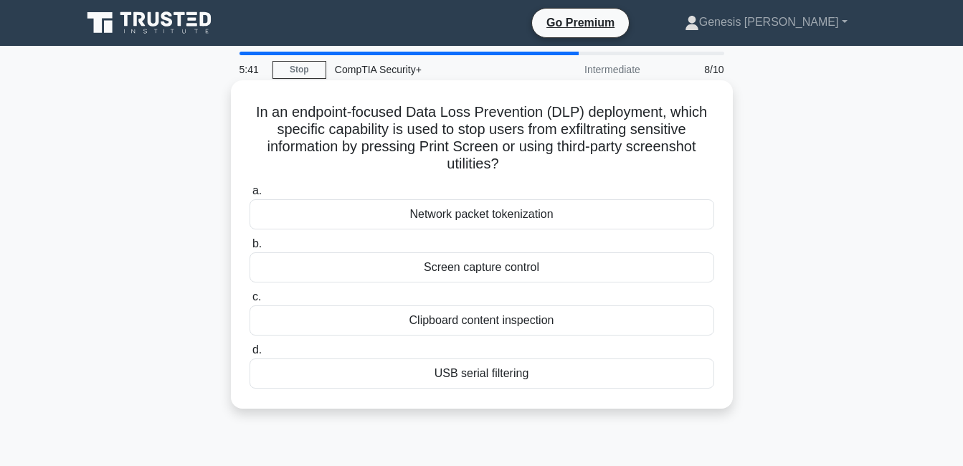
drag, startPoint x: 303, startPoint y: 131, endPoint x: 603, endPoint y: 388, distance: 395.8
click at [603, 388] on div "In an endpoint-focused Data Loss Prevention (DLP) deployment, which specific ca…" at bounding box center [482, 244] width 491 height 317
copy div "In an endpoint-focused Data Loss Prevention (DLP) deployment, which specific ca…"
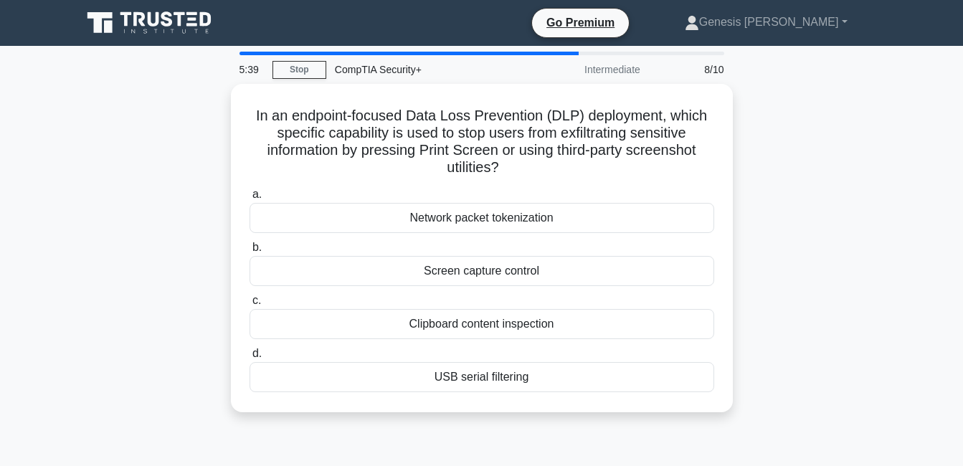
click at [836, 113] on div "In an endpoint-focused Data Loss Prevention (DLP) deployment, which specific ca…" at bounding box center [482, 257] width 818 height 346
click at [791, 137] on div "In an endpoint-focused Data Loss Prevention (DLP) deployment, which specific ca…" at bounding box center [482, 257] width 818 height 346
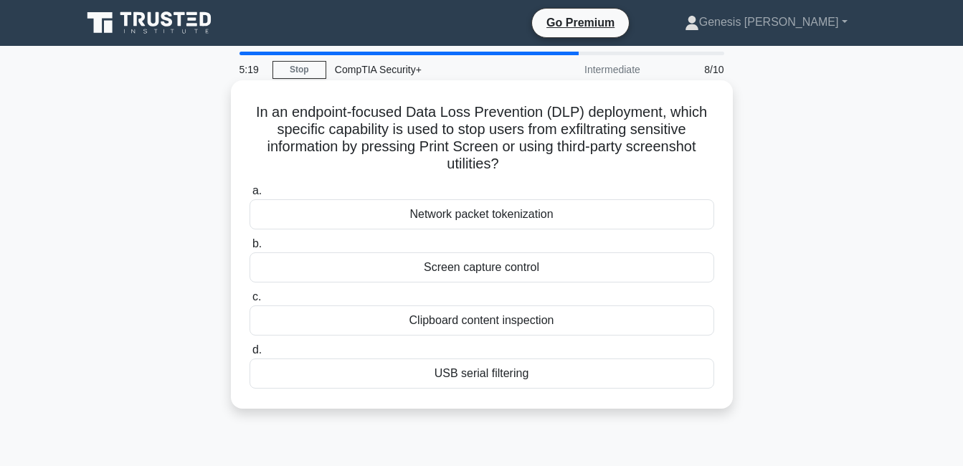
click at [484, 270] on div "Screen capture control" at bounding box center [482, 268] width 465 height 30
click at [250, 249] on input "b. Screen capture control" at bounding box center [250, 244] width 0 height 9
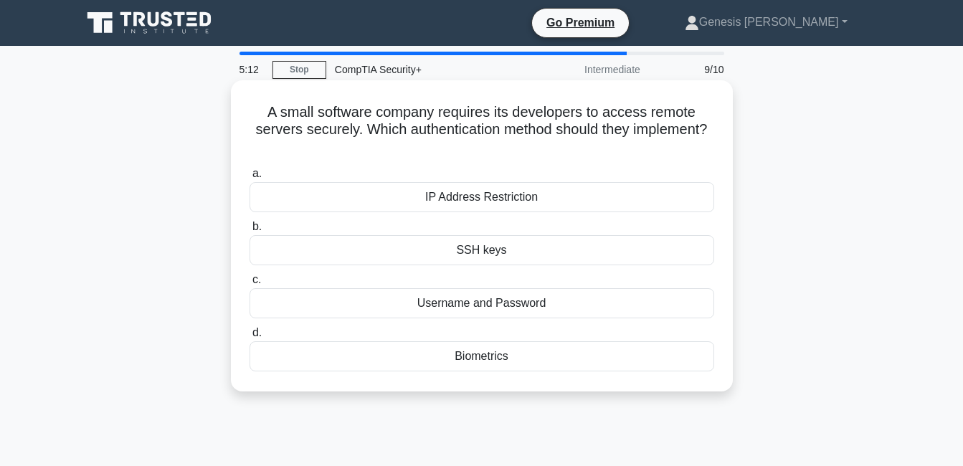
click at [464, 254] on div "SSH keys" at bounding box center [482, 250] width 465 height 30
copy div "S"
click at [633, 158] on div "A small software company requires its developers to access remote servers secur…" at bounding box center [482, 236] width 491 height 300
click at [479, 252] on div "SSH keys" at bounding box center [482, 250] width 465 height 30
click at [250, 232] on input "b. SSH keys" at bounding box center [250, 226] width 0 height 9
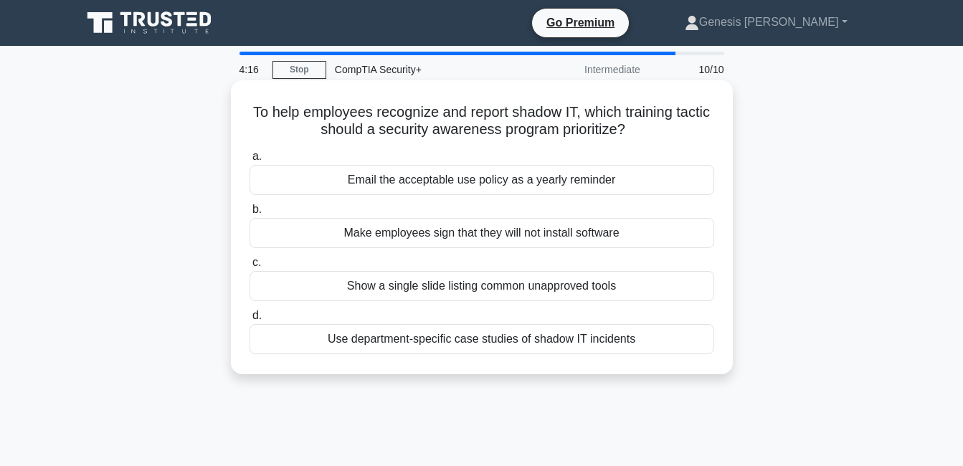
click at [433, 345] on div "Use department-specific case studies of shadow IT incidents" at bounding box center [482, 339] width 465 height 30
click at [250, 321] on input "d. Use department-specific case studies of shadow IT incidents" at bounding box center [250, 315] width 0 height 9
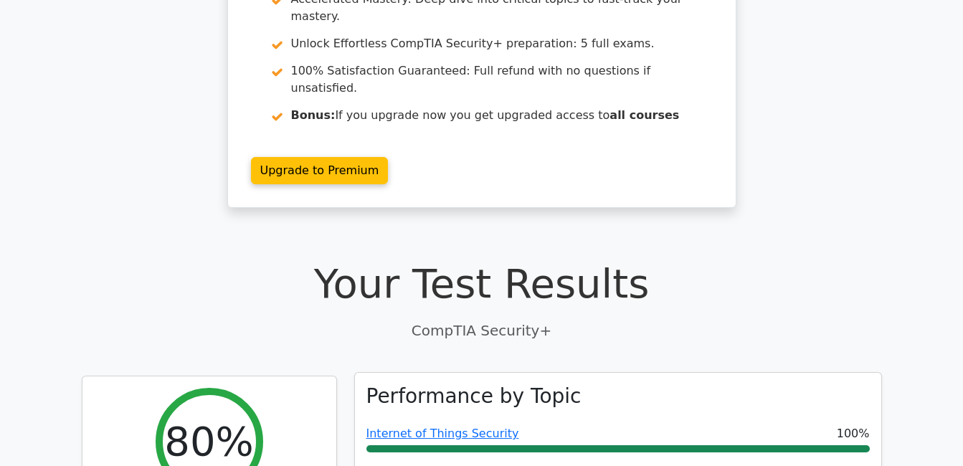
scroll to position [359, 0]
